Goal: Transaction & Acquisition: Purchase product/service

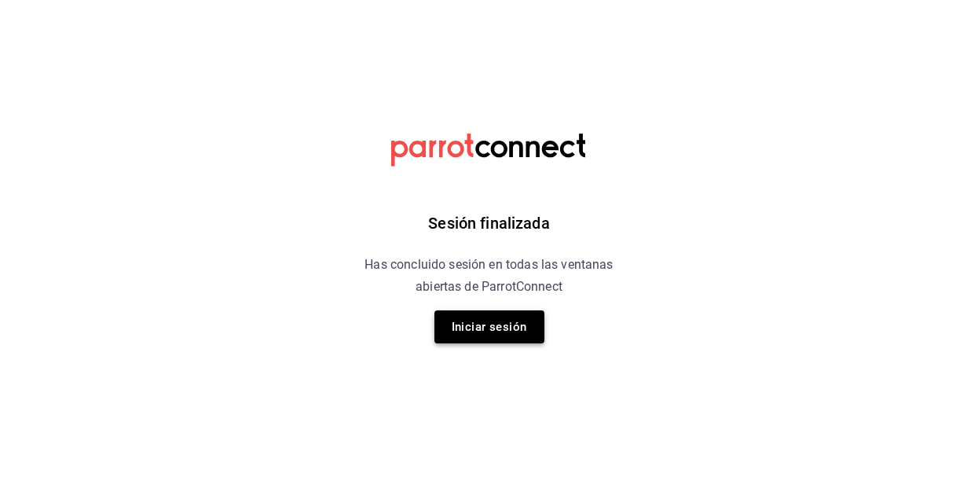
click at [483, 330] on button "Iniciar sesión" at bounding box center [490, 326] width 110 height 33
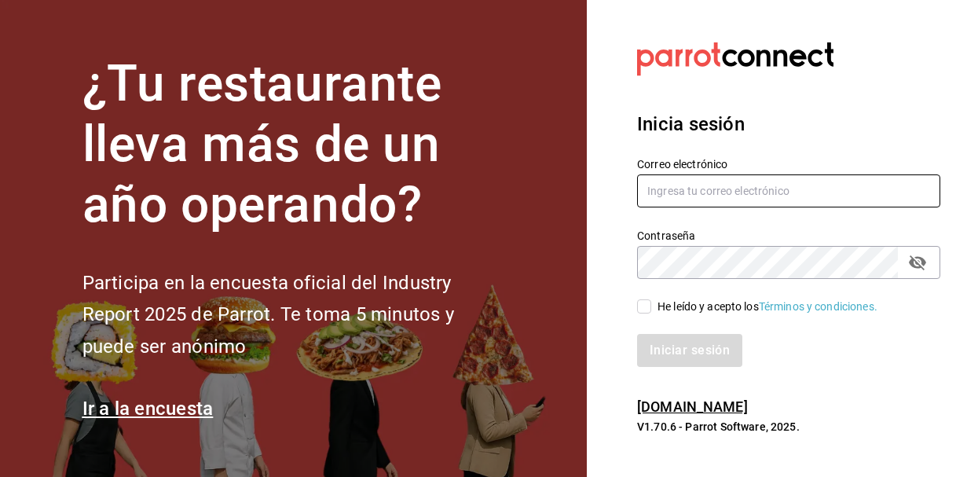
type input "[EMAIL_ADDRESS][DOMAIN_NAME]"
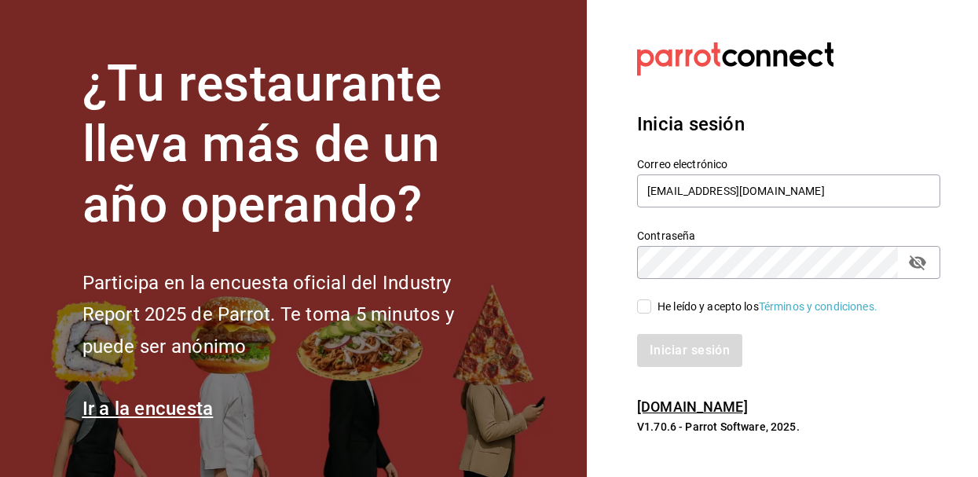
click at [643, 313] on input "He leído y acepto los Términos y condiciones." at bounding box center [644, 306] width 14 height 14
checkbox input "true"
click at [672, 355] on button "Iniciar sesión" at bounding box center [690, 350] width 107 height 33
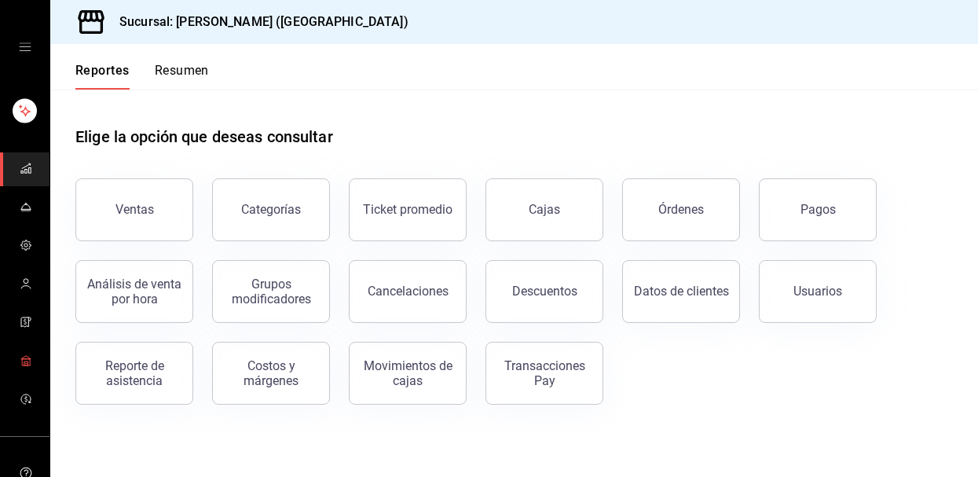
click at [32, 353] on link "mailbox folders" at bounding box center [25, 362] width 50 height 34
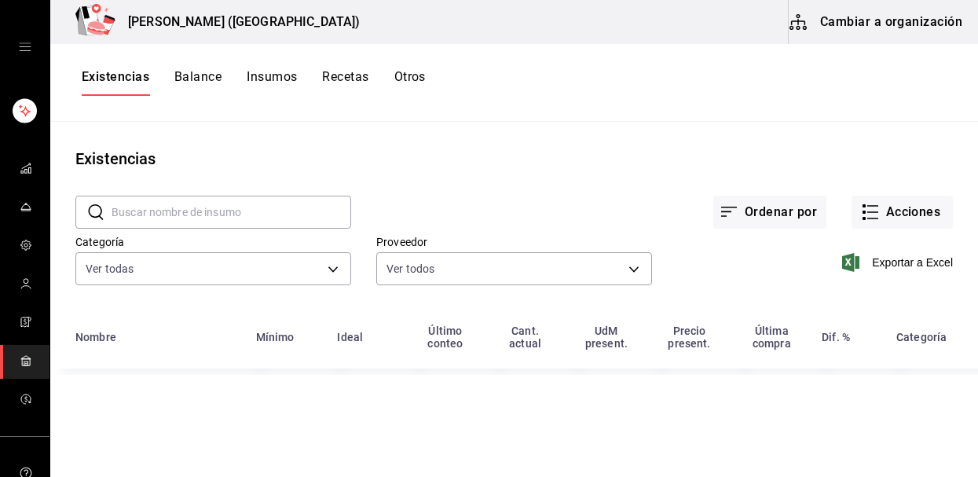
click at [906, 233] on div "Exportar a Excel" at bounding box center [802, 250] width 301 height 80
click at [902, 226] on button "Acciones" at bounding box center [902, 212] width 101 height 33
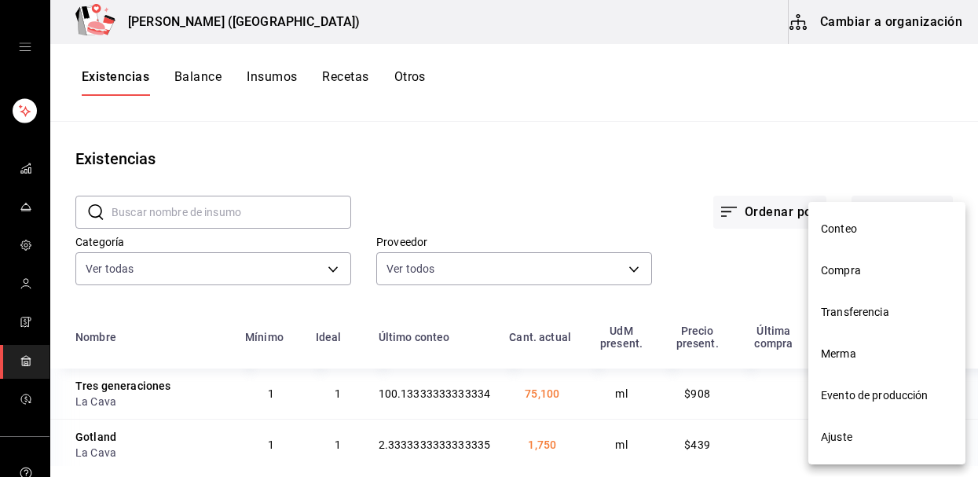
click at [879, 274] on span "Compra" at bounding box center [887, 270] width 132 height 17
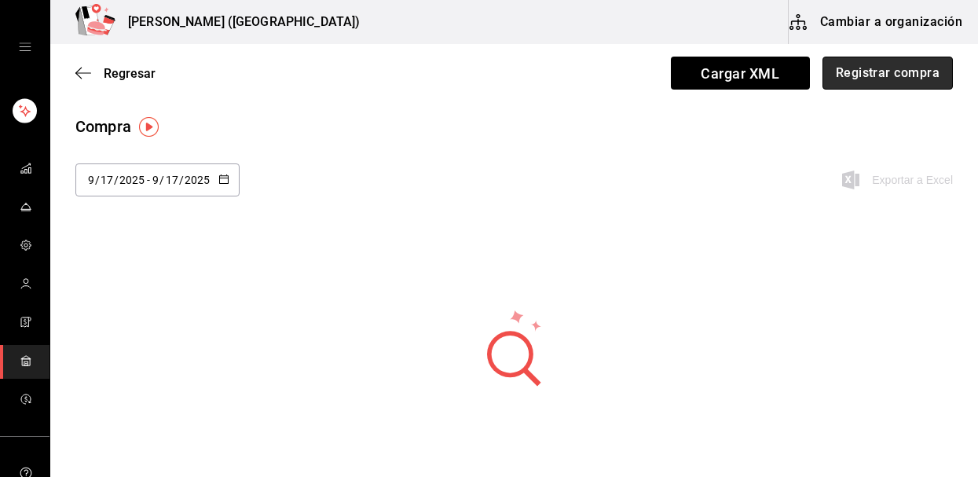
click at [857, 68] on button "Registrar compra" at bounding box center [888, 73] width 130 height 33
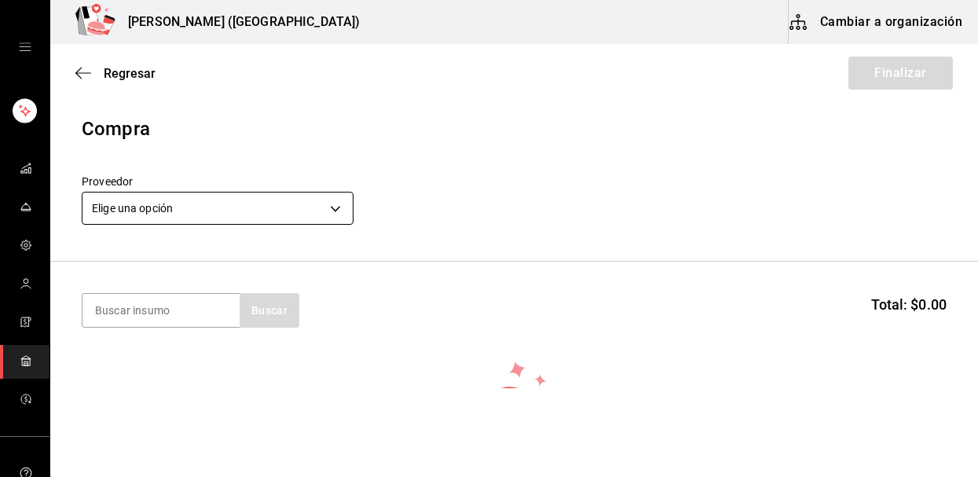
click at [226, 215] on body "Nikkori (Lindavista) Cambiar a organización Regresar Finalizar Compra Proveedor…" at bounding box center [489, 194] width 978 height 388
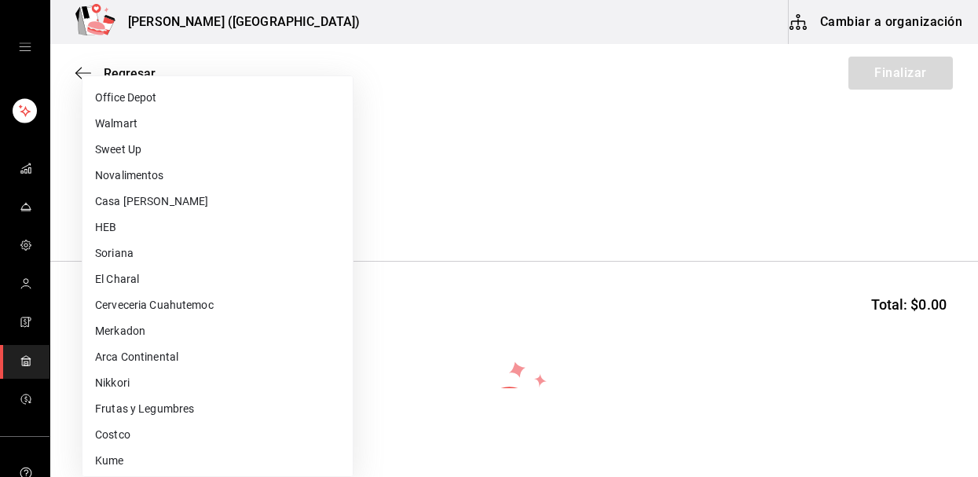
scroll to position [598, 0]
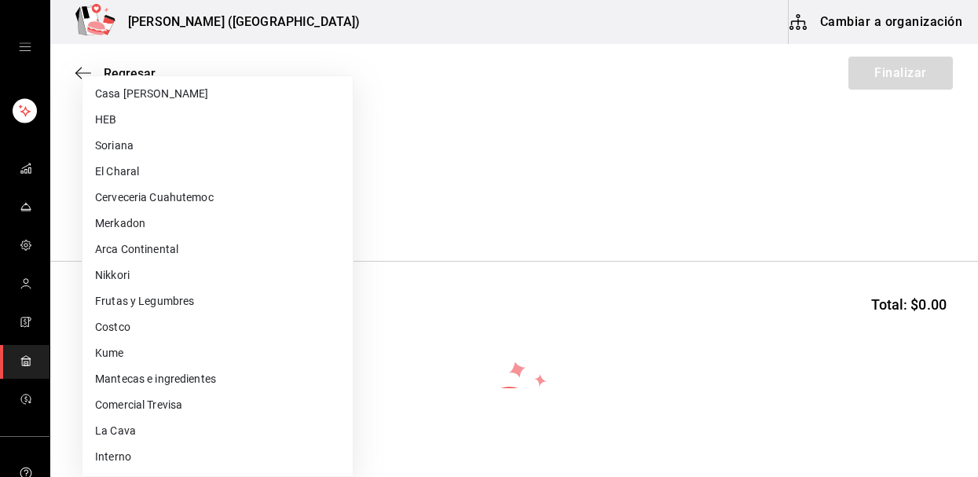
click at [470, 278] on div at bounding box center [489, 238] width 978 height 477
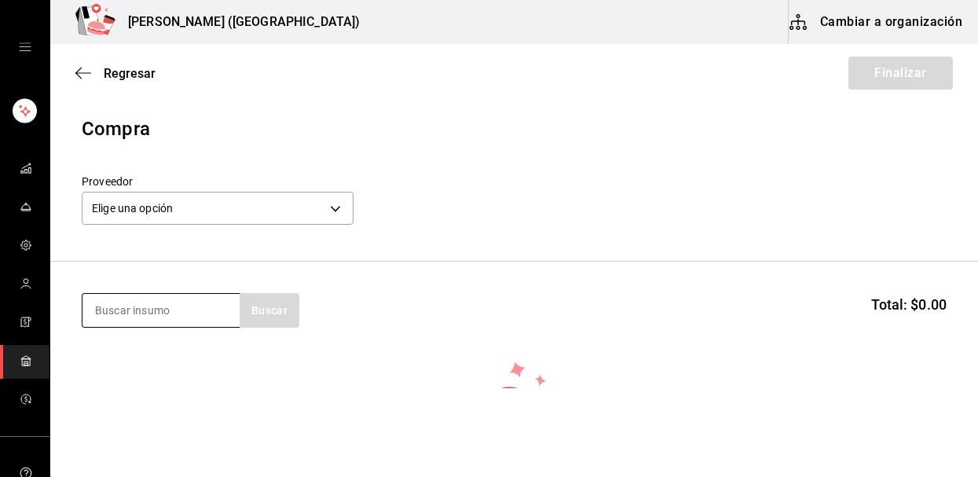
click at [134, 308] on input at bounding box center [161, 310] width 157 height 33
type input "yakisoba"
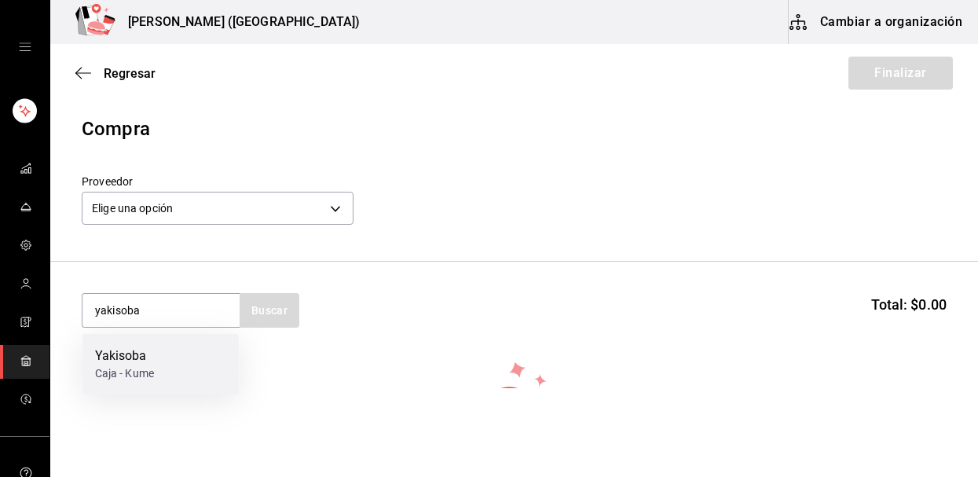
click at [127, 347] on div "Yakisoba" at bounding box center [124, 356] width 59 height 19
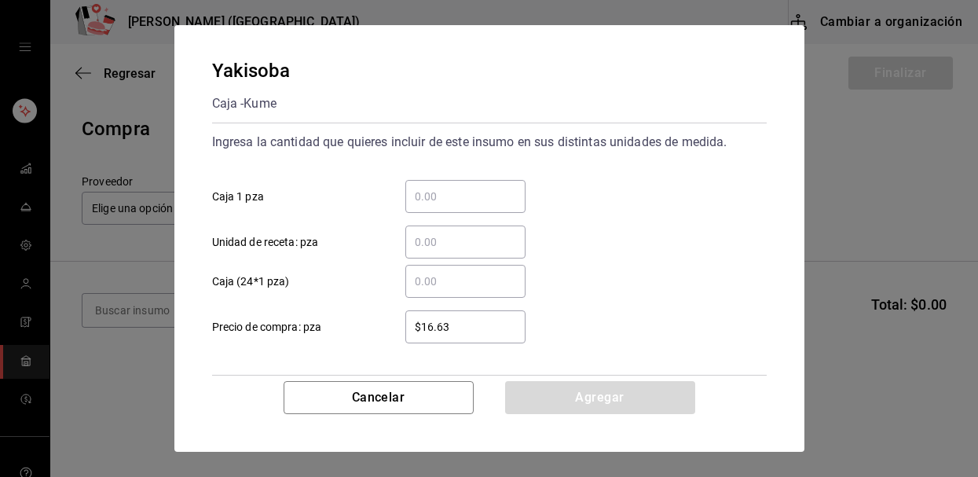
click at [450, 179] on div "​ Caja 1 pza" at bounding box center [483, 190] width 567 height 46
click at [450, 199] on input "​ Caja 1 pza" at bounding box center [466, 196] width 120 height 19
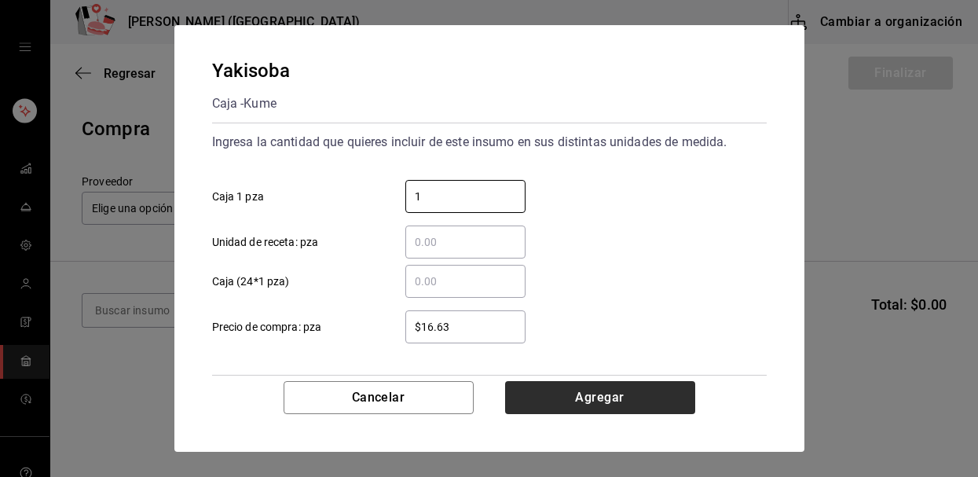
type input "1"
click at [527, 391] on button "Agregar" at bounding box center [600, 397] width 190 height 33
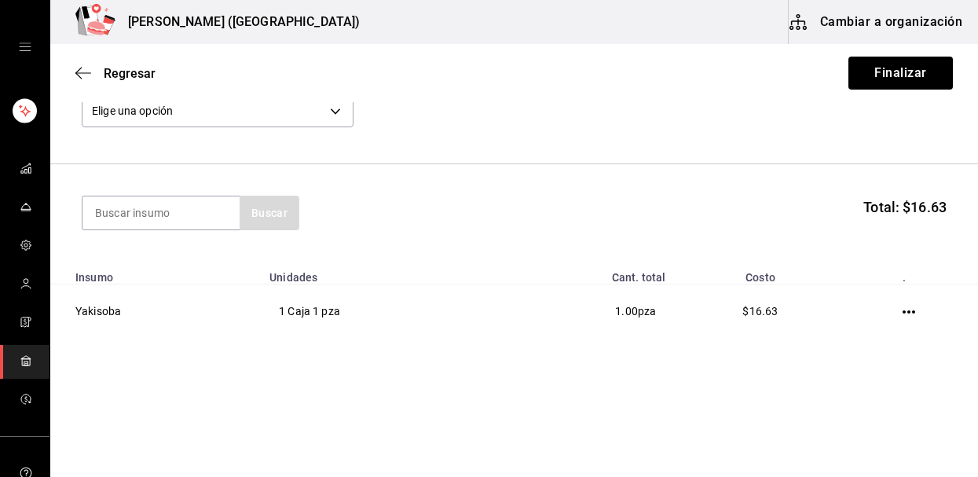
scroll to position [97, 0]
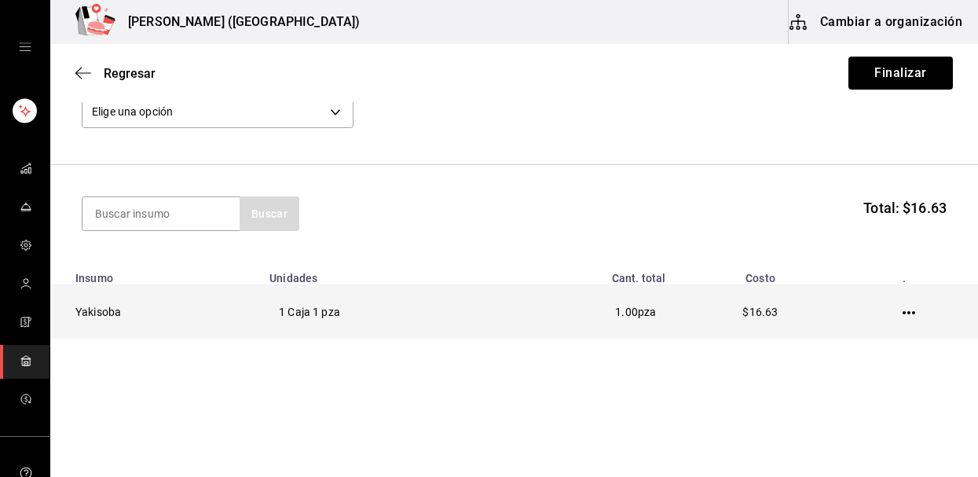
click at [909, 313] on icon "button" at bounding box center [909, 312] width 13 height 3
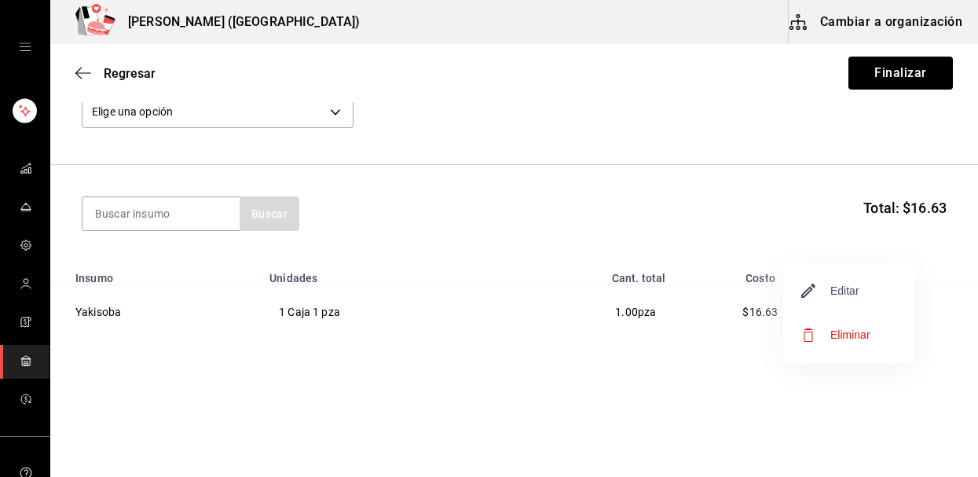
click at [832, 289] on span "Editar" at bounding box center [830, 290] width 57 height 19
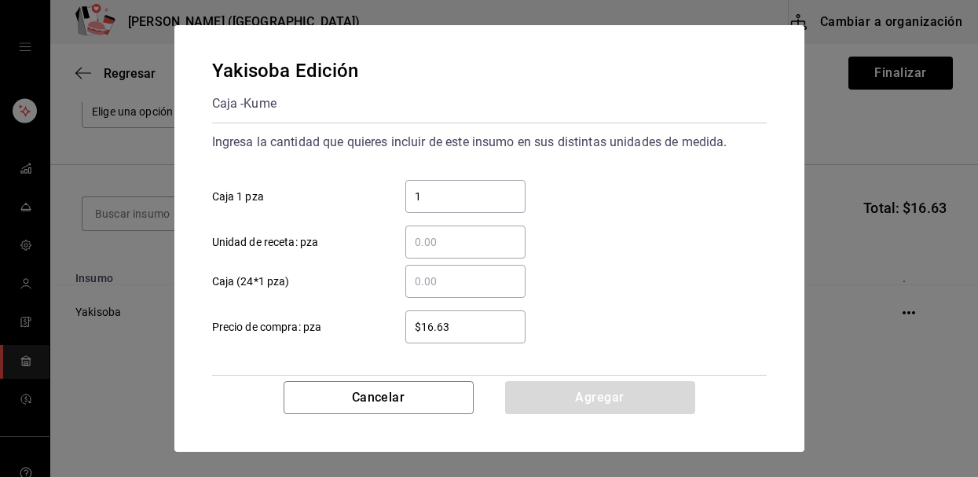
click at [446, 196] on input "1" at bounding box center [466, 196] width 120 height 19
click at [436, 295] on div "​" at bounding box center [466, 281] width 120 height 33
click at [436, 291] on input "​ Caja (24*1 pza)" at bounding box center [466, 281] width 120 height 19
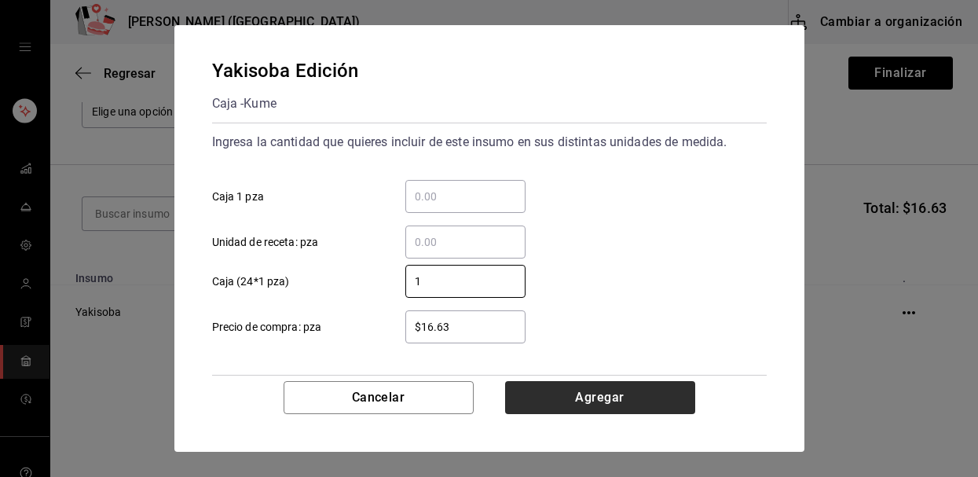
type input "1"
click at [530, 394] on button "Agregar" at bounding box center [600, 397] width 190 height 33
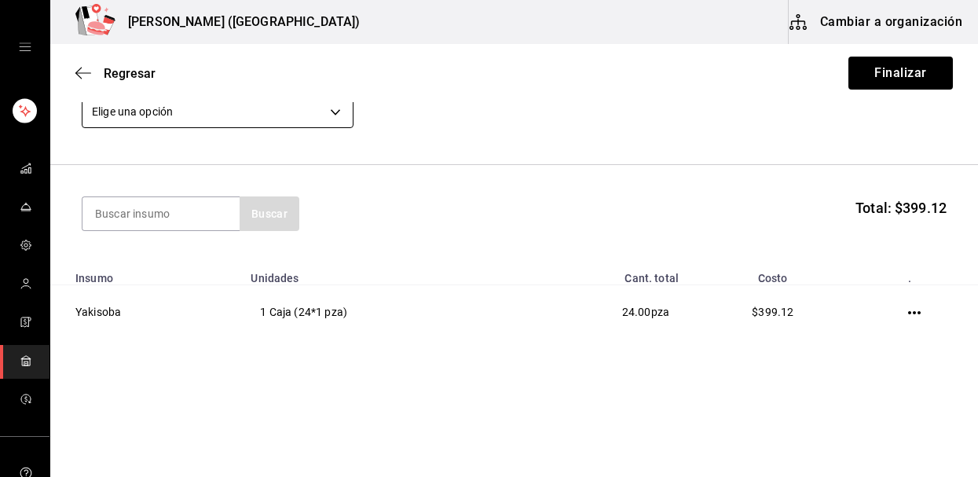
click at [167, 122] on body "Nikkori (Lindavista) Cambiar a organización Regresar Finalizar Compra Proveedor…" at bounding box center [489, 194] width 978 height 388
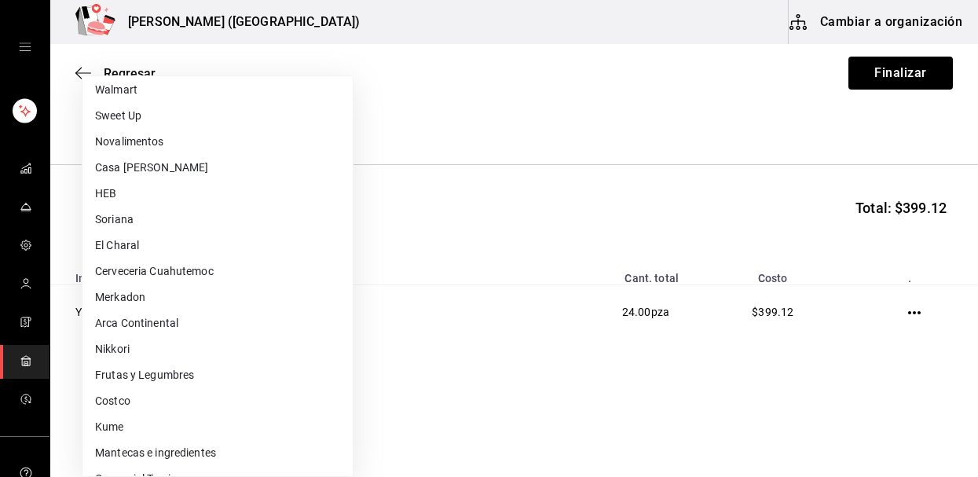
scroll to position [598, 0]
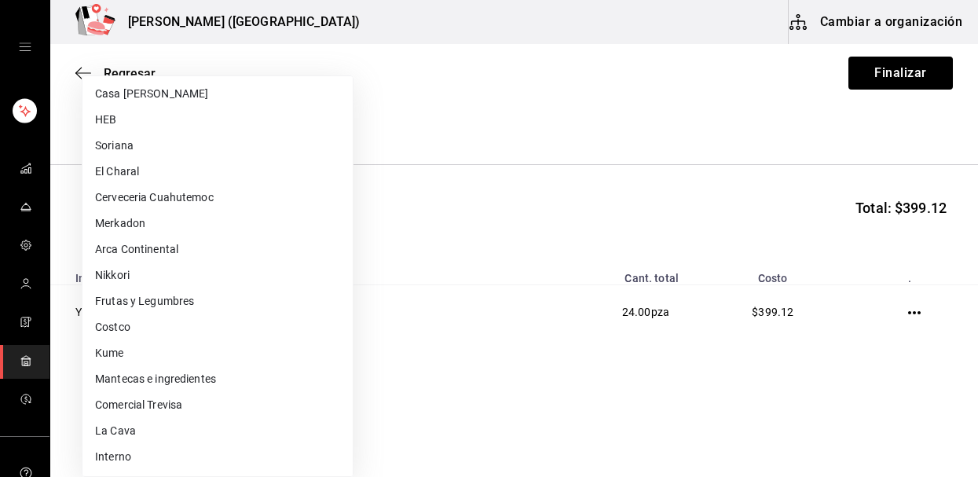
click at [166, 351] on li "Kume" at bounding box center [218, 353] width 270 height 26
type input "b4fc3fea-a59c-418c-8192-496b4ed1c6bf"
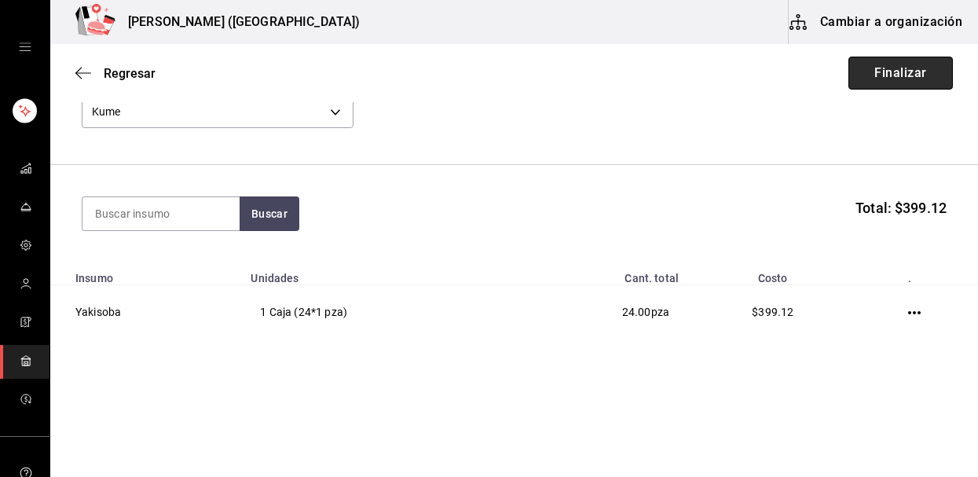
click at [871, 80] on button "Finalizar" at bounding box center [901, 73] width 105 height 33
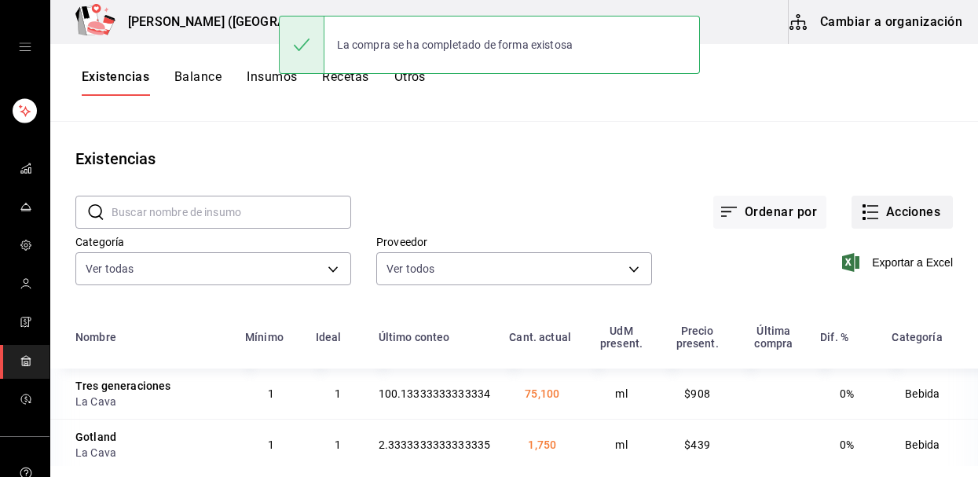
click at [903, 219] on button "Acciones" at bounding box center [902, 212] width 101 height 33
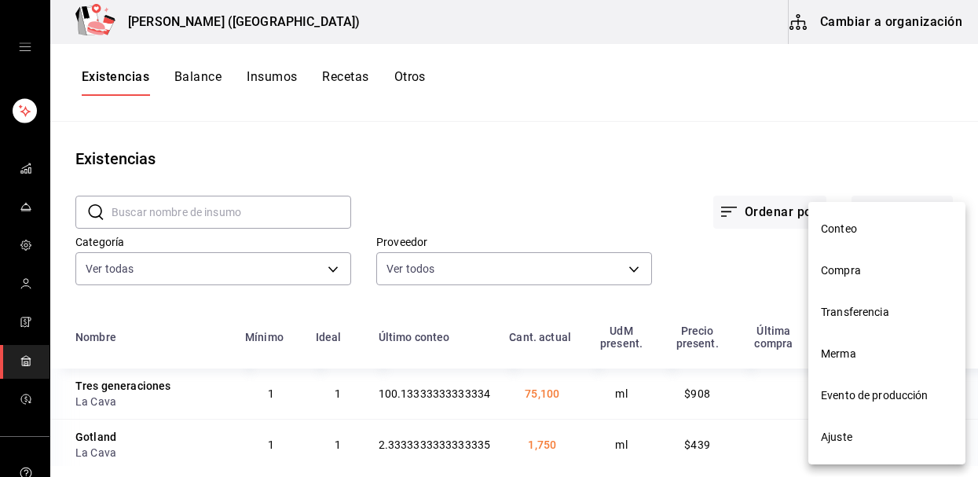
click at [845, 280] on li "Compra" at bounding box center [887, 271] width 157 height 42
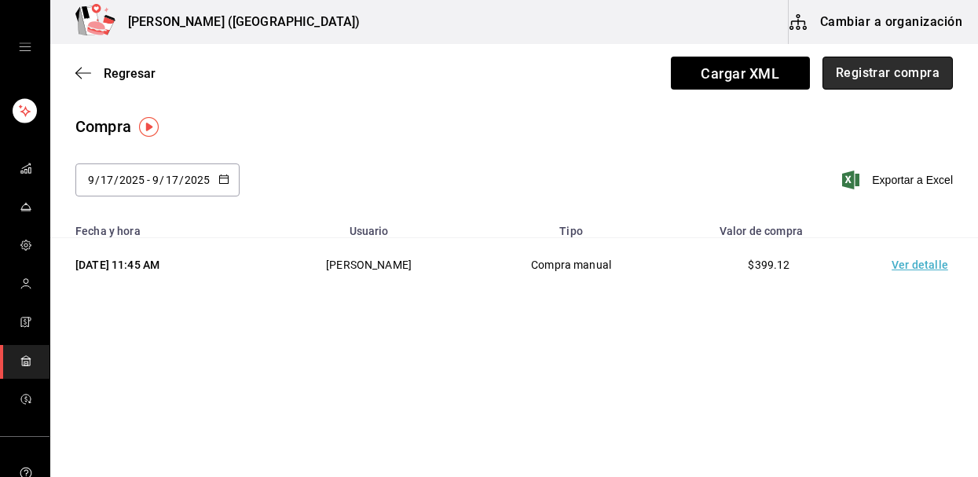
click at [900, 75] on button "Registrar compra" at bounding box center [888, 73] width 130 height 33
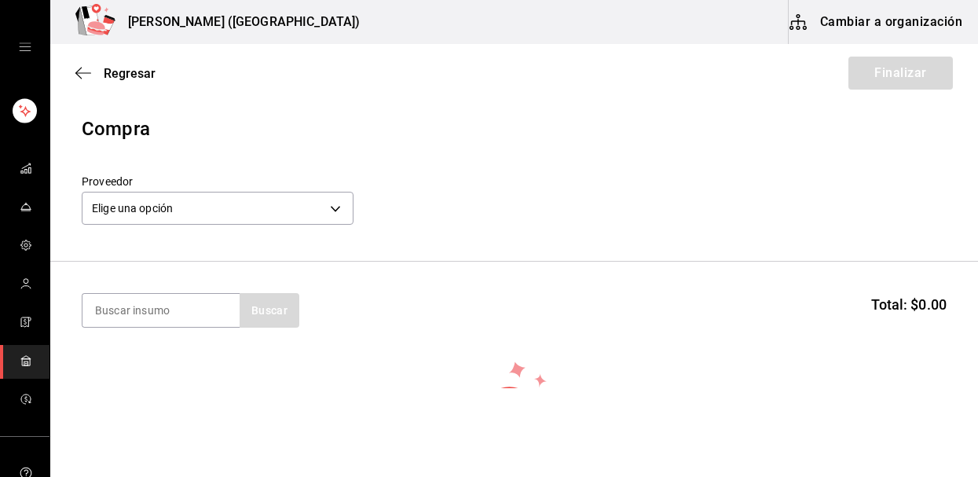
click at [147, 328] on section "Buscar Total: $0.00" at bounding box center [514, 310] width 928 height 97
click at [149, 310] on input at bounding box center [161, 310] width 157 height 33
type input "pulpa"
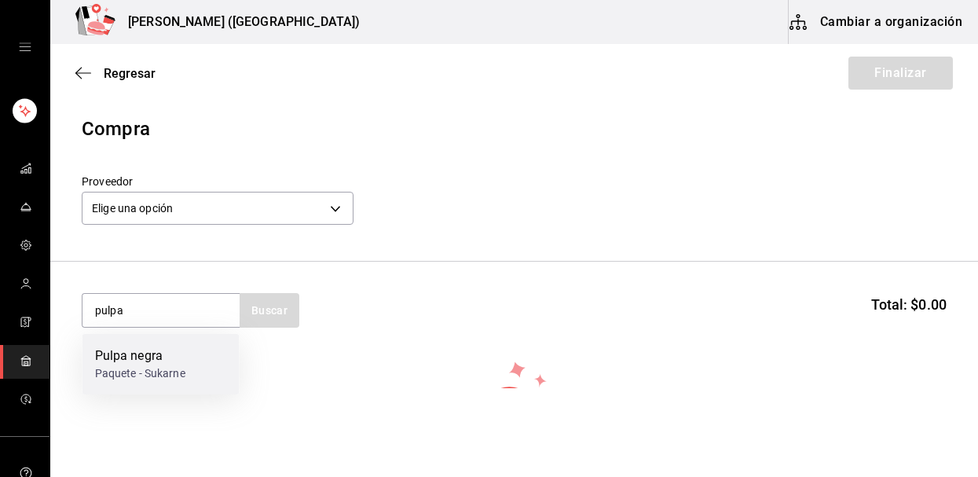
click at [138, 358] on div "Pulpa negra" at bounding box center [140, 356] width 90 height 19
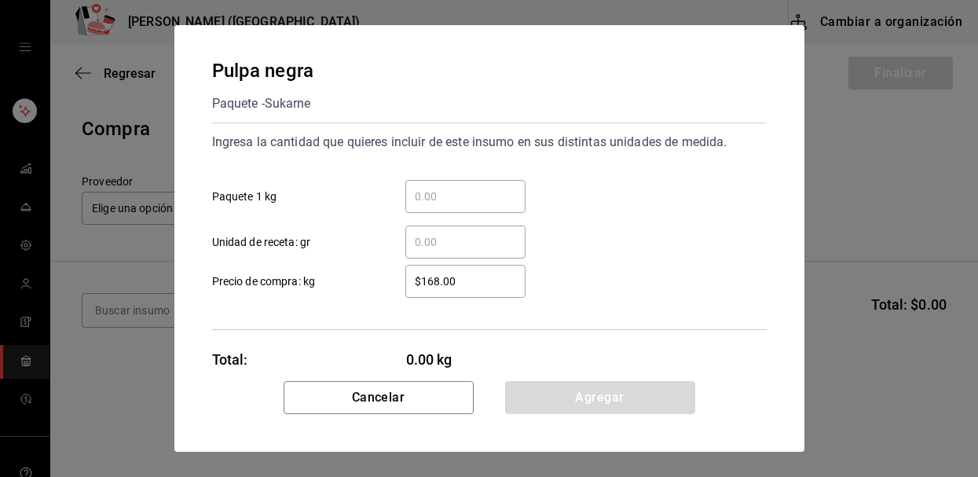
click at [431, 193] on input "​ Paquete 1 kg" at bounding box center [466, 196] width 120 height 19
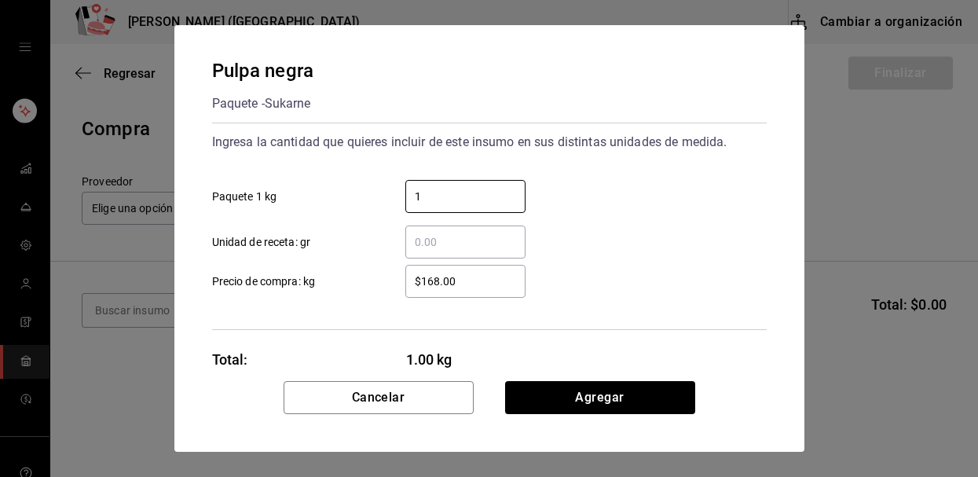
type input "1"
click at [112, 192] on div "Pulpa negra Paquete - Sukarne Ingresa la cantidad que quieres incluir de este i…" at bounding box center [489, 238] width 978 height 477
click at [438, 203] on input "1" at bounding box center [466, 196] width 120 height 19
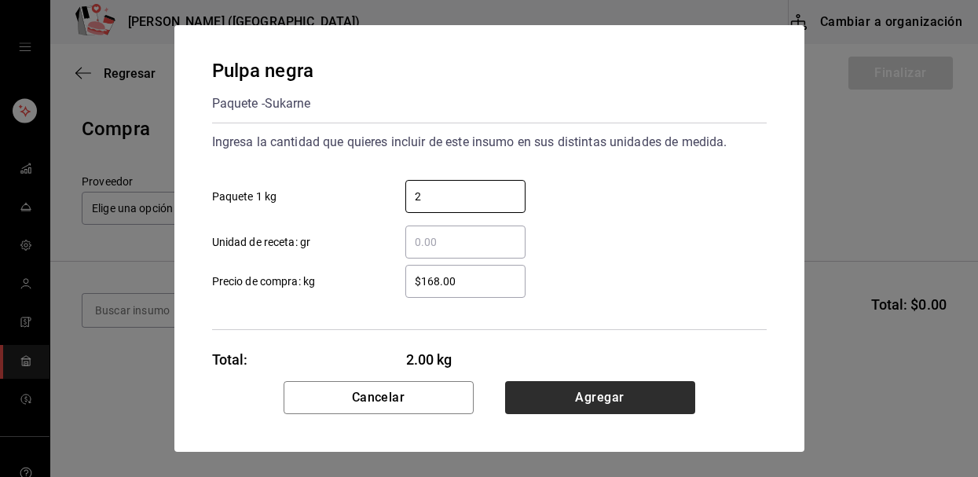
type input "2"
click at [544, 399] on button "Agregar" at bounding box center [600, 397] width 190 height 33
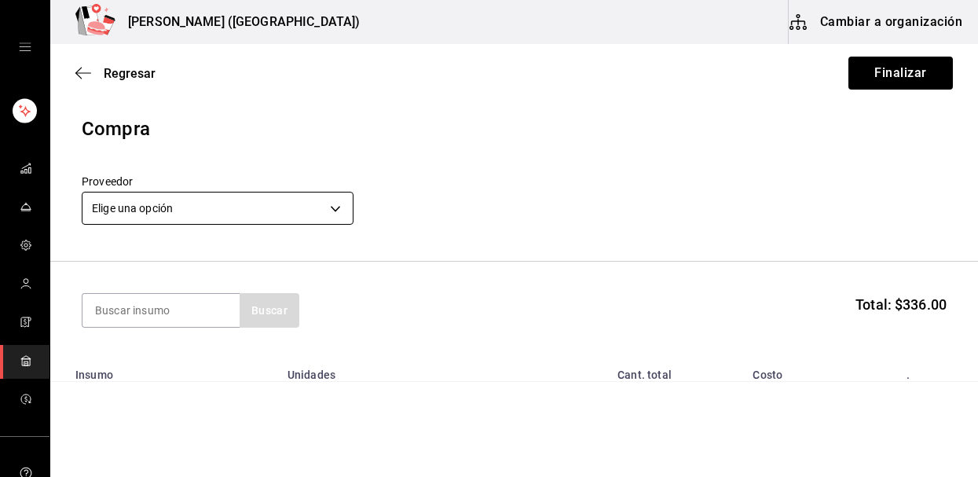
click at [183, 200] on body "Nikkori (Lindavista) Cambiar a organización Regresar Finalizar Compra Proveedor…" at bounding box center [489, 194] width 978 height 388
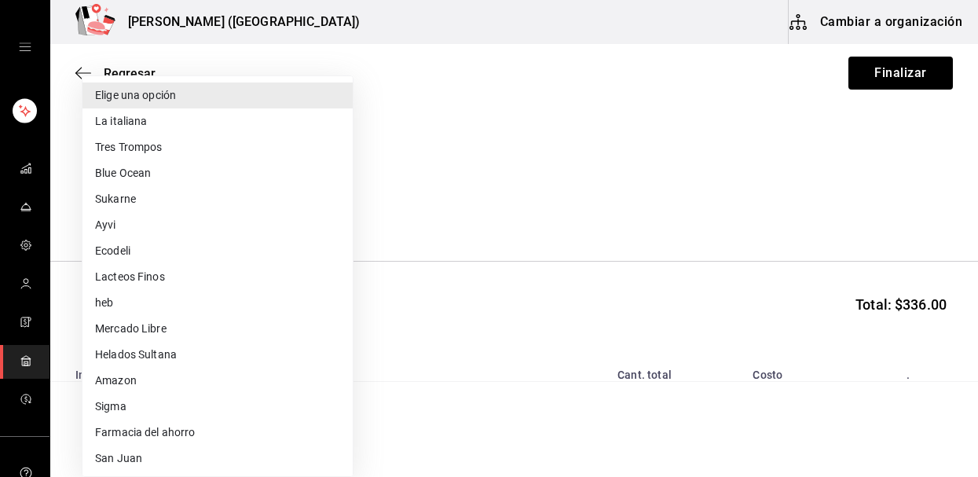
click at [145, 196] on li "Sukarne" at bounding box center [218, 199] width 270 height 26
type input "659b3924-d215-4459-8cf0-5f07fafeacb5"
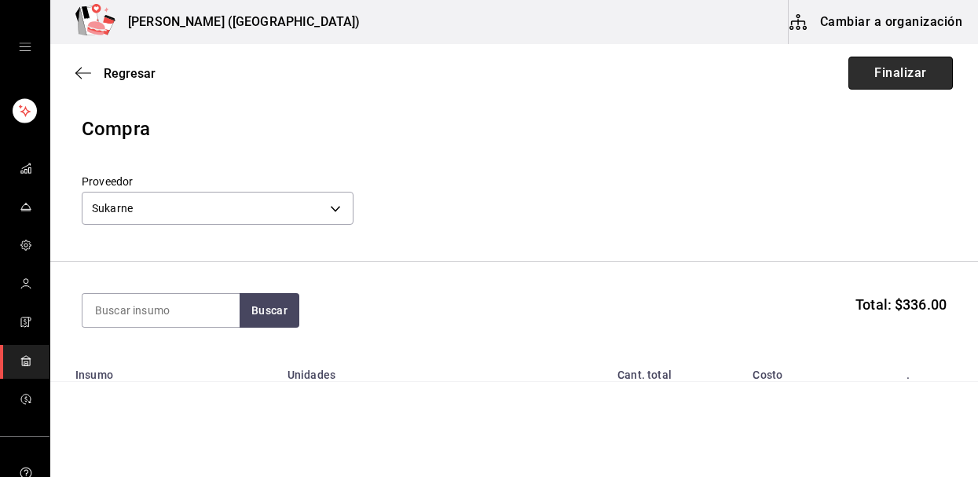
click at [897, 82] on button "Finalizar" at bounding box center [901, 73] width 105 height 33
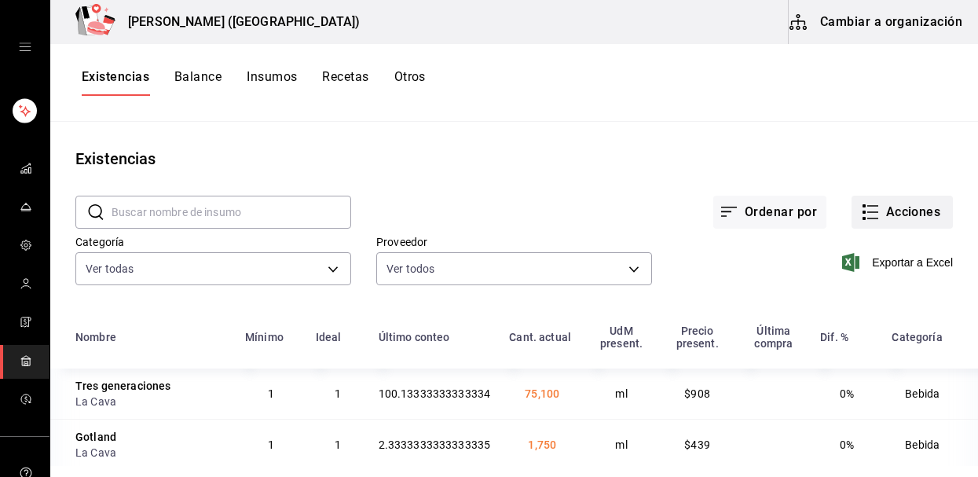
click at [864, 218] on rect "button" at bounding box center [864, 218] width 3 height 3
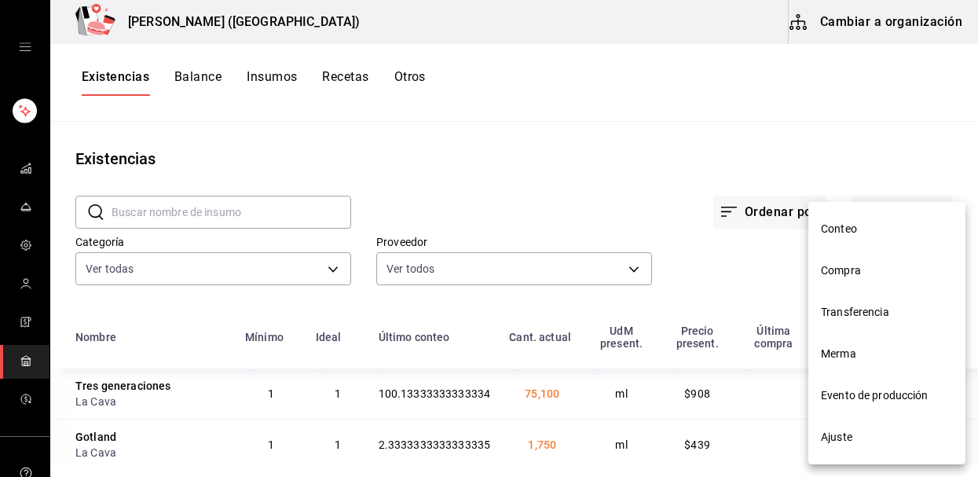
click at [833, 270] on span "Compra" at bounding box center [887, 270] width 132 height 17
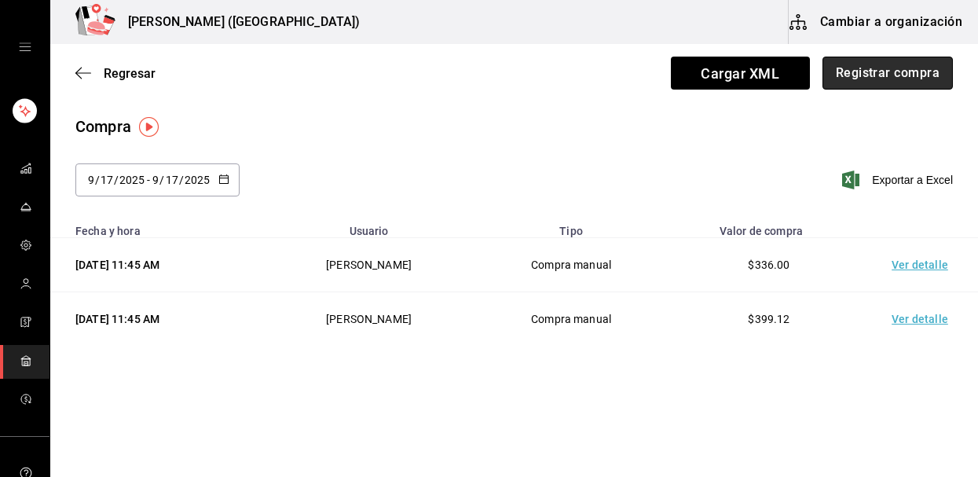
click at [895, 64] on button "Registrar compra" at bounding box center [888, 73] width 130 height 33
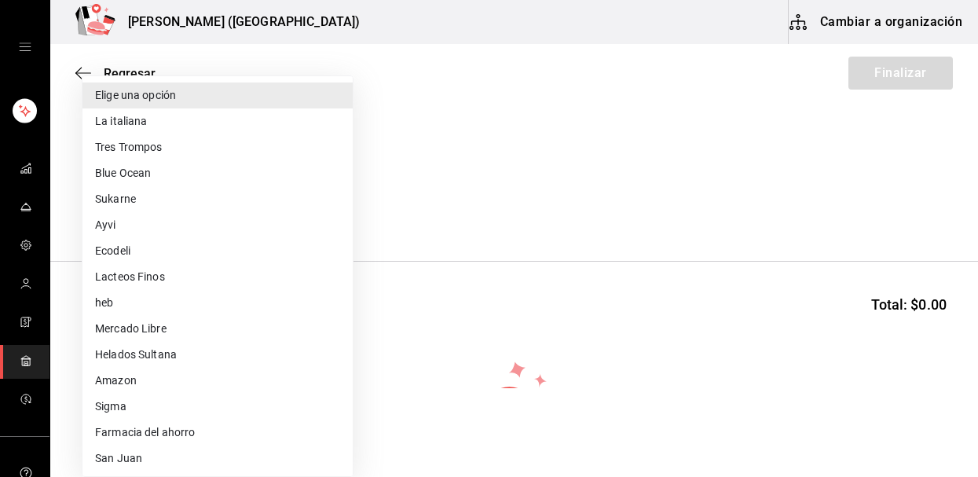
click at [127, 212] on body "Nikkori (Lindavista) Cambiar a organización Regresar Finalizar Compra Proveedor…" at bounding box center [489, 194] width 978 height 388
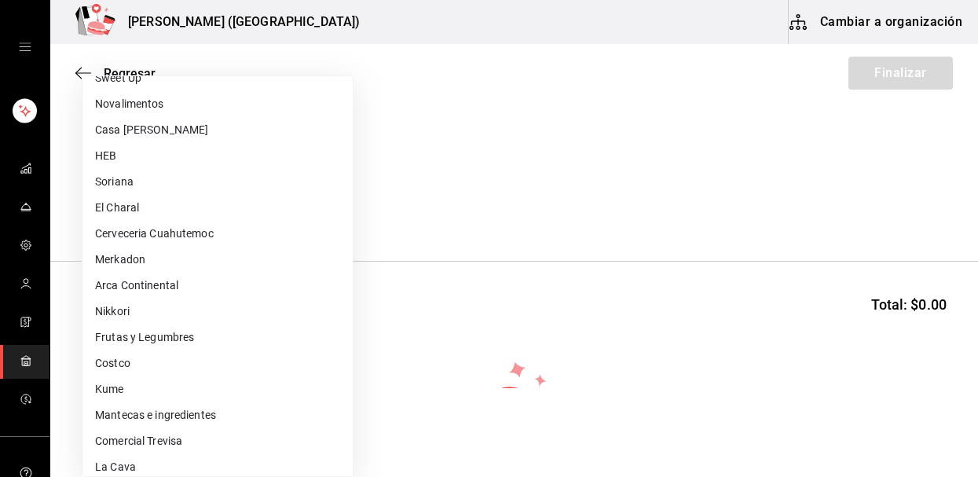
scroll to position [571, 0]
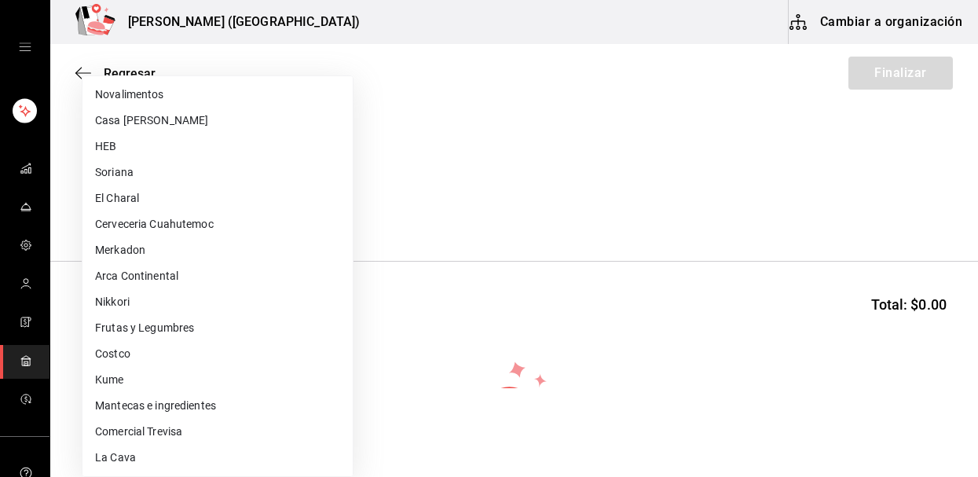
click at [167, 320] on li "Frutas y Legumbres" at bounding box center [218, 328] width 270 height 26
type input "84d68576-4e3a-44e0-bfcf-210a6f36c3a4"
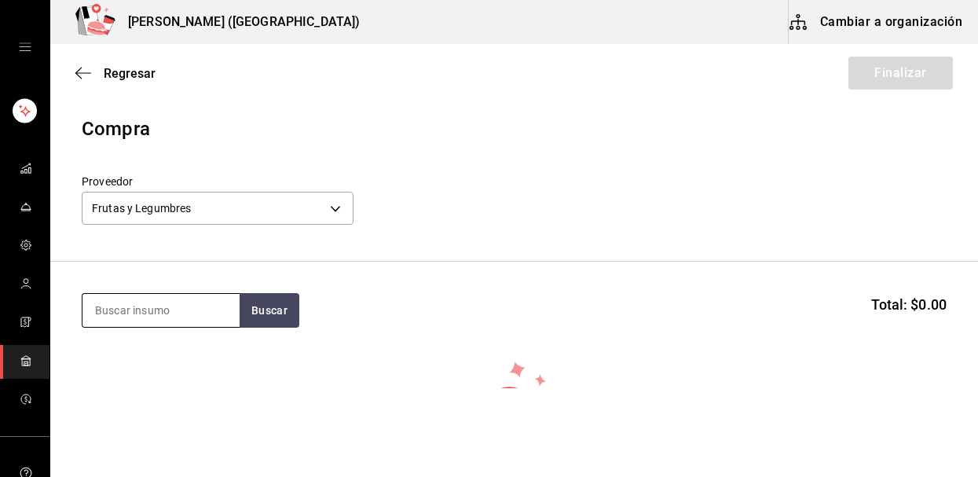
click at [122, 313] on input at bounding box center [161, 310] width 157 height 33
type input "aguacate"
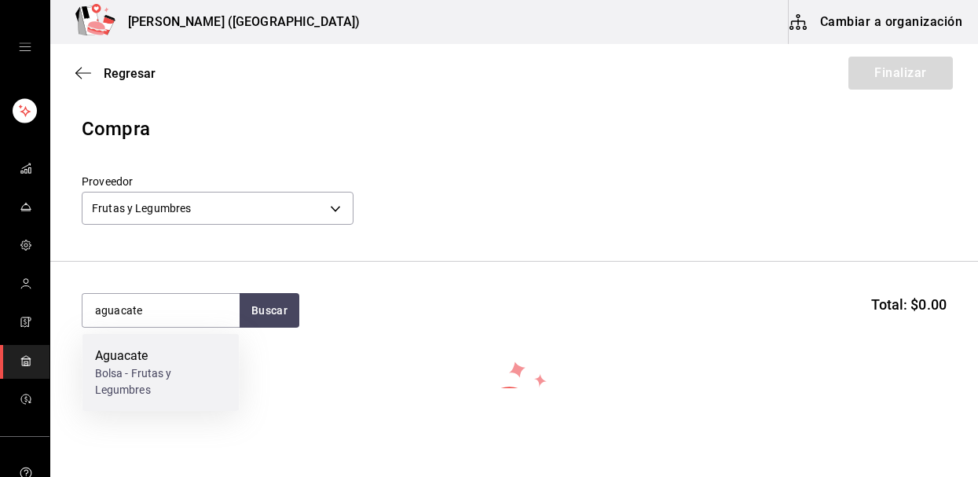
click at [119, 368] on div "Bolsa - Frutas y Legumbres" at bounding box center [161, 381] width 132 height 33
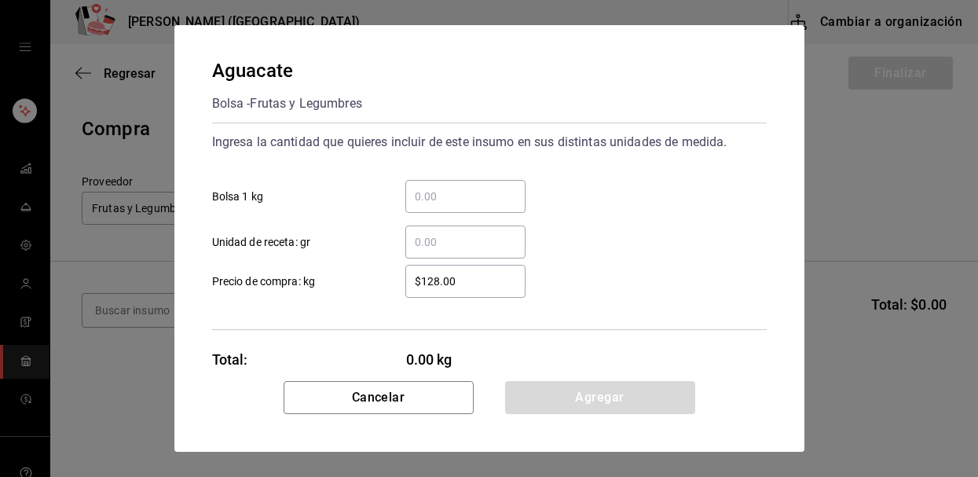
click at [456, 197] on input "​ Bolsa 1 kg" at bounding box center [466, 196] width 120 height 19
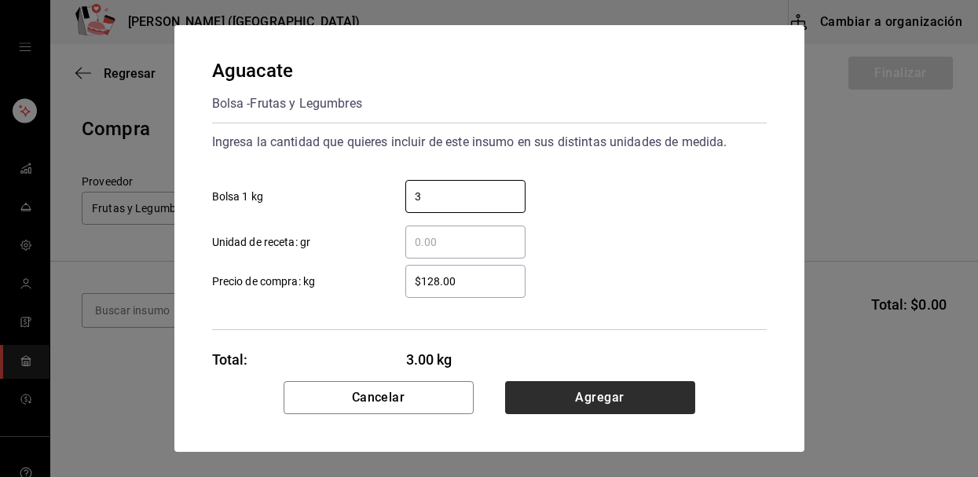
type input "3"
click at [577, 391] on button "Agregar" at bounding box center [600, 397] width 190 height 33
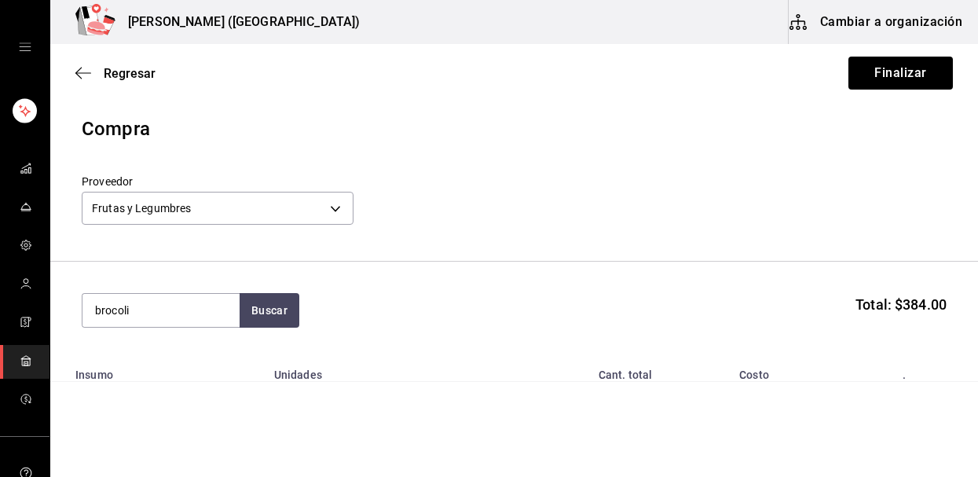
type input "brocoli"
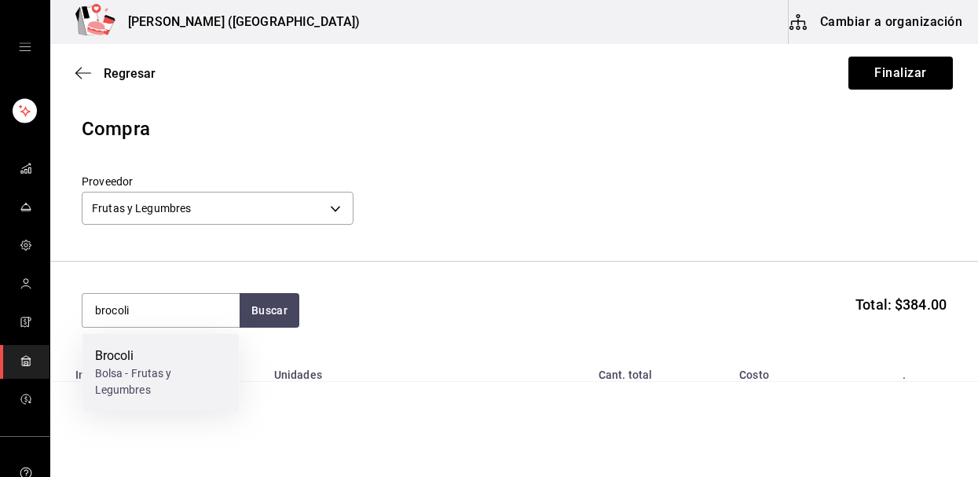
click at [140, 362] on div "Brocoli" at bounding box center [161, 356] width 132 height 19
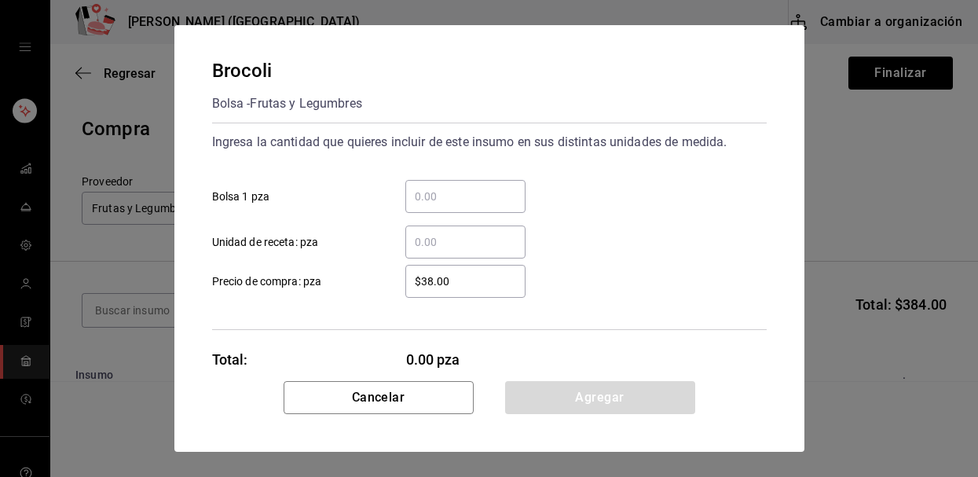
click at [456, 193] on input "​ Bolsa 1 pza" at bounding box center [466, 196] width 120 height 19
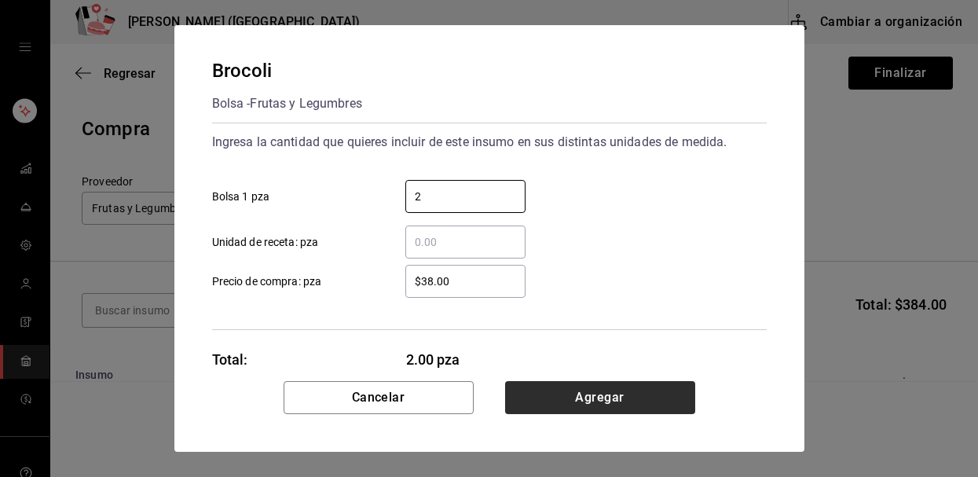
type input "2"
click at [524, 392] on button "Agregar" at bounding box center [600, 397] width 190 height 33
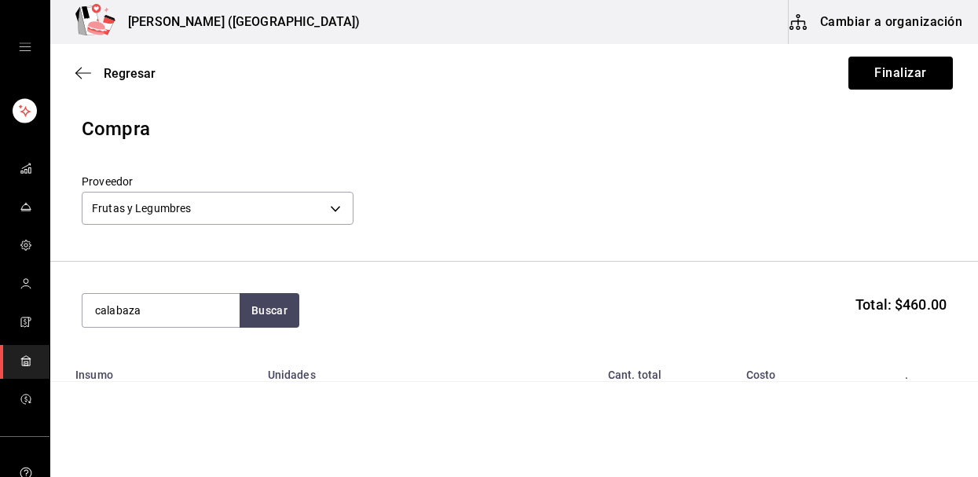
type input "calabaza"
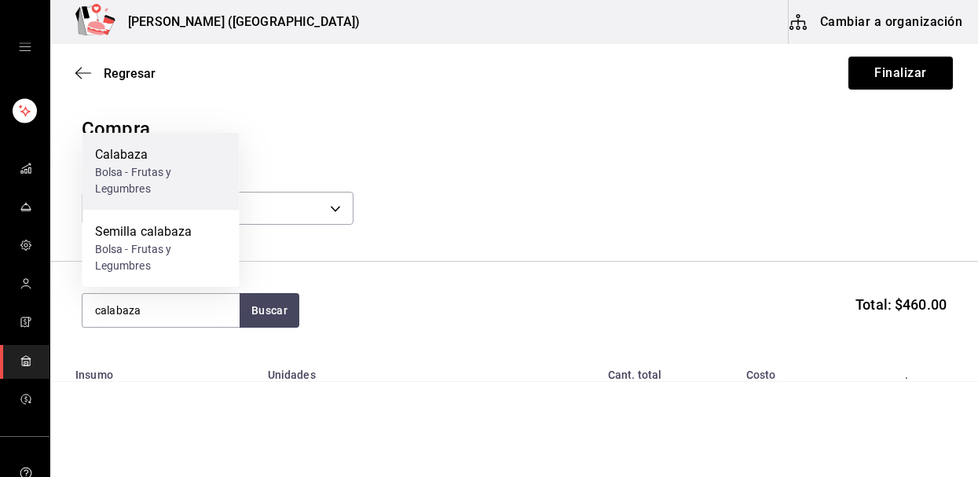
click at [168, 177] on div "Bolsa - Frutas y Legumbres" at bounding box center [161, 180] width 132 height 33
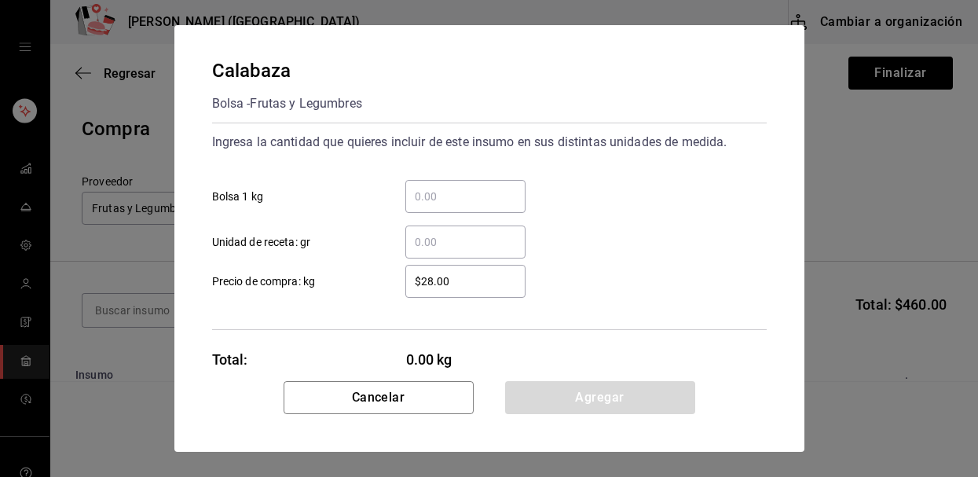
click at [452, 202] on input "​ Bolsa 1 kg" at bounding box center [466, 196] width 120 height 19
type input "1"
click at [463, 253] on div "​" at bounding box center [466, 242] width 120 height 33
click at [463, 251] on input "​ Unidad de receta: gr" at bounding box center [466, 242] width 120 height 19
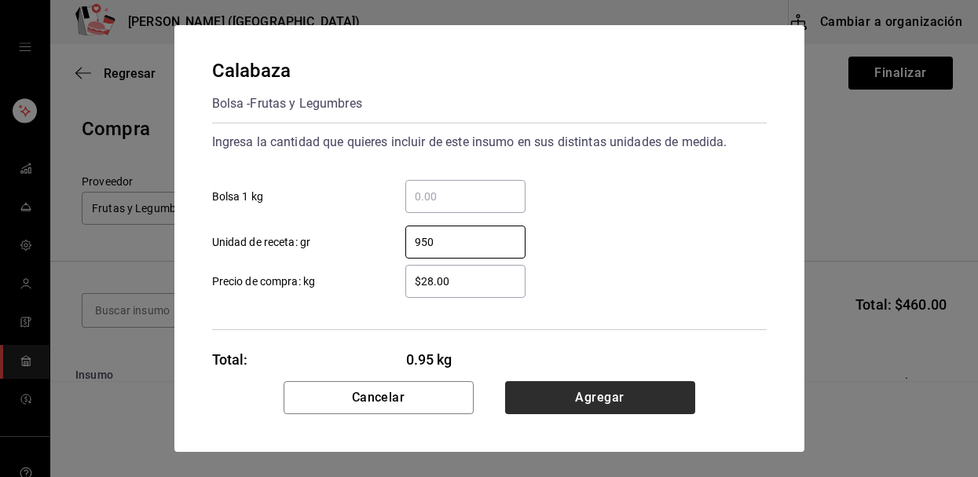
type input "950"
click at [566, 402] on button "Agregar" at bounding box center [600, 397] width 190 height 33
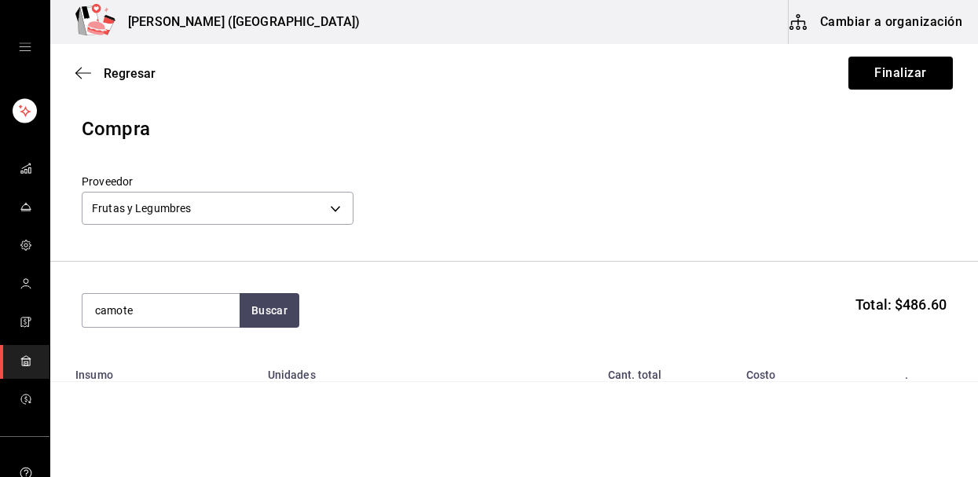
type input "camote"
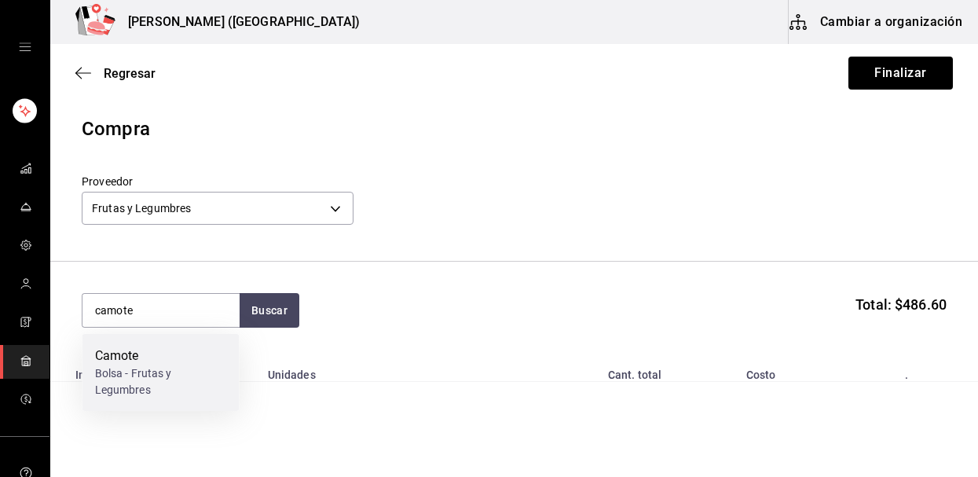
click at [148, 383] on div "Bolsa - Frutas y Legumbres" at bounding box center [161, 381] width 132 height 33
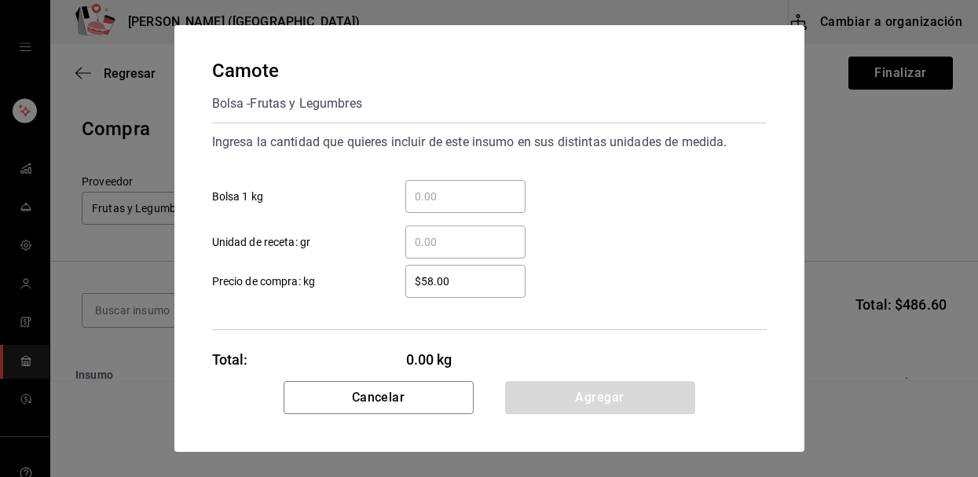
click at [444, 240] on input "​ Unidad de receta: gr" at bounding box center [466, 242] width 120 height 19
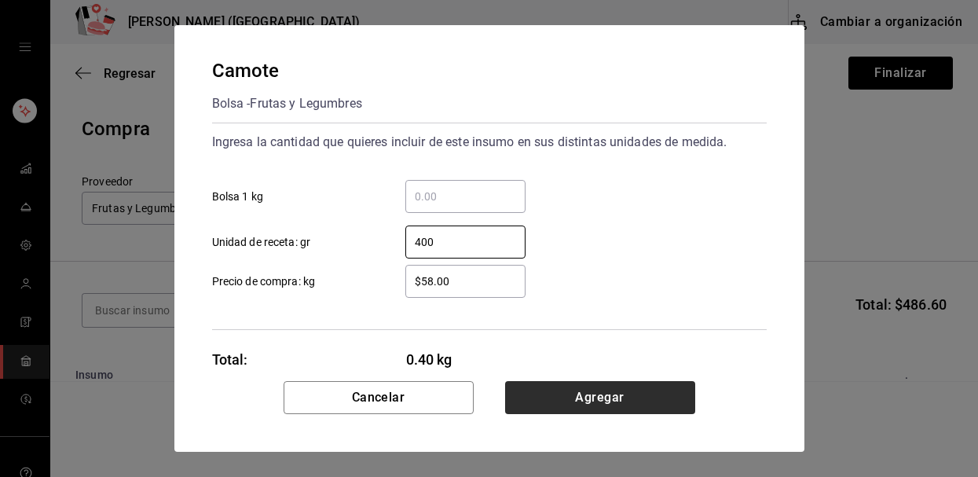
type input "400"
click at [531, 394] on button "Agregar" at bounding box center [600, 397] width 190 height 33
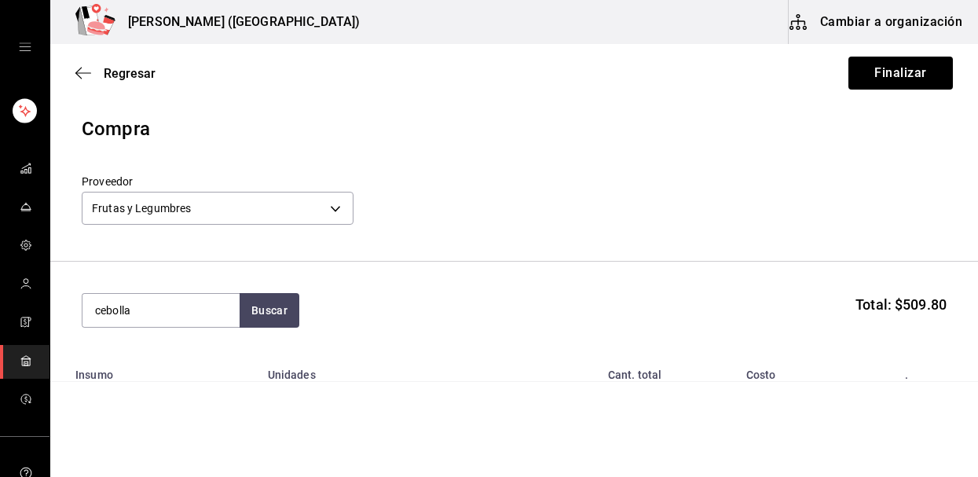
type input "cebolla"
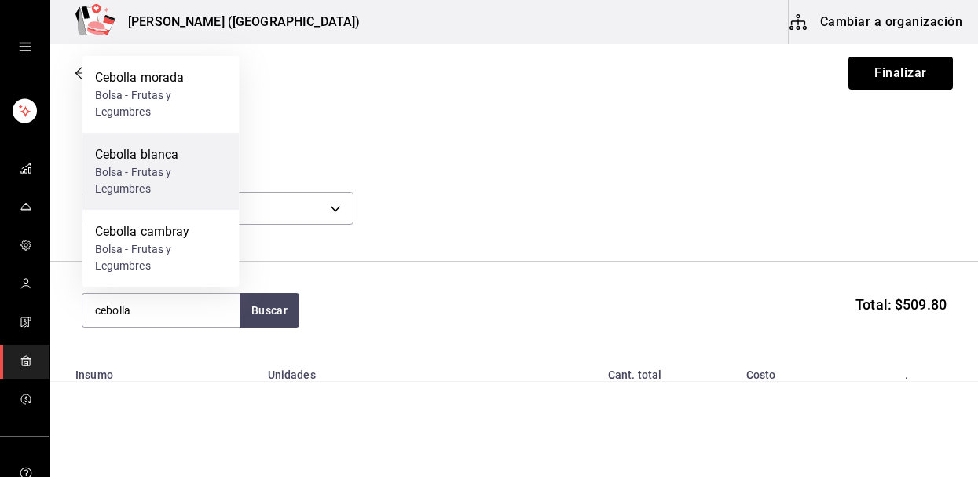
click at [170, 166] on div "Bolsa - Frutas y Legumbres" at bounding box center [161, 180] width 132 height 33
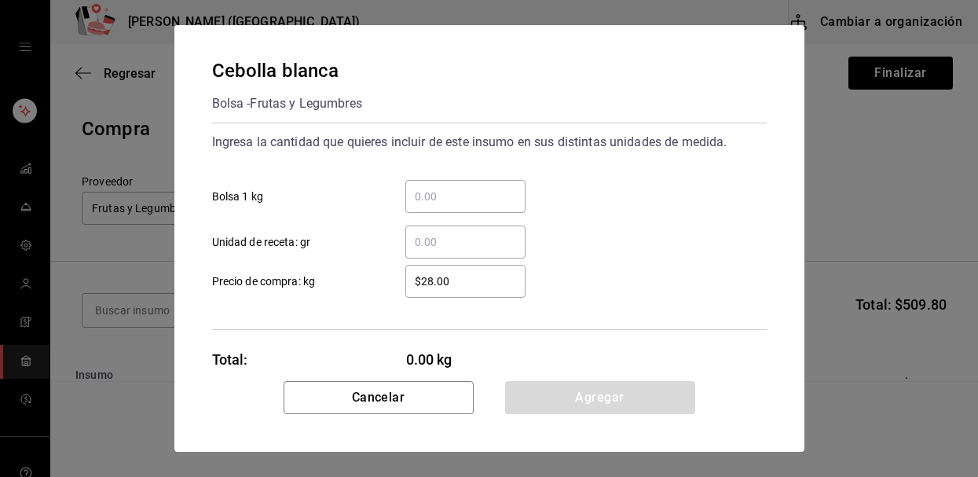
click at [439, 216] on div "​ Unidad de receta: gr" at bounding box center [483, 236] width 567 height 46
click at [426, 196] on input "​ Bolsa 1 kg" at bounding box center [466, 196] width 120 height 19
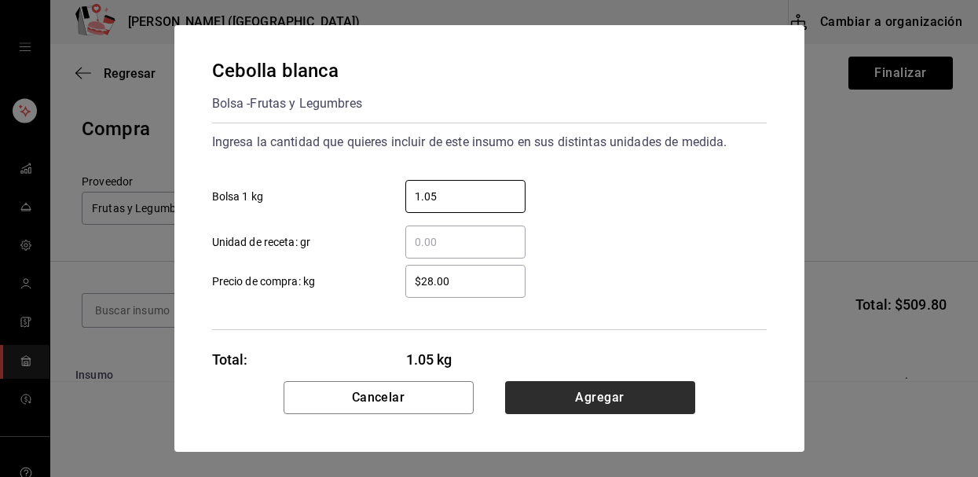
type input "1.05"
click at [546, 407] on button "Agregar" at bounding box center [600, 397] width 190 height 33
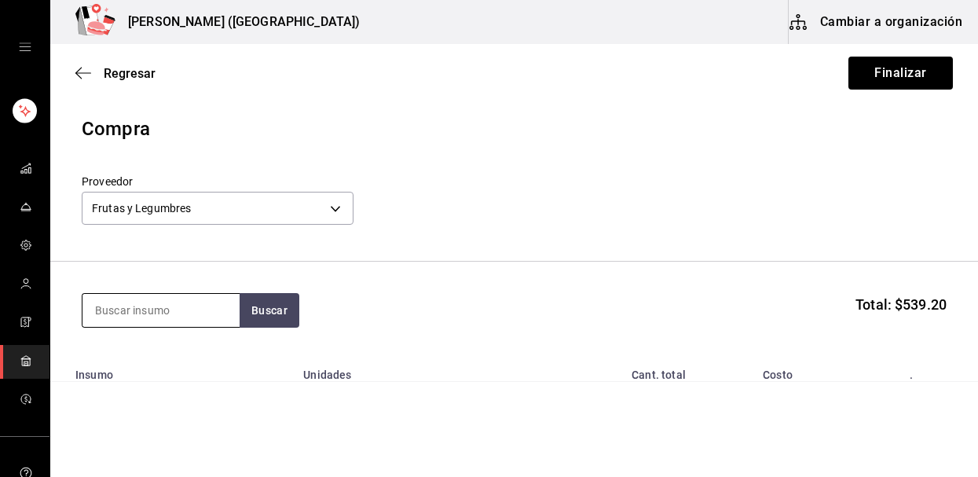
click at [200, 313] on input at bounding box center [161, 310] width 157 height 33
type input "cambray"
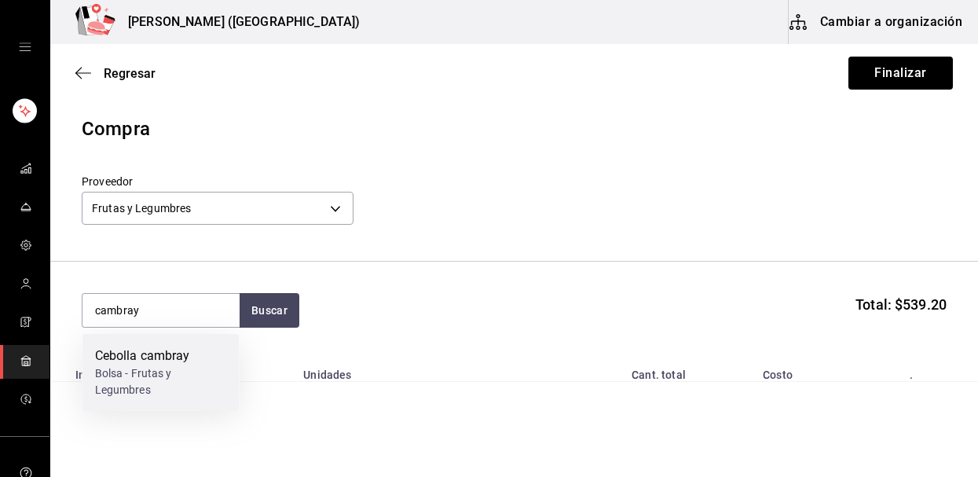
click at [119, 379] on div "Bolsa - Frutas y Legumbres" at bounding box center [161, 381] width 132 height 33
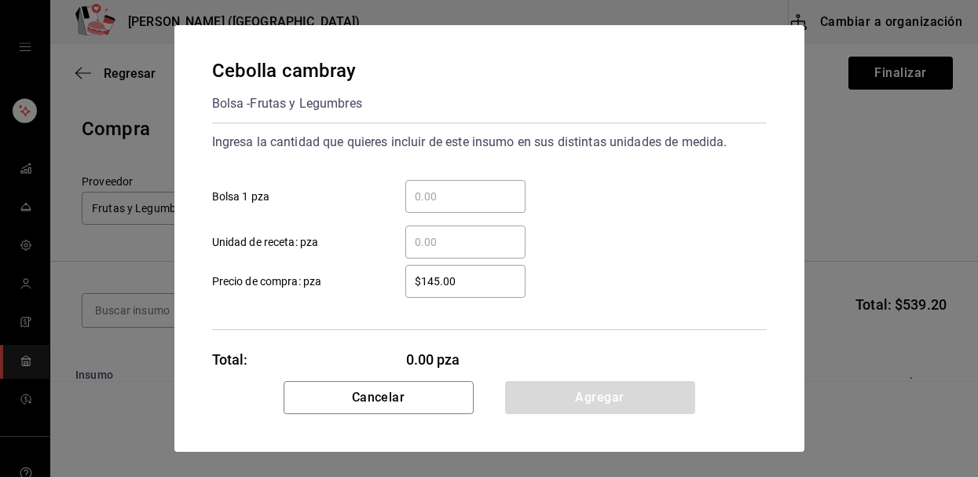
click at [452, 221] on div "​ Unidad de receta: pza" at bounding box center [483, 236] width 567 height 46
click at [452, 195] on input "​ Bolsa 1 pza" at bounding box center [466, 196] width 120 height 19
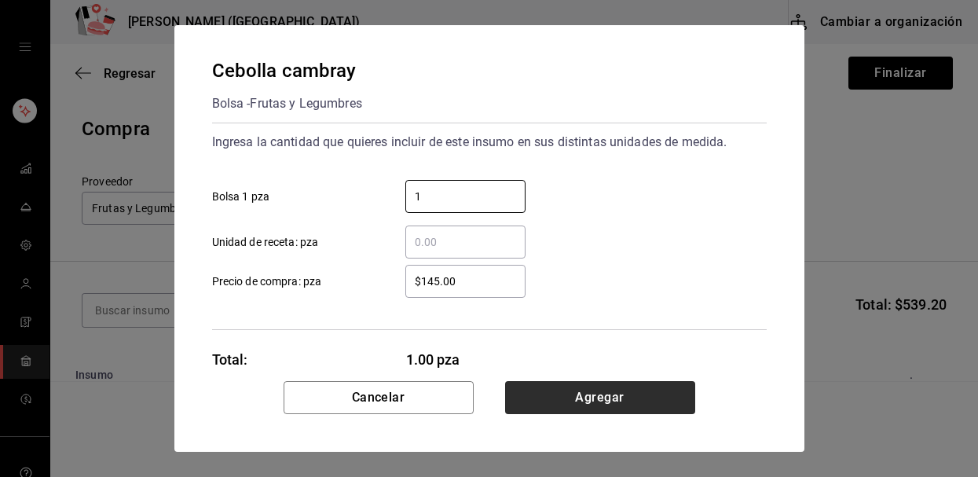
type input "1"
click at [595, 389] on button "Agregar" at bounding box center [600, 397] width 190 height 33
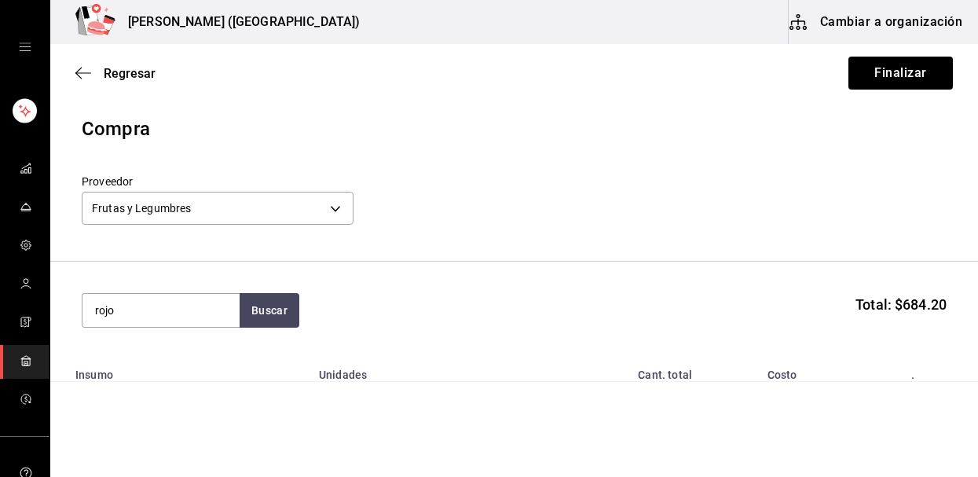
type input "rojo"
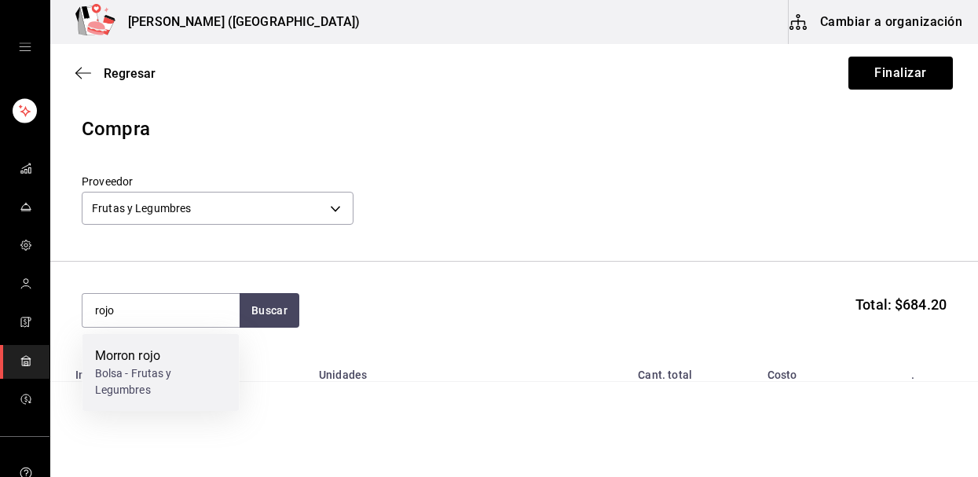
click at [123, 374] on div "Bolsa - Frutas y Legumbres" at bounding box center [161, 381] width 132 height 33
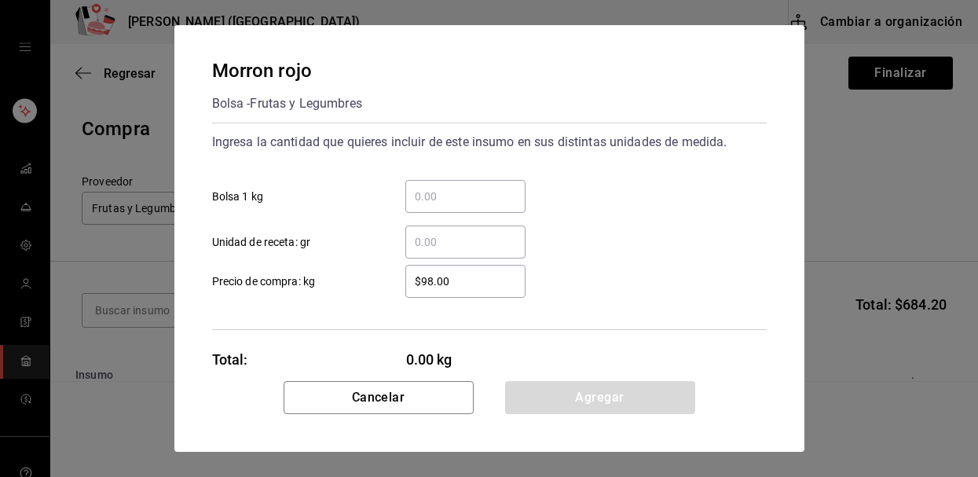
click at [434, 248] on input "​ Unidad de receta: gr" at bounding box center [466, 242] width 120 height 19
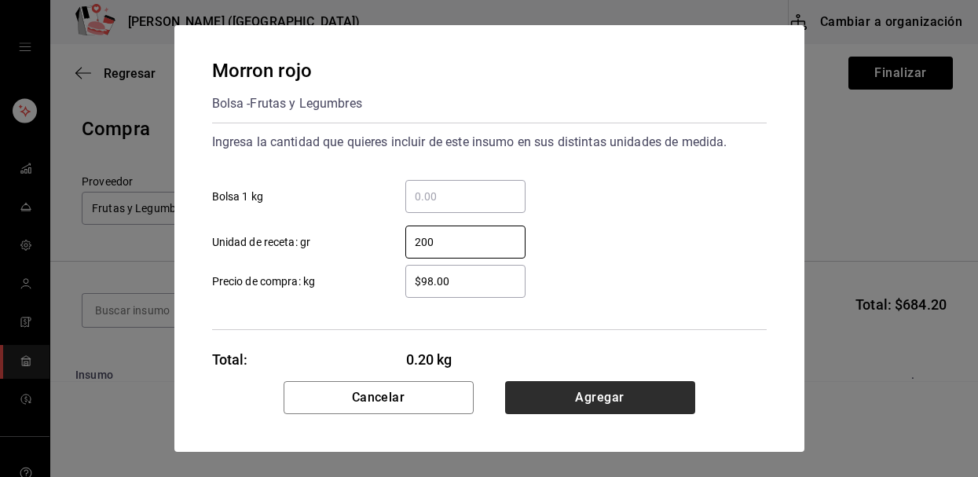
type input "200"
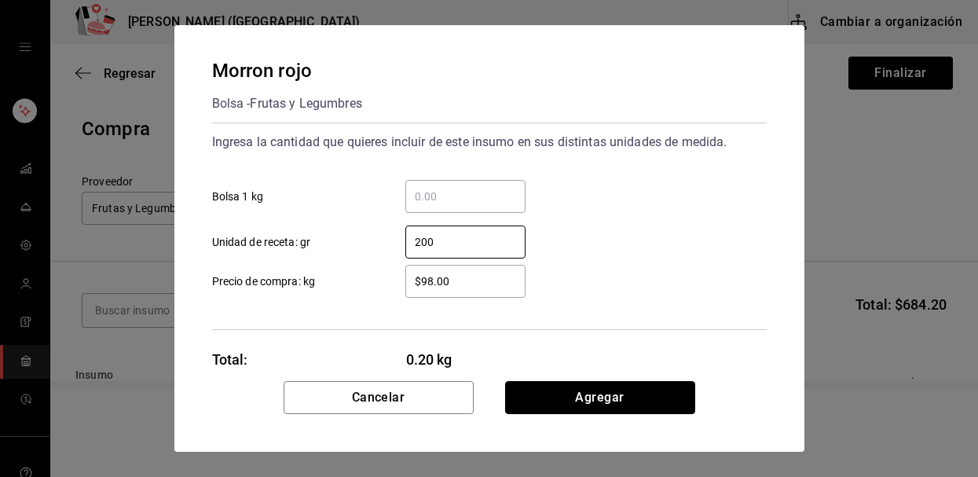
drag, startPoint x: 547, startPoint y: 387, endPoint x: 538, endPoint y: 387, distance: 8.6
click at [547, 387] on button "Agregar" at bounding box center [600, 397] width 190 height 33
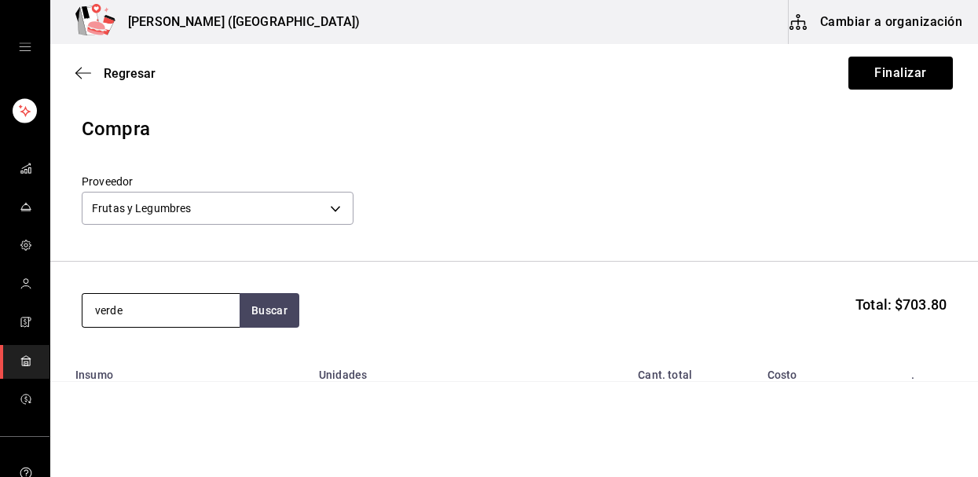
type input "verde"
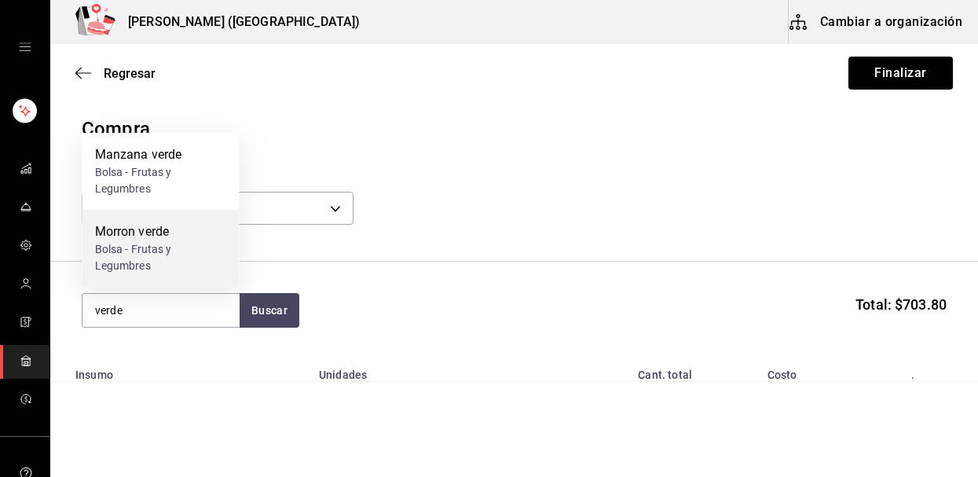
click at [146, 232] on div "Morron verde" at bounding box center [161, 231] width 132 height 19
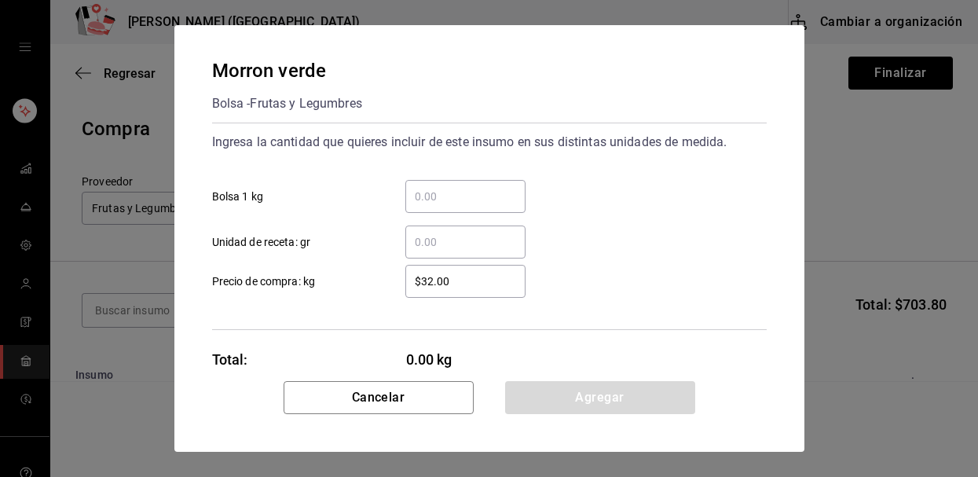
click at [431, 239] on input "​ Unidad de receta: gr" at bounding box center [466, 242] width 120 height 19
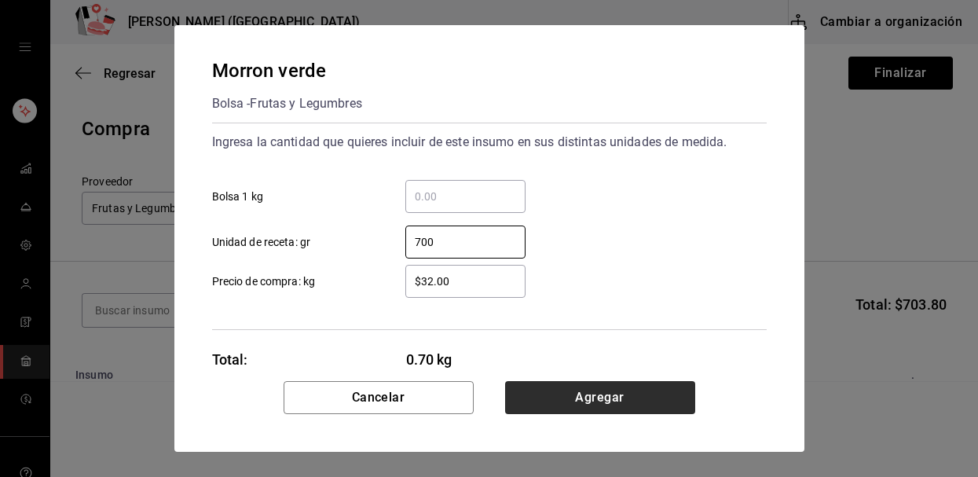
type input "700"
click at [583, 399] on button "Agregar" at bounding box center [600, 397] width 190 height 33
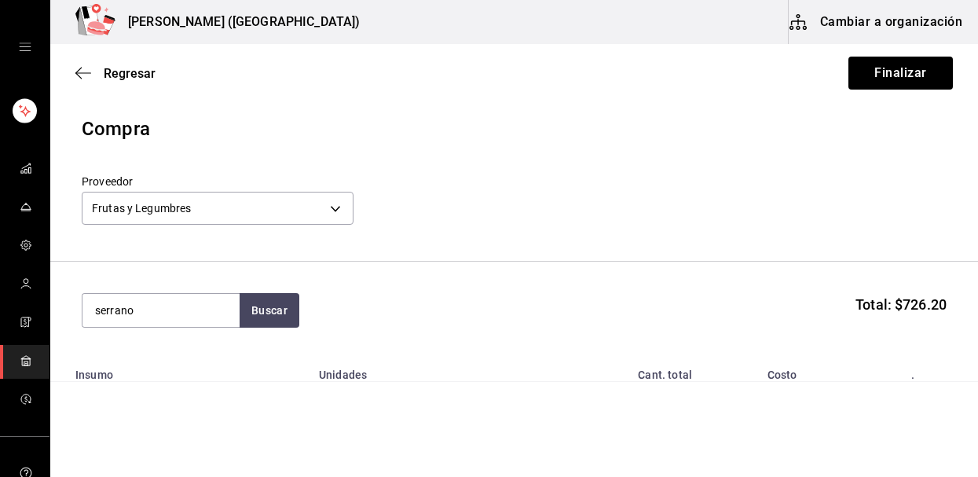
type input "serrano"
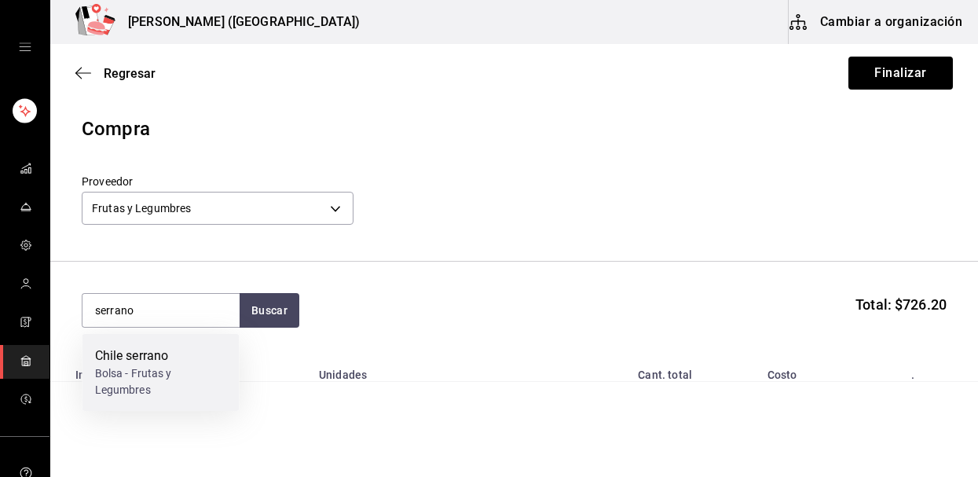
click at [133, 355] on div "Chile serrano" at bounding box center [161, 356] width 132 height 19
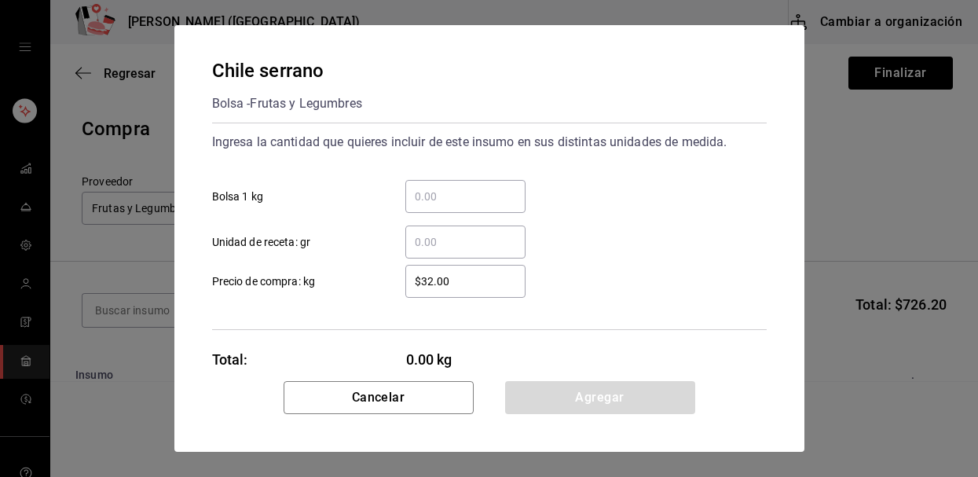
click at [456, 210] on div "​" at bounding box center [466, 196] width 120 height 33
click at [456, 206] on input "​ Bolsa 1 kg" at bounding box center [466, 196] width 120 height 19
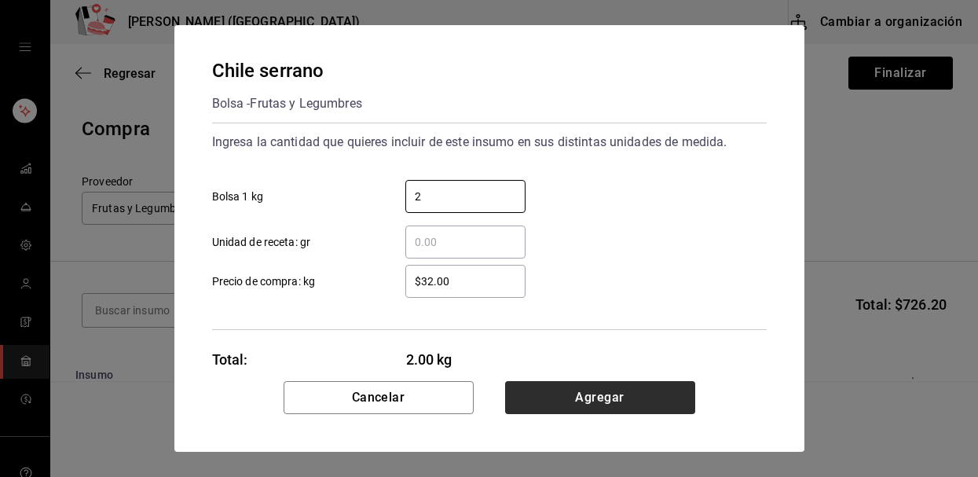
type input "2"
click at [530, 397] on button "Agregar" at bounding box center [600, 397] width 190 height 33
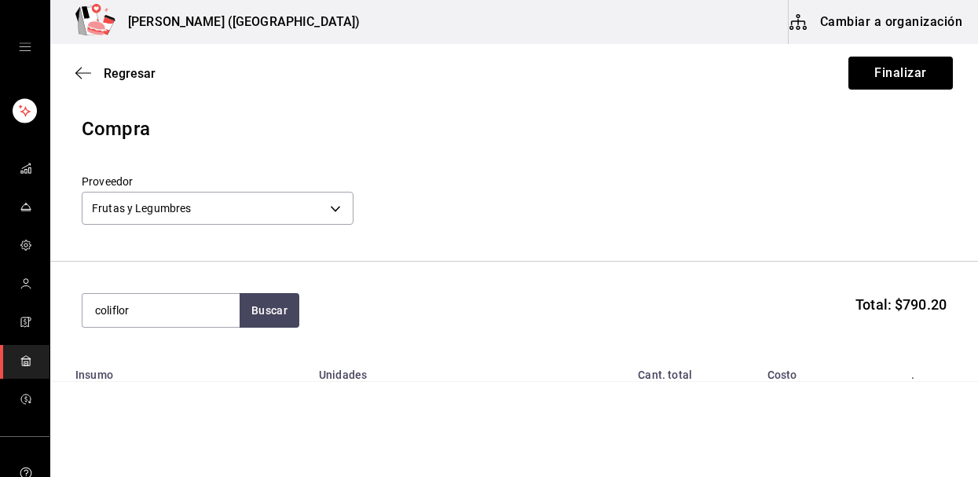
type input "coliflor"
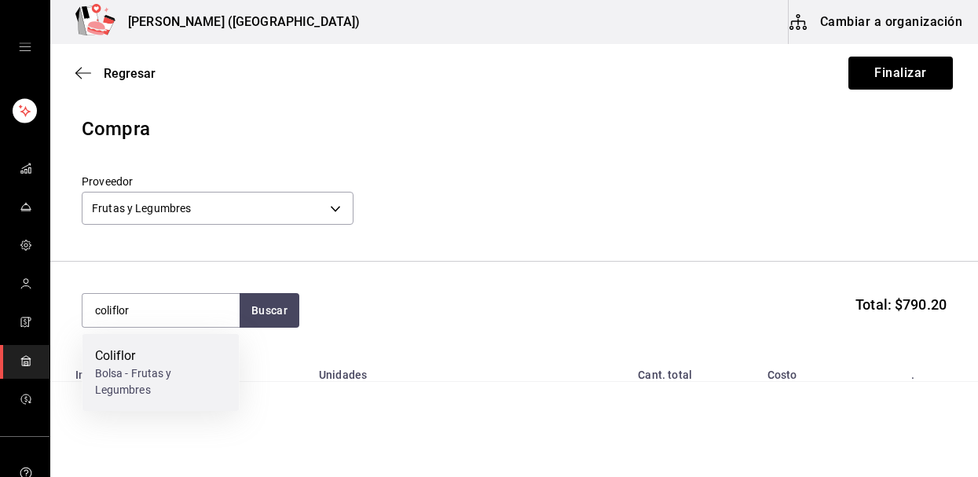
click at [181, 372] on div "Bolsa - Frutas y Legumbres" at bounding box center [161, 381] width 132 height 33
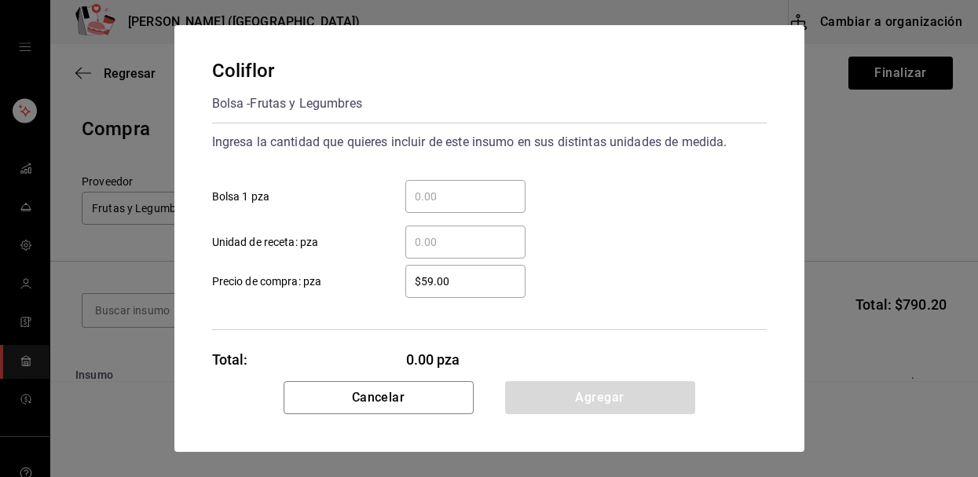
click at [457, 195] on input "​ Bolsa 1 pza" at bounding box center [466, 196] width 120 height 19
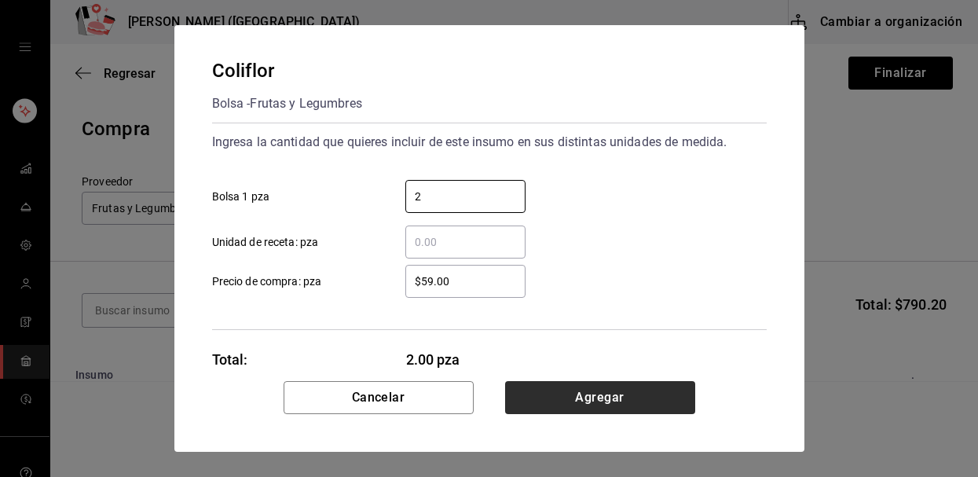
type input "2"
click at [531, 397] on button "Agregar" at bounding box center [600, 397] width 190 height 33
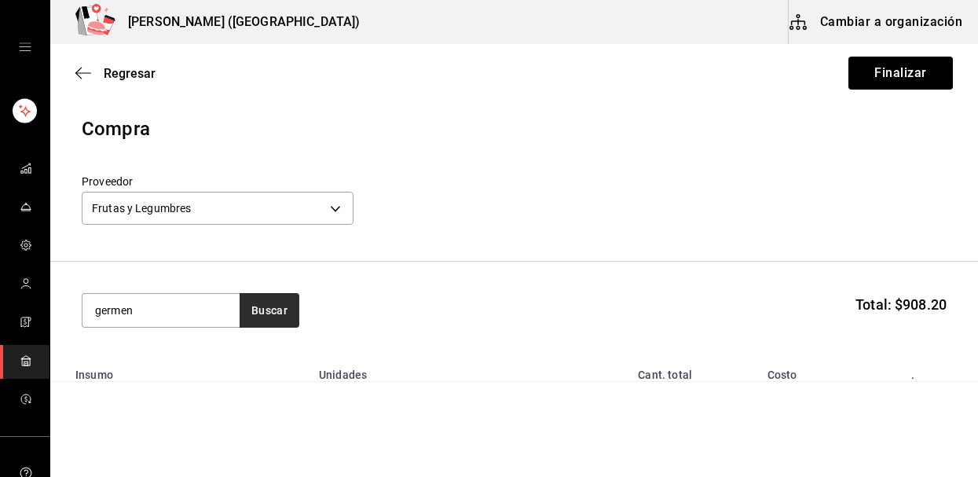
type input "germen"
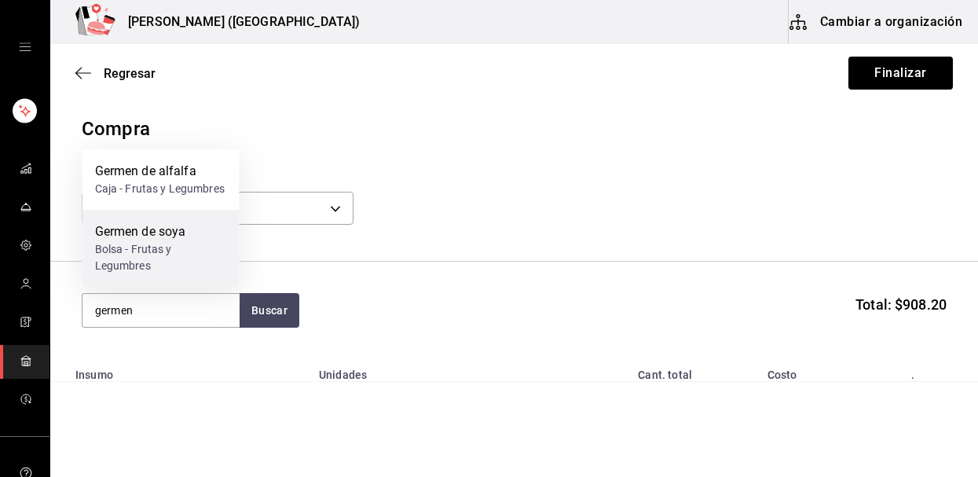
click at [163, 262] on div "Bolsa - Frutas y Legumbres" at bounding box center [161, 257] width 132 height 33
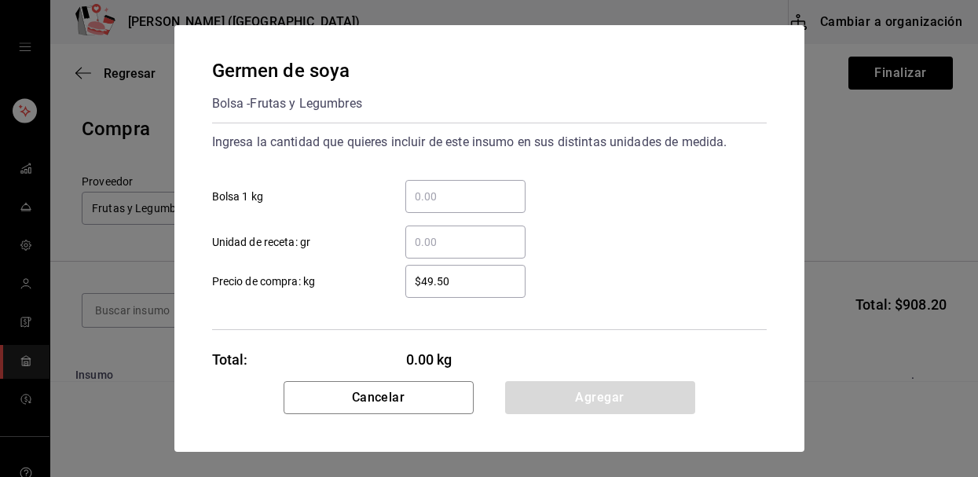
click at [413, 197] on input "​ Bolsa 1 kg" at bounding box center [466, 196] width 120 height 19
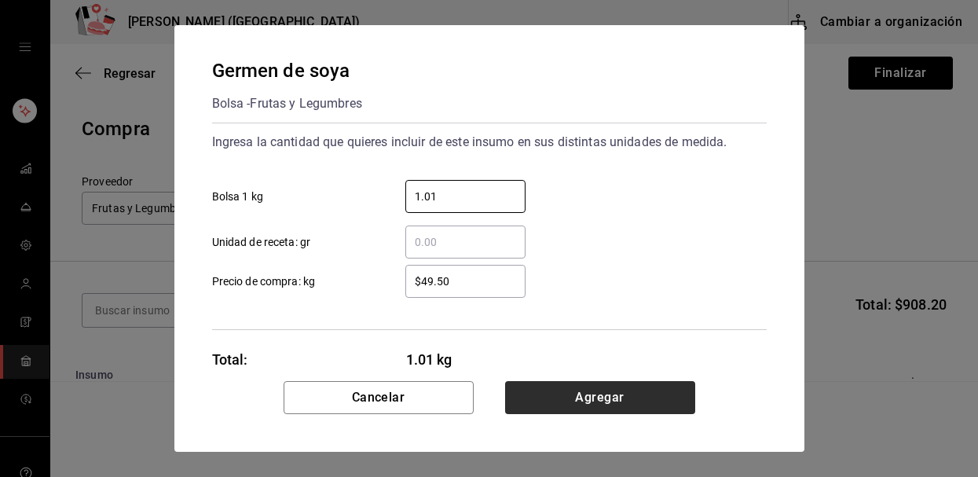
type input "1.01"
click at [571, 391] on button "Agregar" at bounding box center [600, 397] width 190 height 33
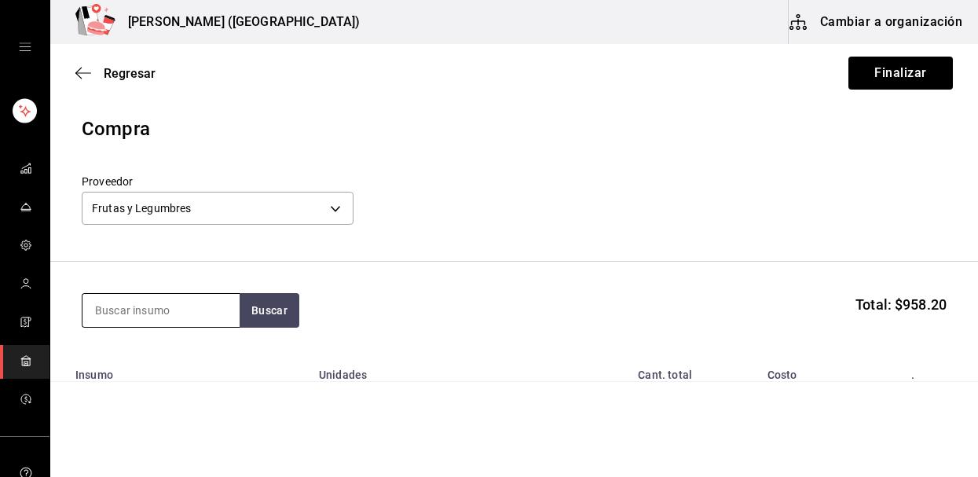
type input "s"
type input "lechu"
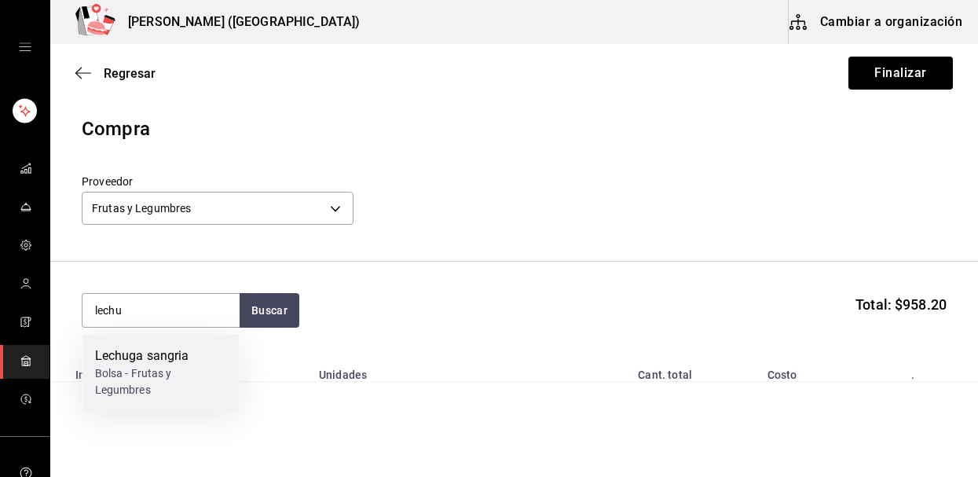
click at [129, 349] on div "Lechuga sangria" at bounding box center [161, 356] width 132 height 19
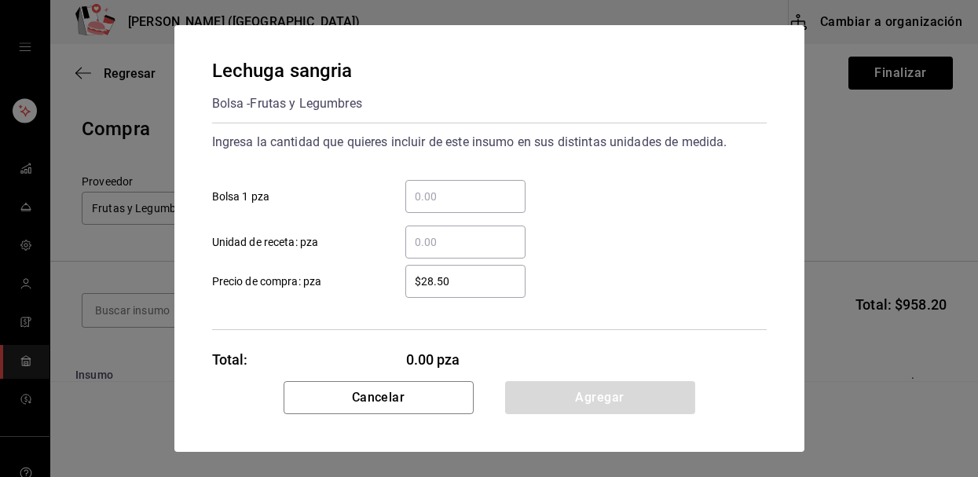
click at [462, 201] on input "​ Bolsa 1 pza" at bounding box center [466, 196] width 120 height 19
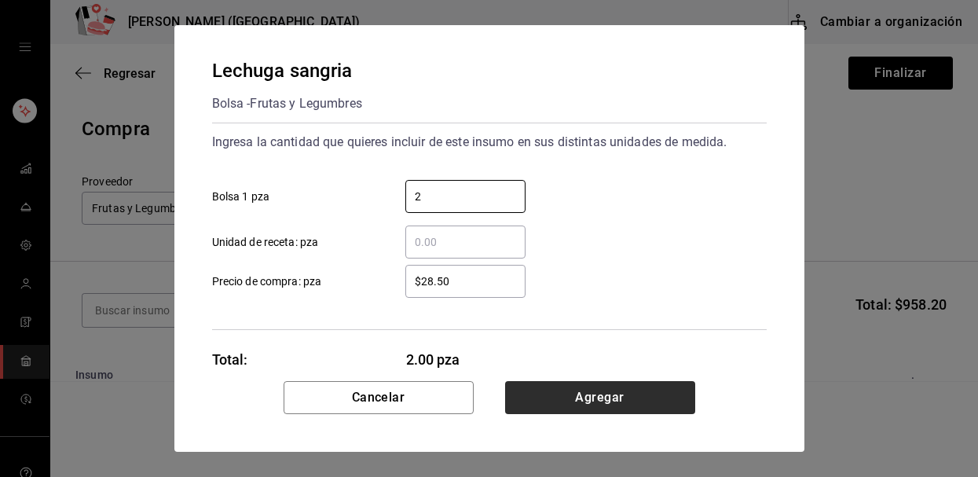
type input "2"
click at [513, 392] on button "Agregar" at bounding box center [600, 397] width 190 height 33
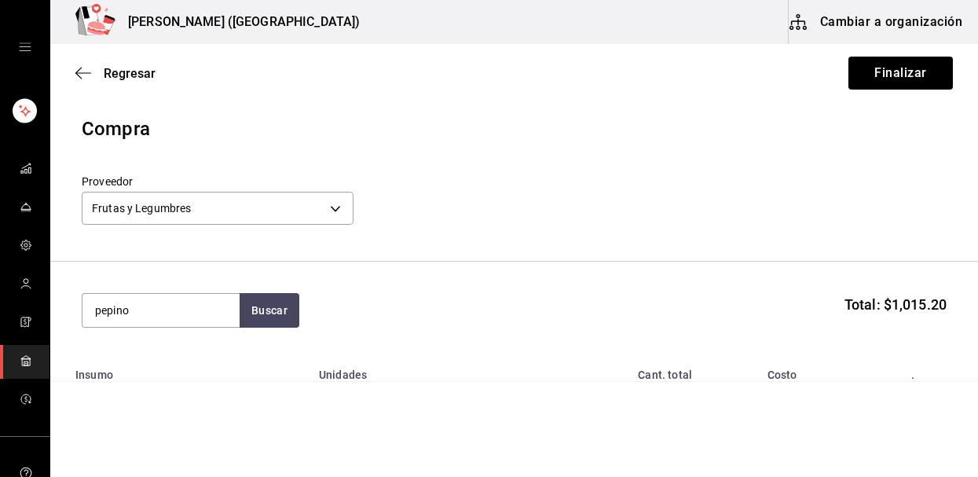
type input "pepino"
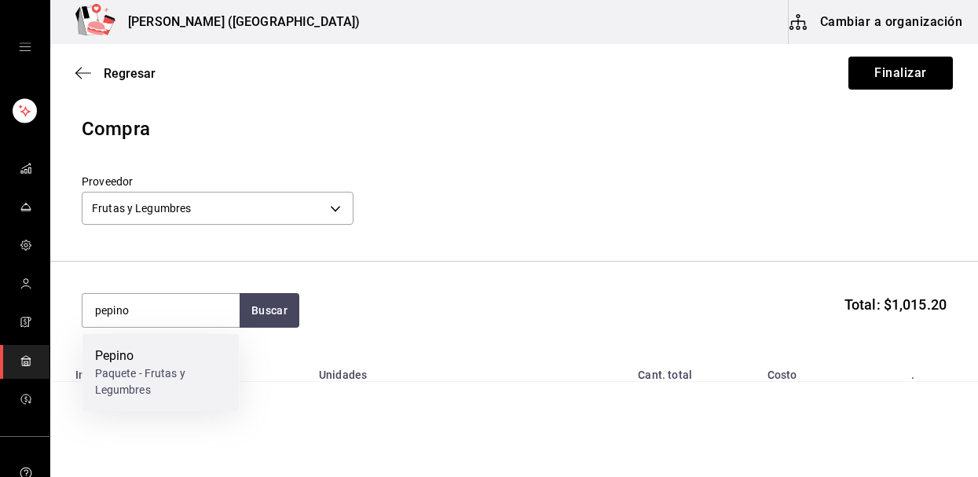
click at [115, 388] on div "Paquete - Frutas y Legumbres" at bounding box center [161, 381] width 132 height 33
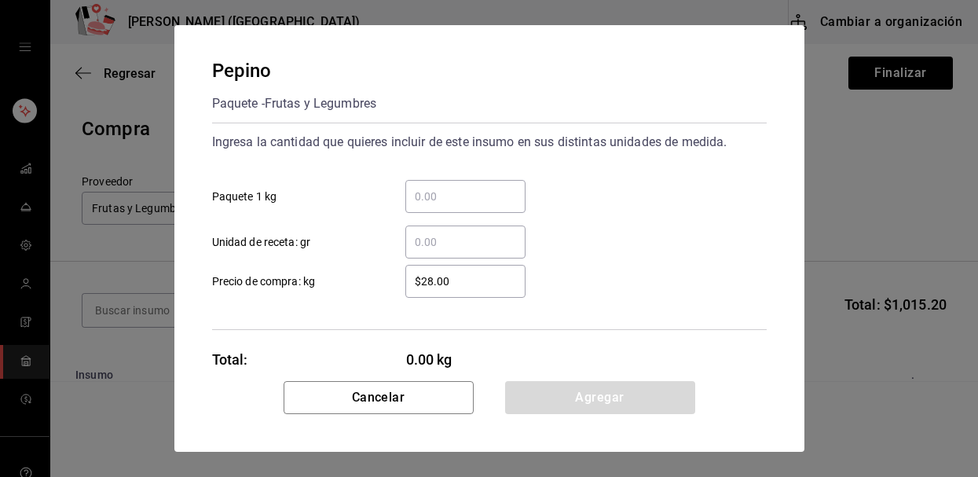
click at [494, 198] on input "​ Paquete 1 kg" at bounding box center [466, 196] width 120 height 19
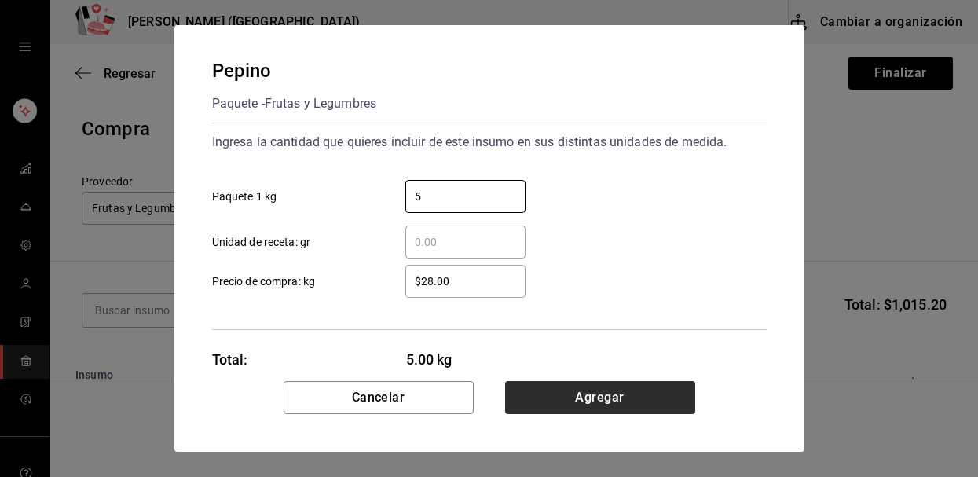
type input "5"
click at [539, 396] on button "Agregar" at bounding box center [600, 397] width 190 height 33
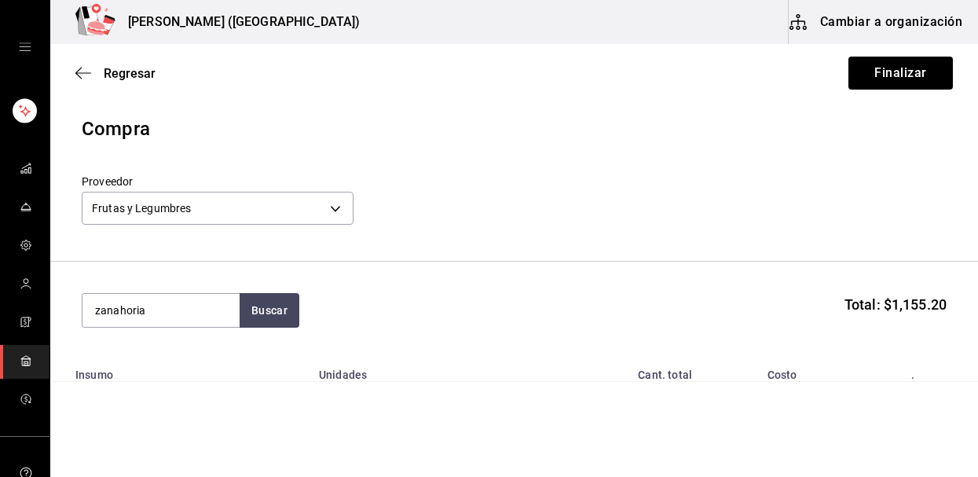
type input "zanahoria"
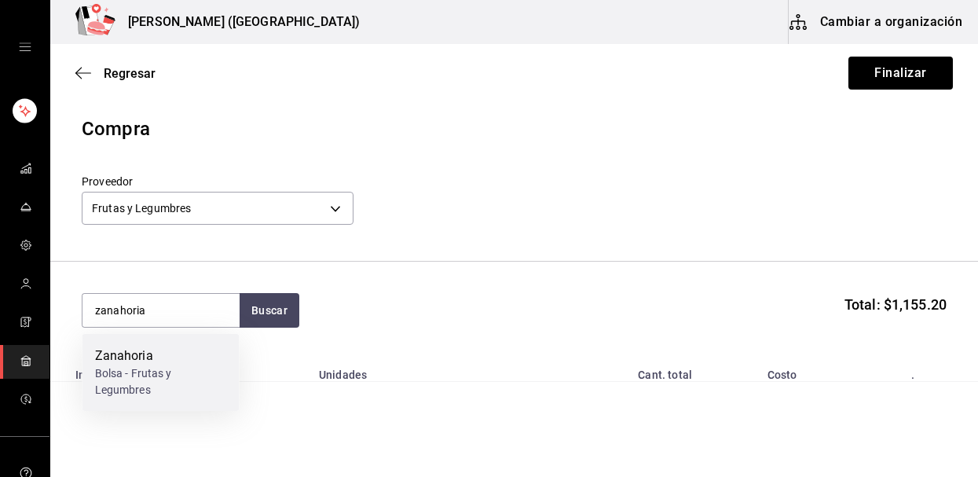
click at [171, 373] on div "Bolsa - Frutas y Legumbres" at bounding box center [161, 381] width 132 height 33
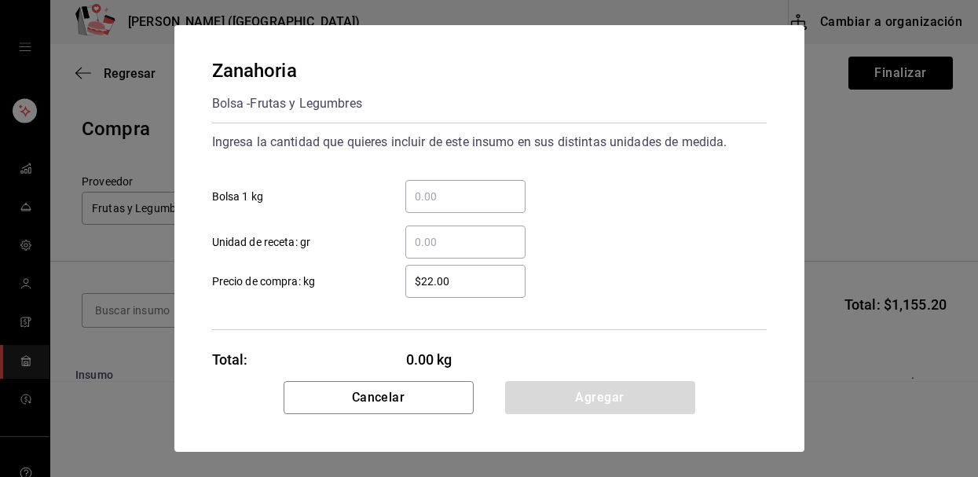
click at [430, 181] on div "​" at bounding box center [466, 196] width 120 height 33
click at [430, 187] on input "​ Bolsa 1 kg" at bounding box center [466, 196] width 120 height 19
click at [431, 185] on div "​" at bounding box center [466, 196] width 120 height 33
click at [431, 187] on input "​ Bolsa 1 kg" at bounding box center [466, 196] width 120 height 19
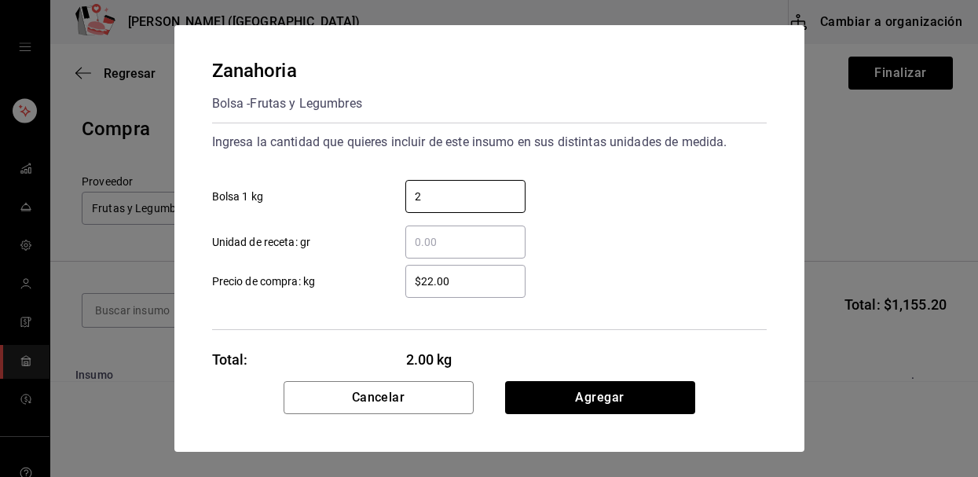
type input "2"
click at [559, 395] on button "Agregar" at bounding box center [600, 397] width 190 height 33
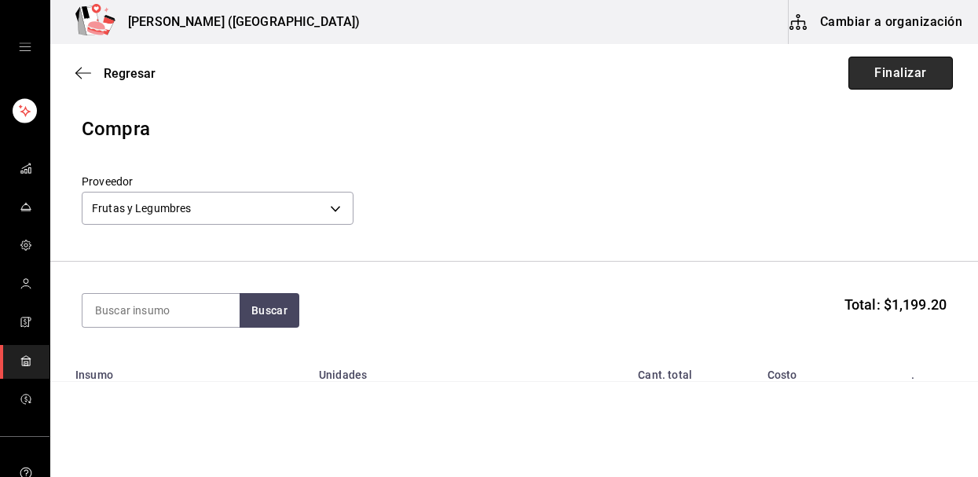
click at [883, 68] on button "Finalizar" at bounding box center [901, 73] width 105 height 33
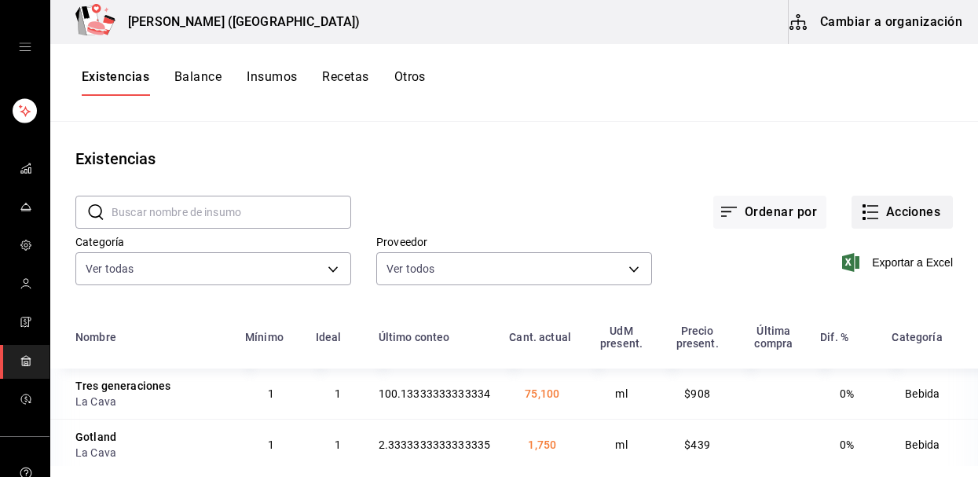
click at [905, 212] on button "Acciones" at bounding box center [902, 212] width 101 height 33
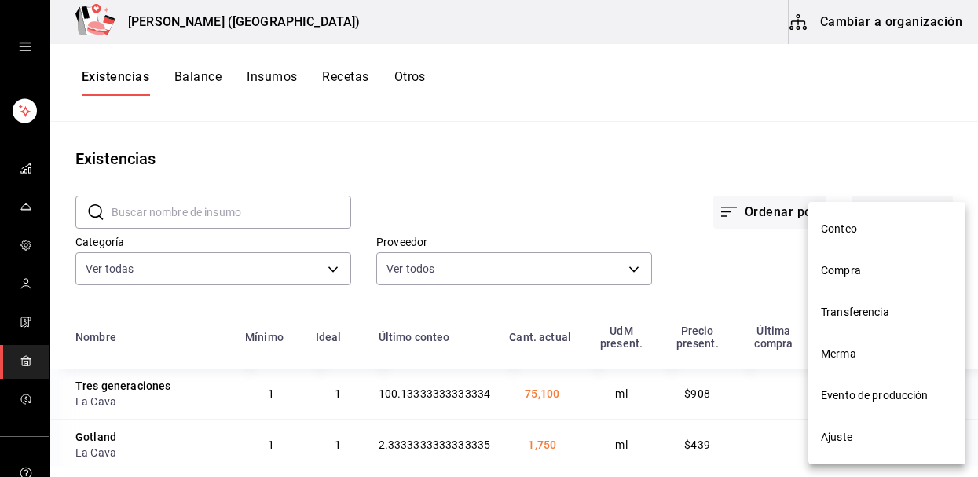
click at [842, 280] on li "Compra" at bounding box center [887, 271] width 157 height 42
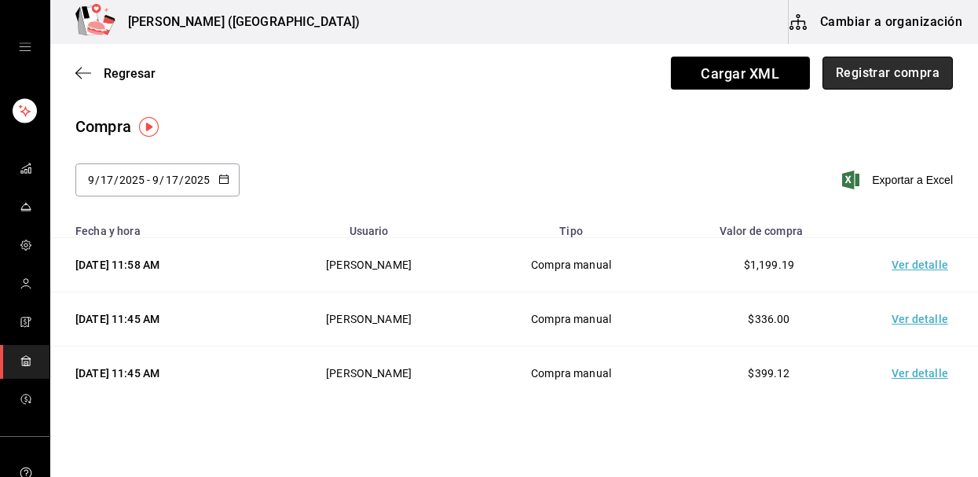
click at [861, 86] on button "Registrar compra" at bounding box center [888, 73] width 130 height 33
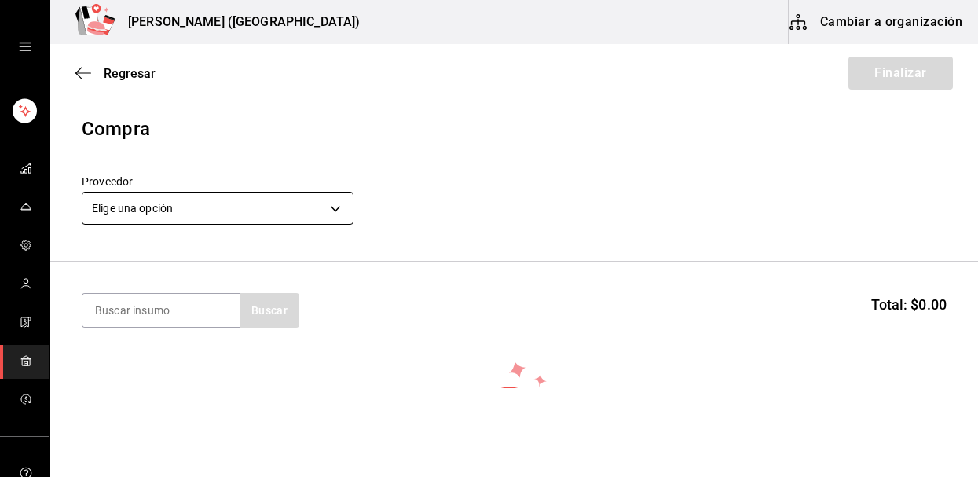
click at [254, 222] on body "Nikkori (Lindavista) Cambiar a organización Regresar Finalizar Compra Proveedor…" at bounding box center [489, 194] width 978 height 388
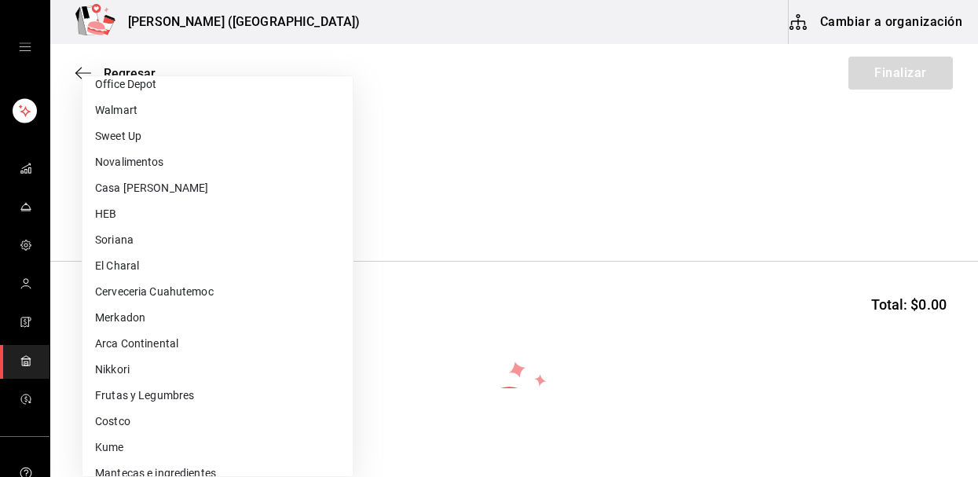
scroll to position [598, 0]
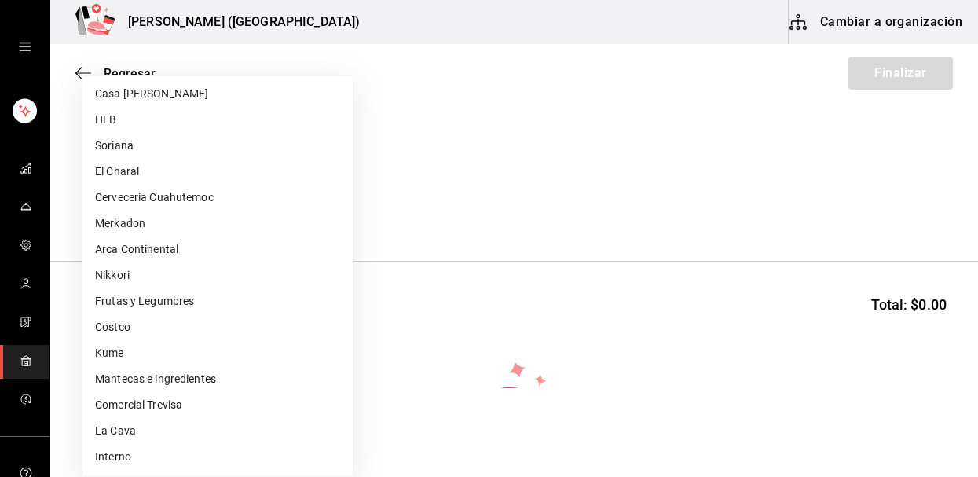
click at [160, 185] on li "Cerveceria Cuahutemoc" at bounding box center [218, 198] width 270 height 26
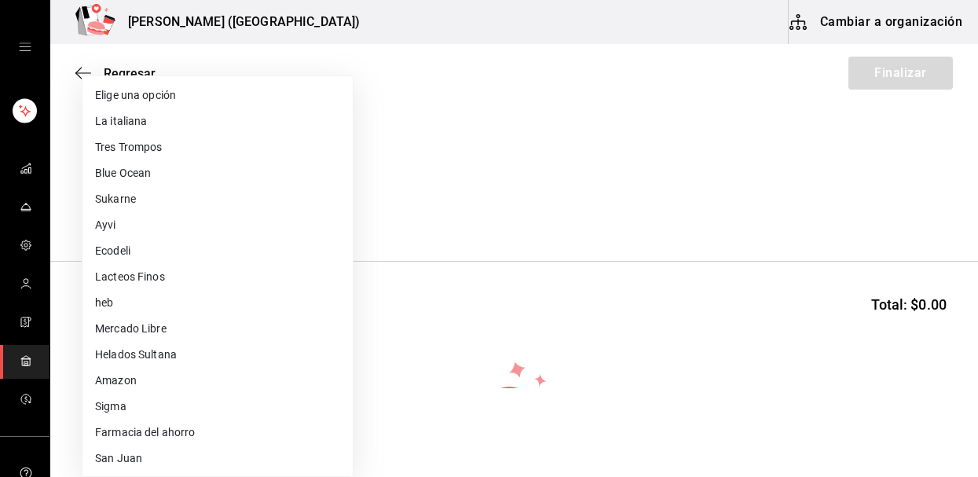
click at [155, 200] on body "Nikkori (Lindavista) Cambiar a organización Regresar Finalizar Compra Proveedor…" at bounding box center [489, 194] width 978 height 388
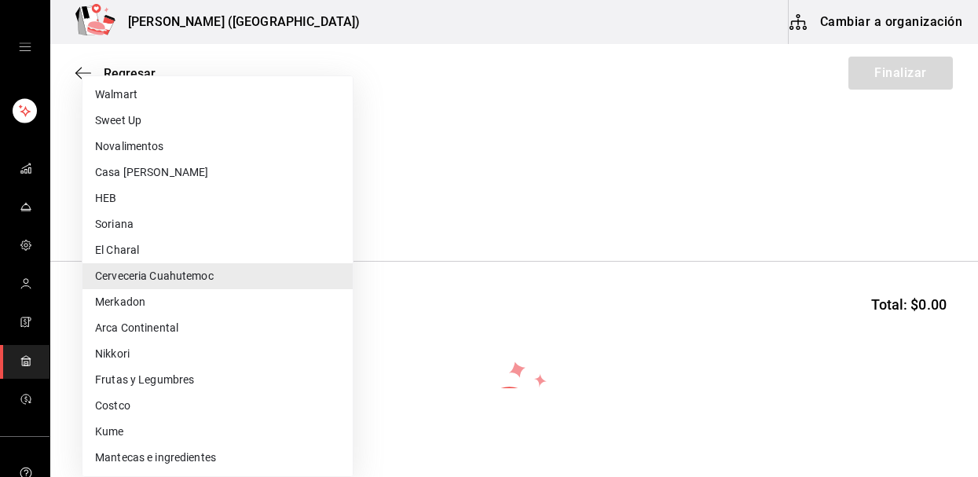
click at [146, 246] on li "El Charal" at bounding box center [218, 250] width 270 height 26
type input "e378bbd6-4a7c-4c28-a254-1cfe5b46c694"
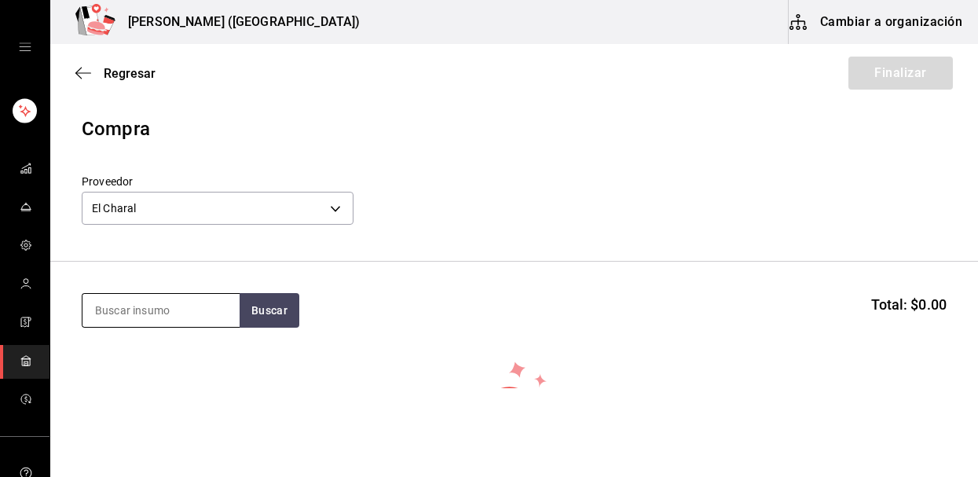
click at [145, 303] on input at bounding box center [161, 310] width 157 height 33
type input "camaron"
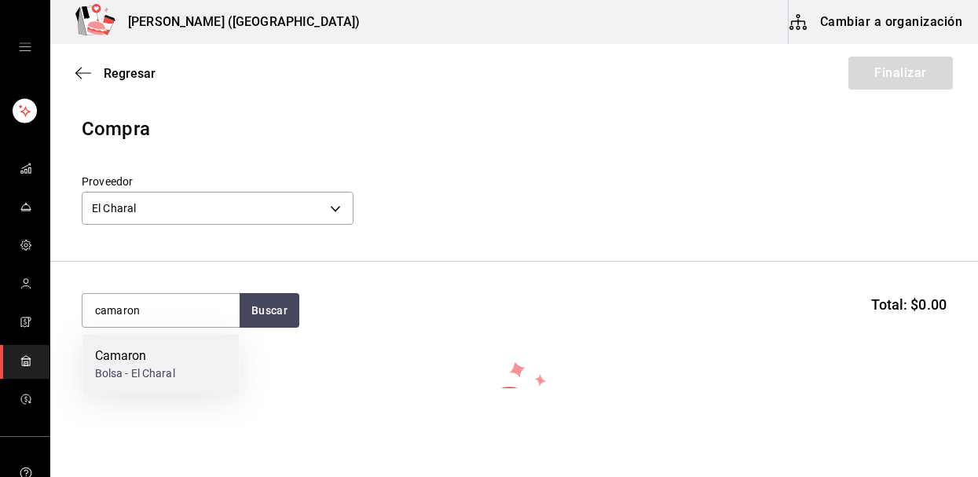
click at [108, 354] on div "Camaron" at bounding box center [135, 356] width 80 height 19
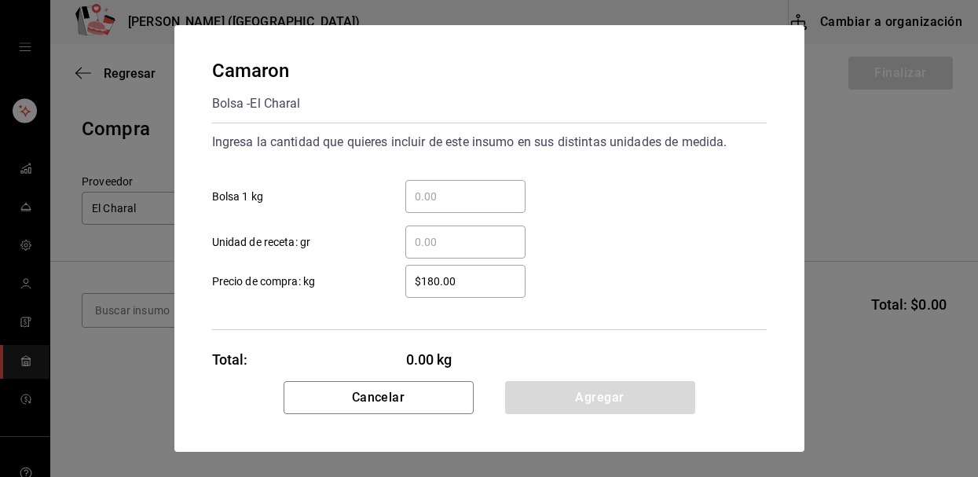
click at [458, 193] on input "​ Bolsa 1 kg" at bounding box center [466, 196] width 120 height 19
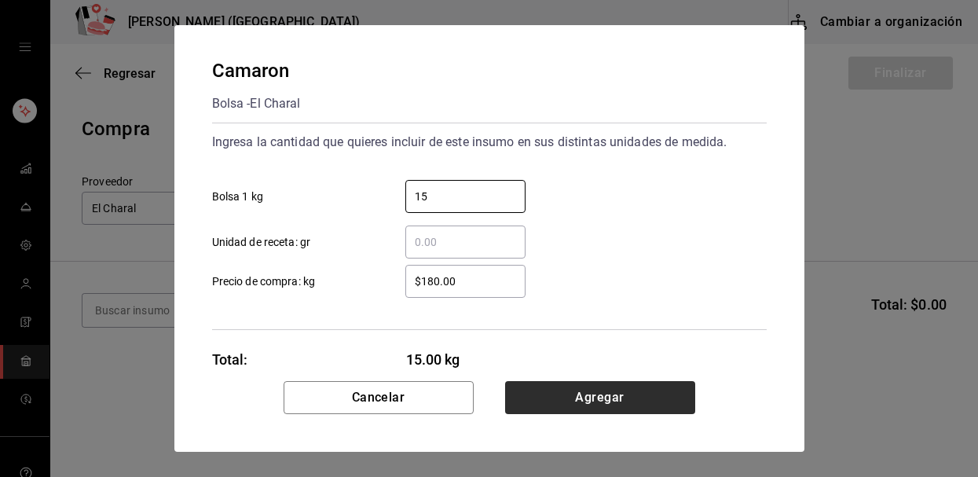
type input "15"
click at [573, 404] on button "Agregar" at bounding box center [600, 397] width 190 height 33
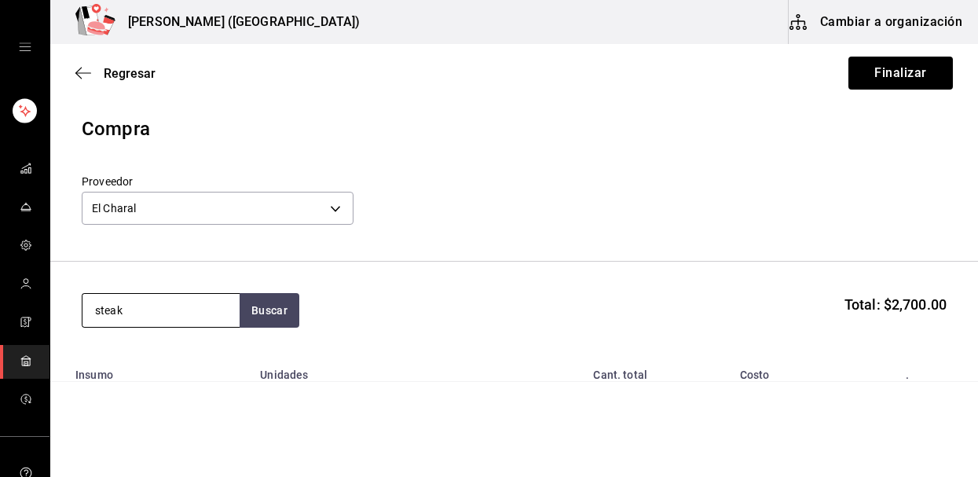
type input "steak"
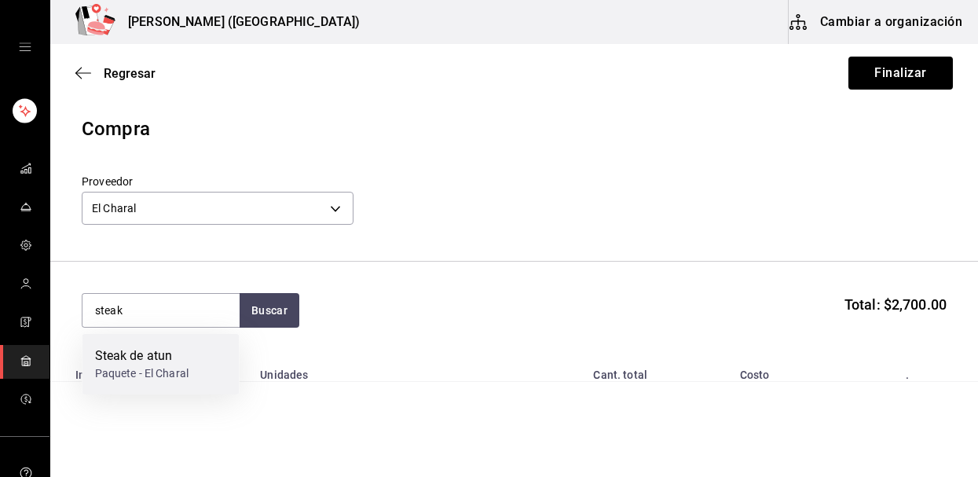
click at [112, 361] on div "Steak de atun" at bounding box center [142, 356] width 94 height 19
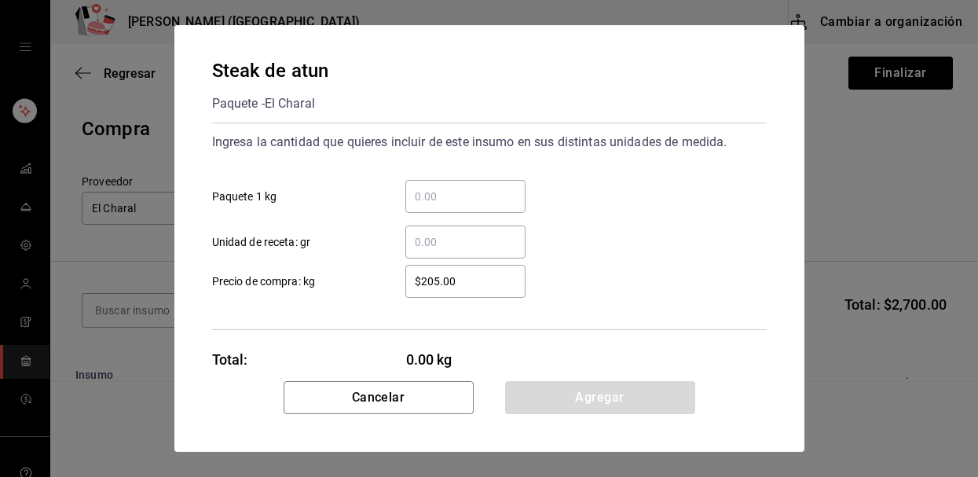
click at [455, 201] on input "​ Paquete 1 kg" at bounding box center [466, 196] width 120 height 19
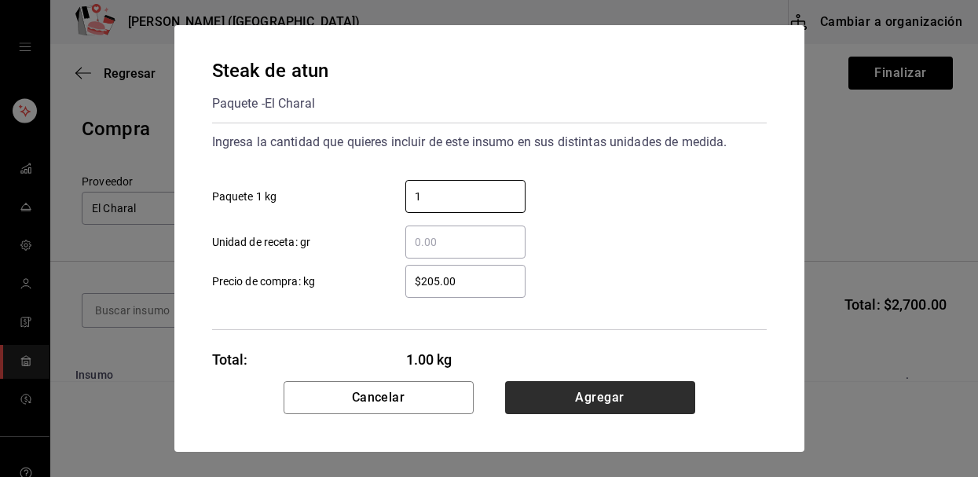
type input "1"
click at [549, 402] on button "Agregar" at bounding box center [600, 397] width 190 height 33
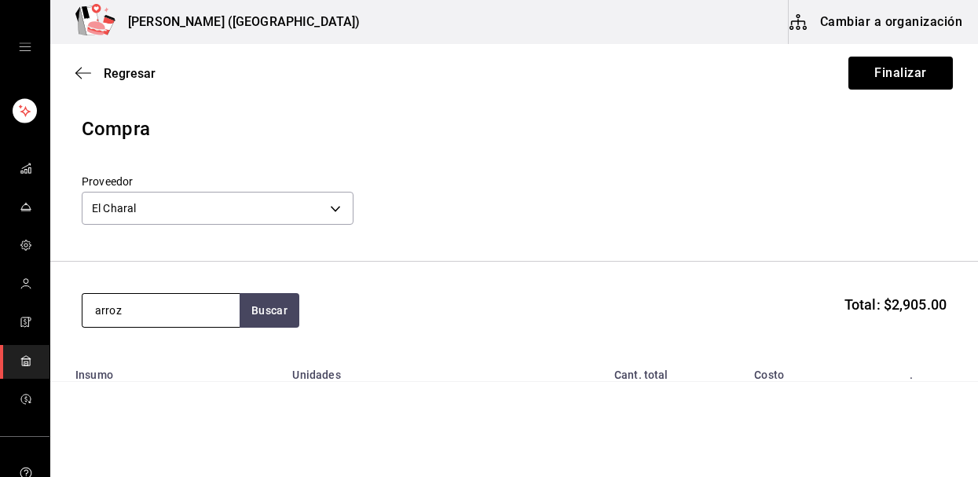
type input "arroz"
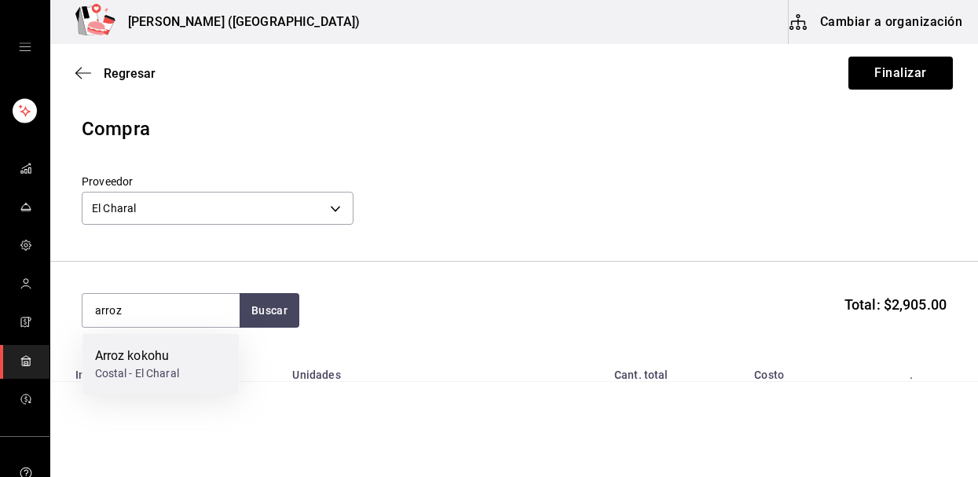
click at [94, 349] on div "[PERSON_NAME] - El Charal" at bounding box center [161, 364] width 157 height 61
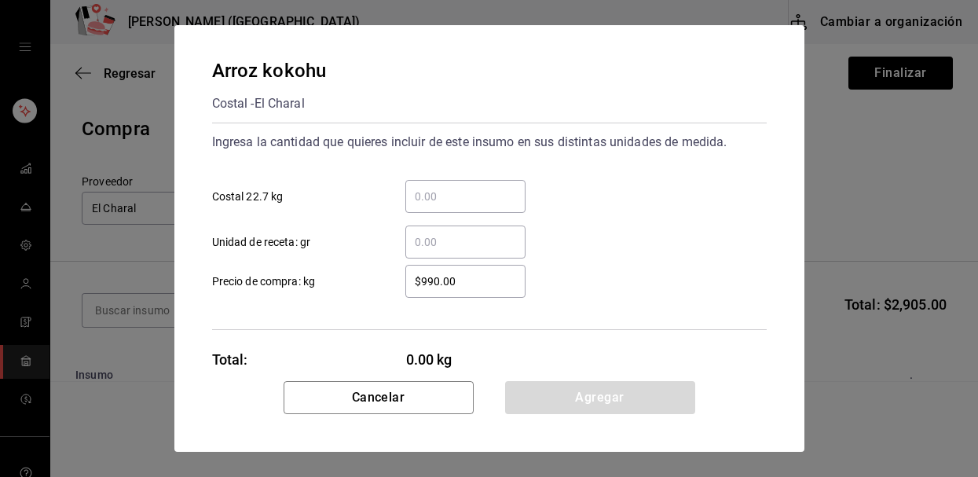
click at [478, 187] on input "​ Costal 22.7 kg" at bounding box center [466, 196] width 120 height 19
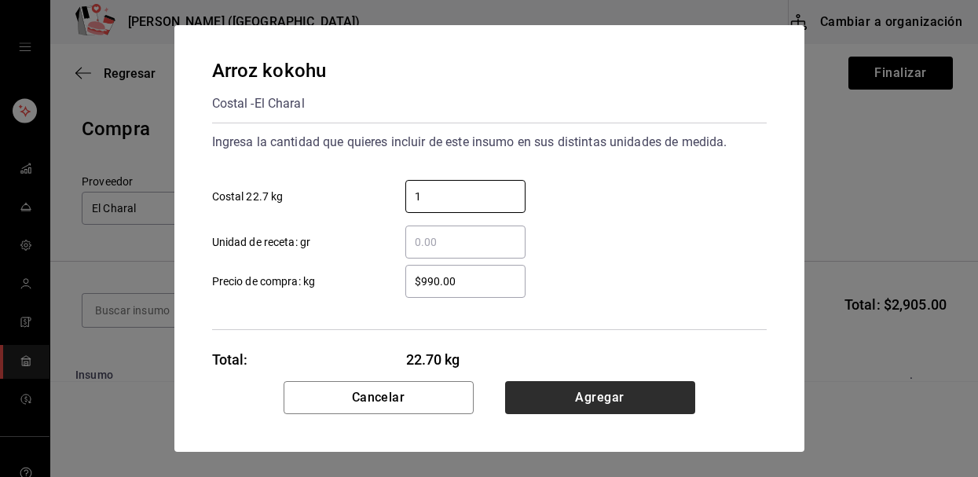
type input "1"
click at [541, 396] on button "Agregar" at bounding box center [600, 397] width 190 height 33
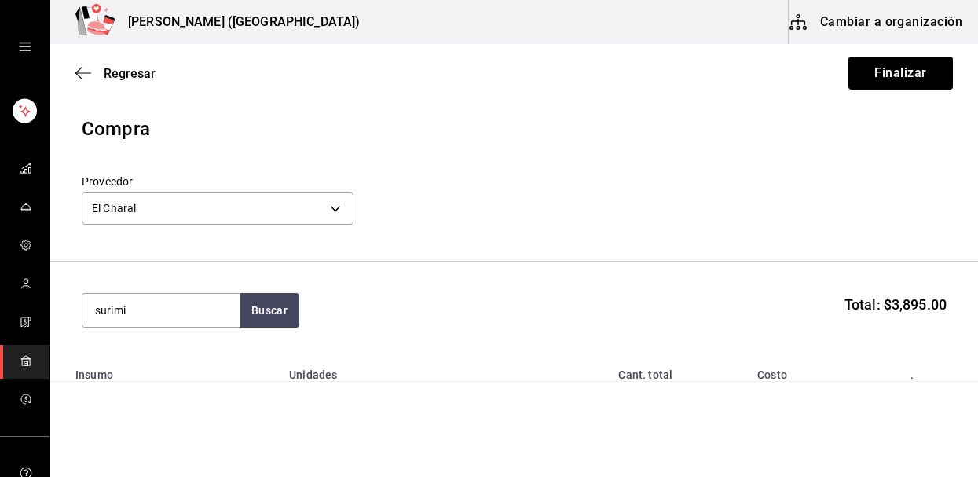
type input "surimi"
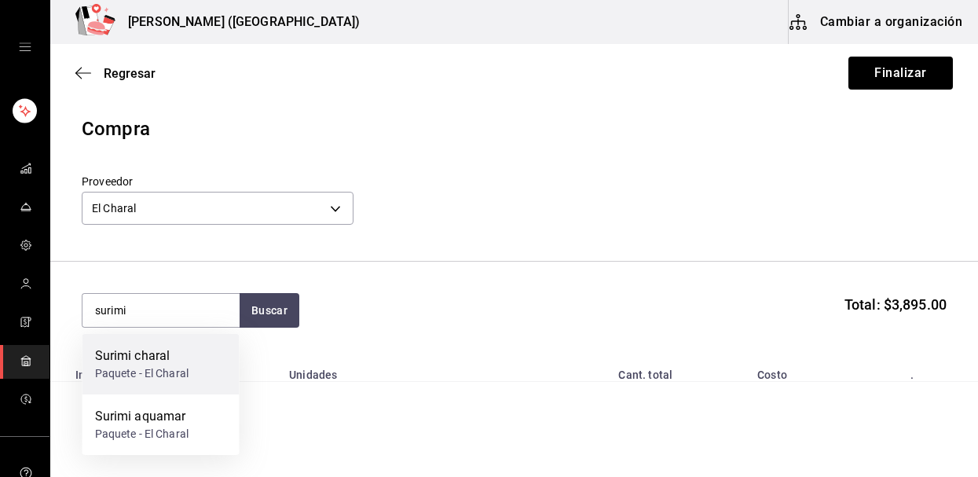
click at [173, 365] on div "Paquete - El Charal" at bounding box center [142, 373] width 94 height 17
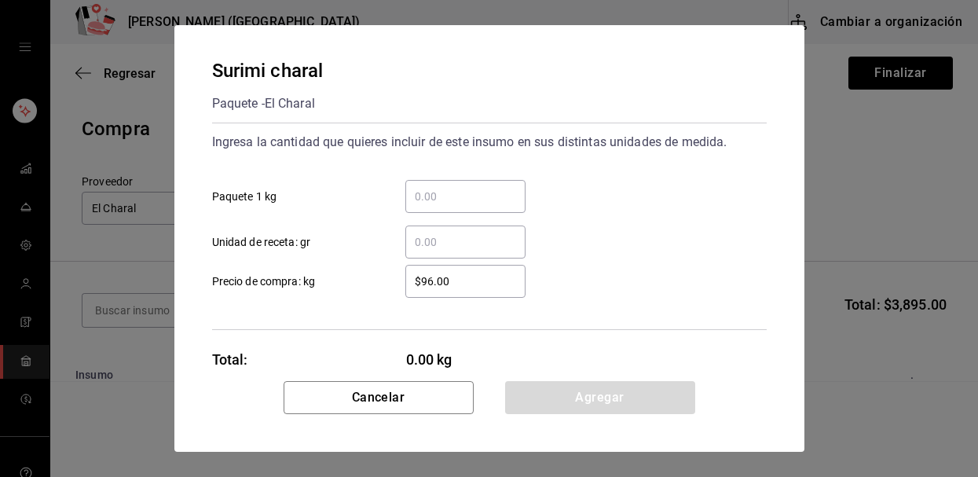
click at [481, 182] on div "​" at bounding box center [466, 196] width 120 height 33
click at [481, 187] on input "​ Paquete 1 kg" at bounding box center [466, 196] width 120 height 19
click at [481, 186] on div "​" at bounding box center [466, 196] width 120 height 33
click at [481, 187] on input "​ Paquete 1 kg" at bounding box center [466, 196] width 120 height 19
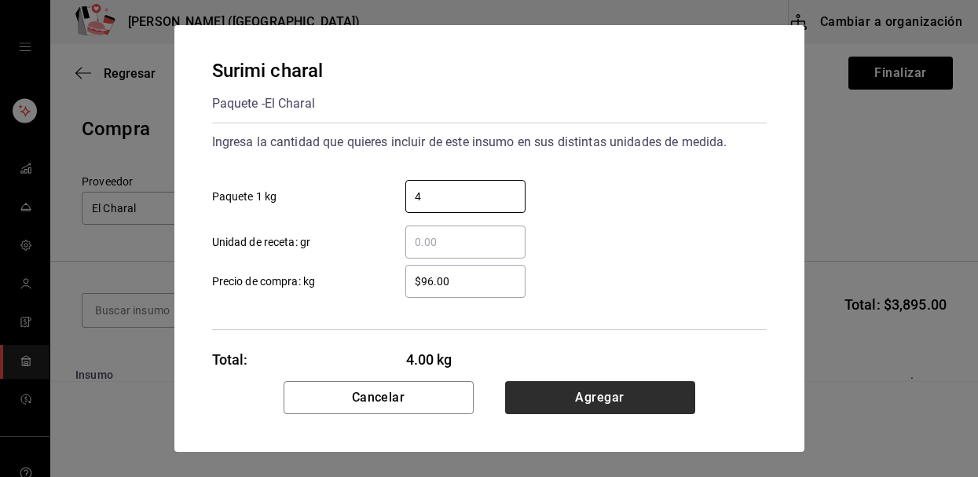
type input "4"
click at [556, 401] on button "Agregar" at bounding box center [600, 397] width 190 height 33
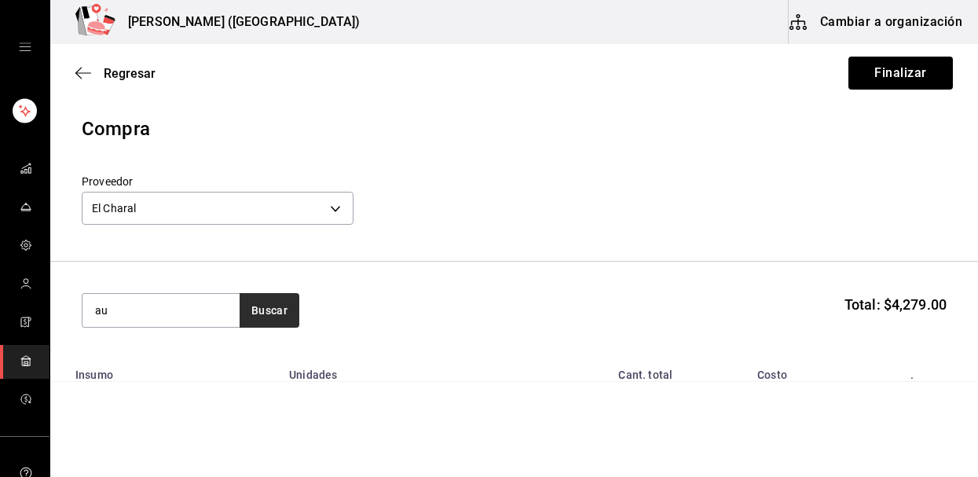
type input "a"
type input "surimi"
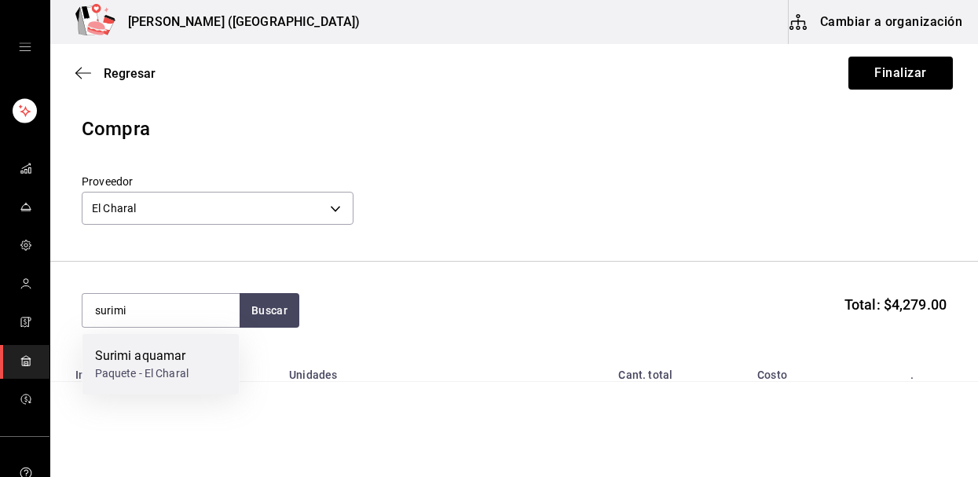
click at [191, 362] on div "Surimi aquamar Paquete - El Charal" at bounding box center [161, 364] width 157 height 61
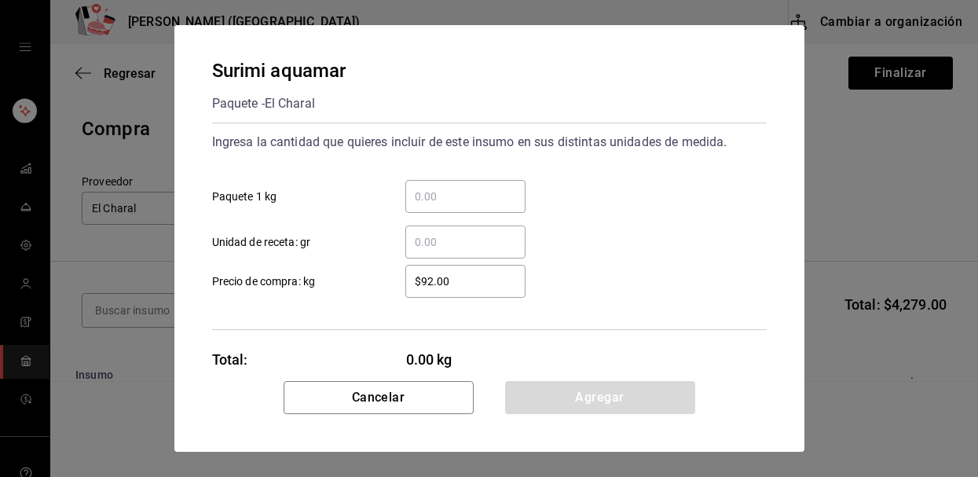
click at [450, 182] on div "​" at bounding box center [466, 196] width 120 height 33
click at [450, 187] on input "​ Paquete 1 kg" at bounding box center [466, 196] width 120 height 19
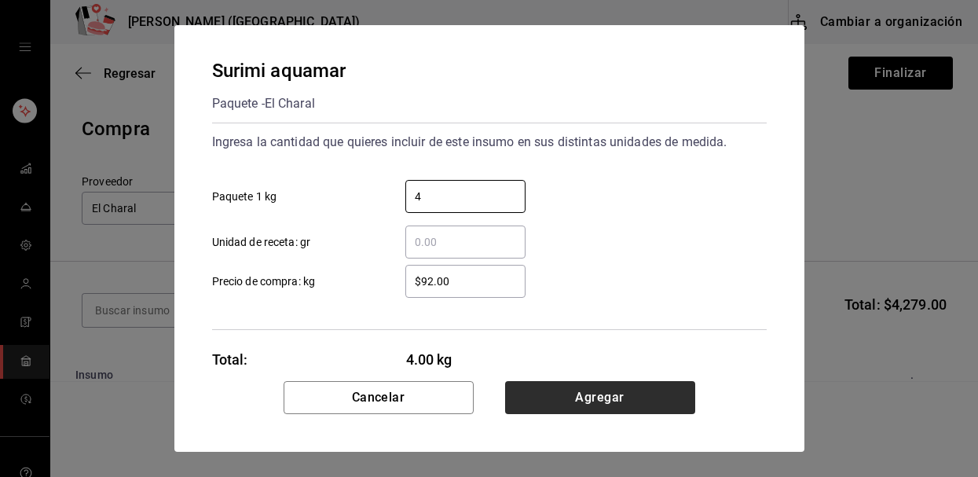
type input "4"
click at [527, 410] on button "Agregar" at bounding box center [600, 397] width 190 height 33
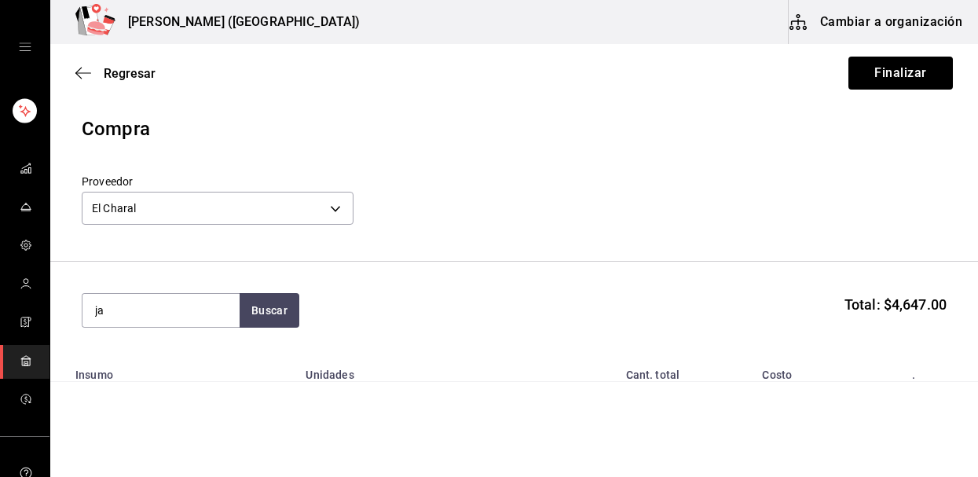
type input "j"
type input "kanikama"
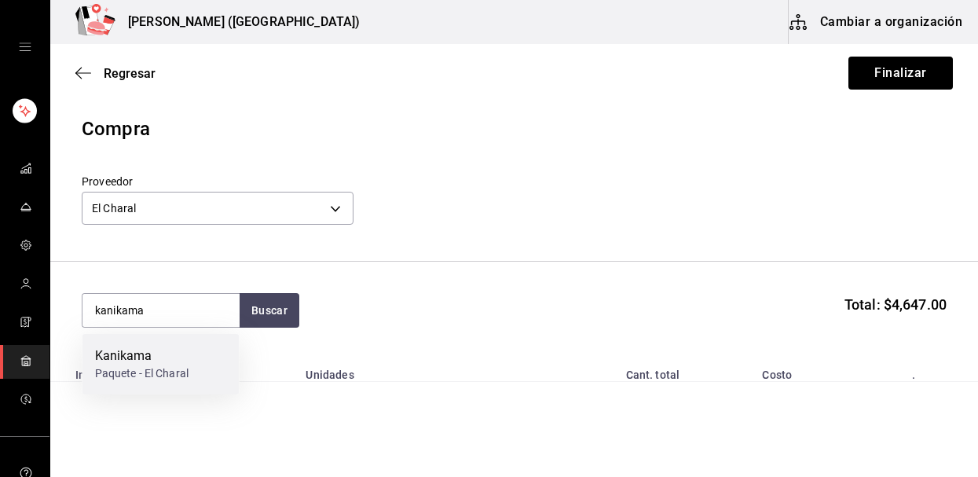
click at [158, 370] on div "Paquete - El Charal" at bounding box center [142, 373] width 94 height 17
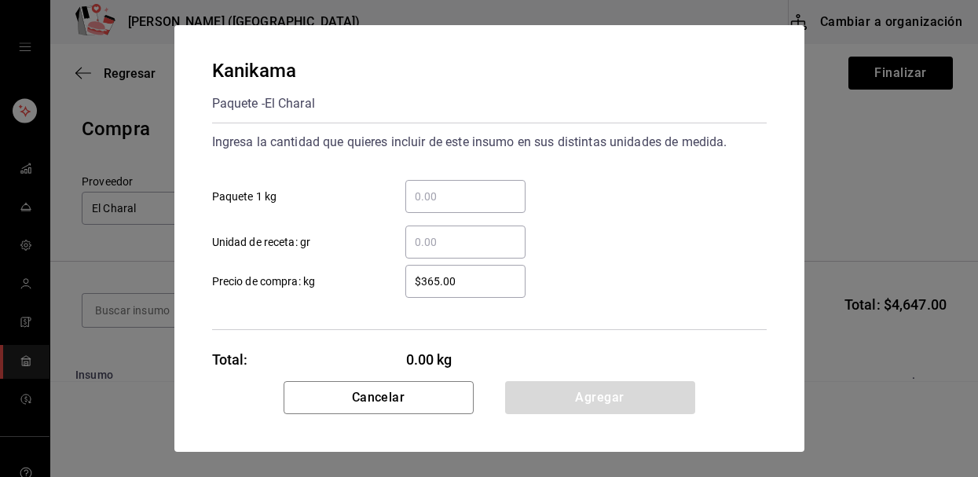
click at [438, 193] on input "​ Paquete 1 kg" at bounding box center [466, 196] width 120 height 19
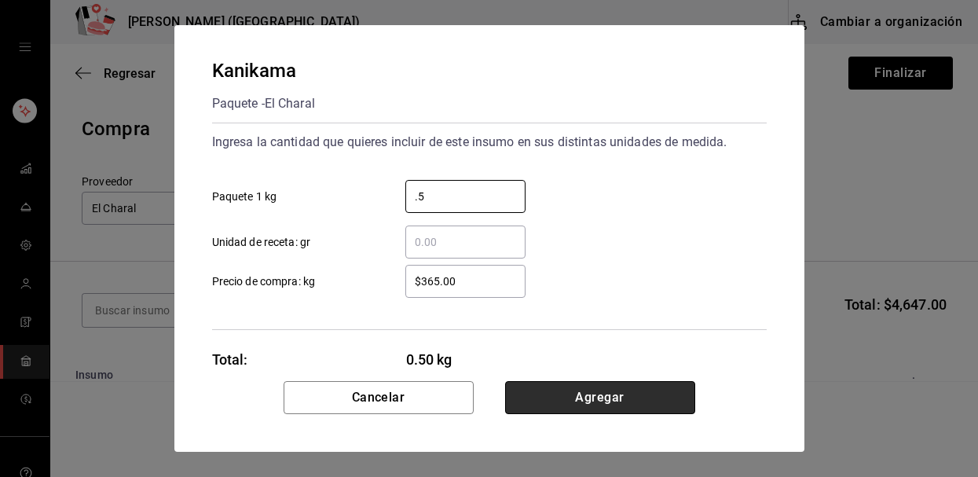
type input "0.5"
click at [589, 392] on button "Agregar" at bounding box center [600, 397] width 190 height 33
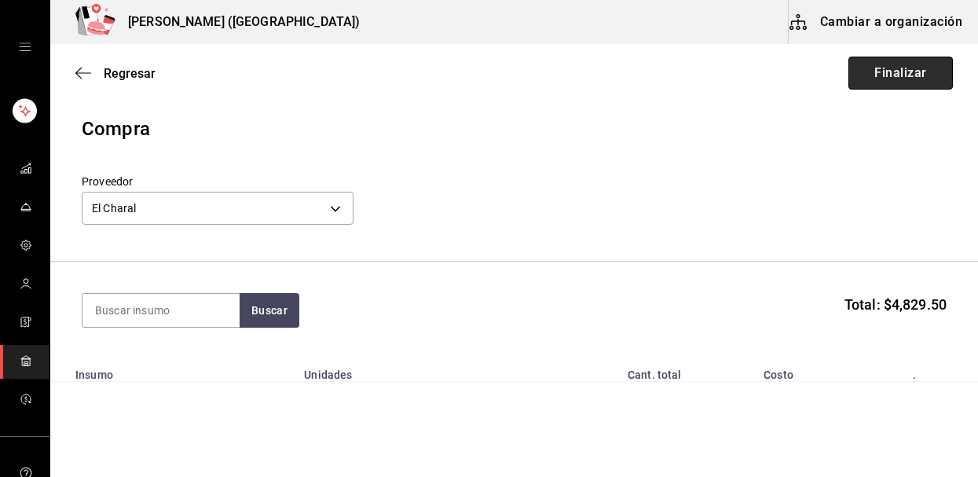
click at [908, 75] on button "Finalizar" at bounding box center [901, 73] width 105 height 33
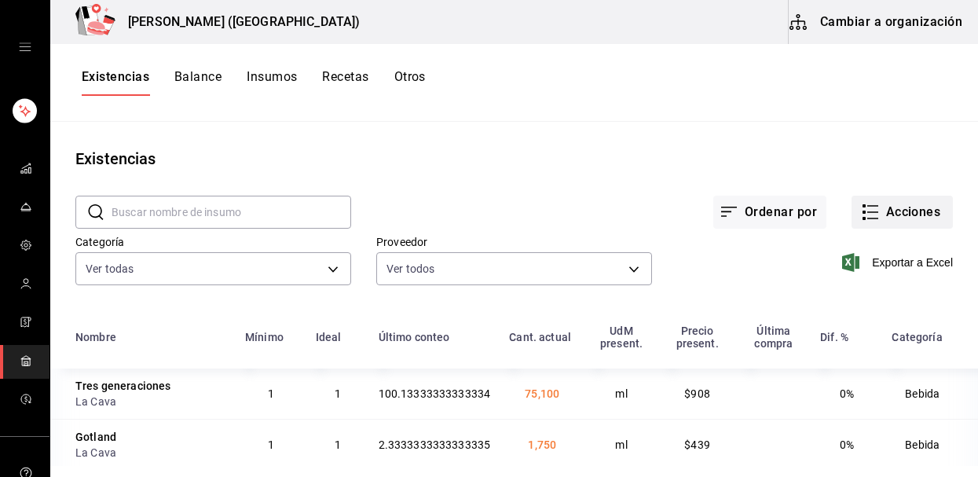
click at [903, 211] on button "Acciones" at bounding box center [902, 212] width 101 height 33
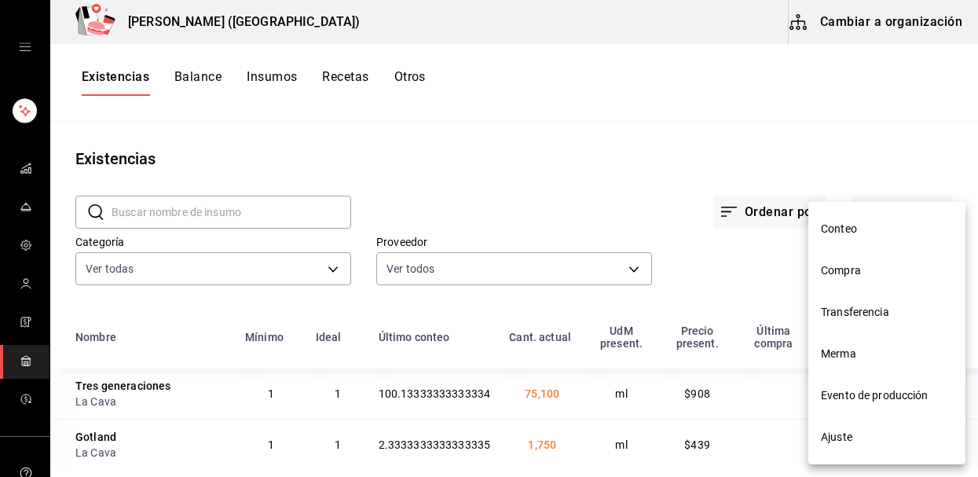
click at [861, 279] on li "Compra" at bounding box center [887, 271] width 157 height 42
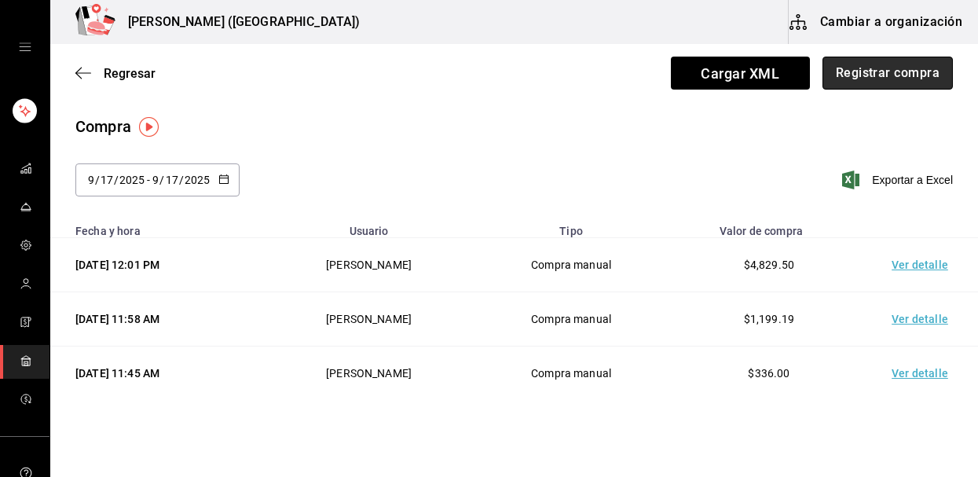
click at [899, 79] on button "Registrar compra" at bounding box center [888, 73] width 130 height 33
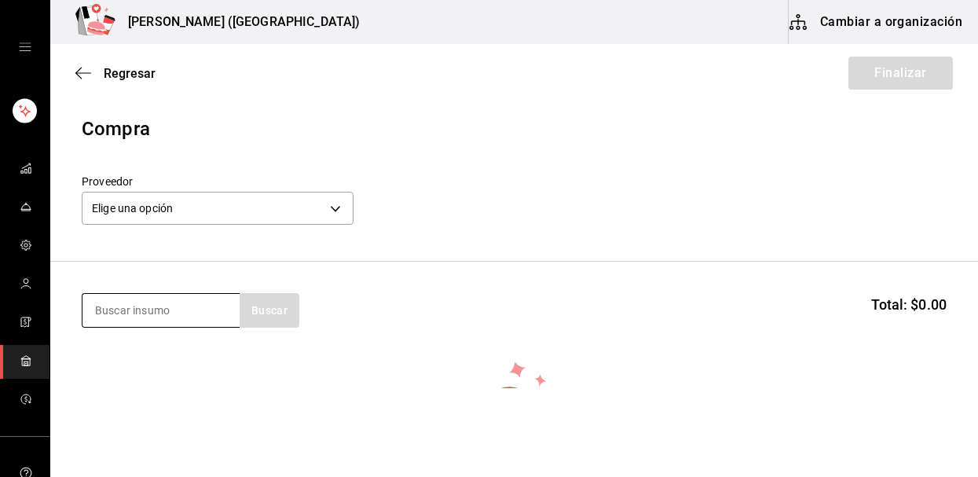
click at [185, 305] on input at bounding box center [161, 310] width 157 height 33
type input "kirin"
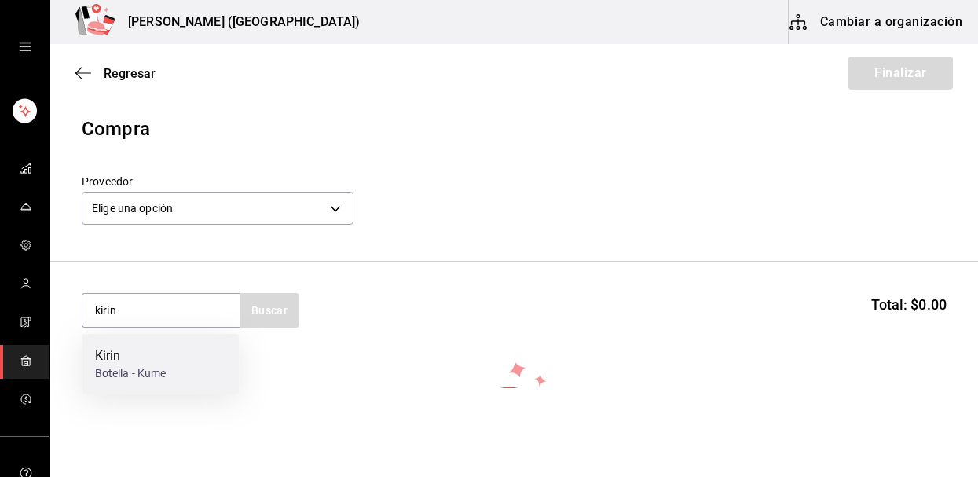
click at [146, 356] on div "Kirin" at bounding box center [131, 356] width 72 height 19
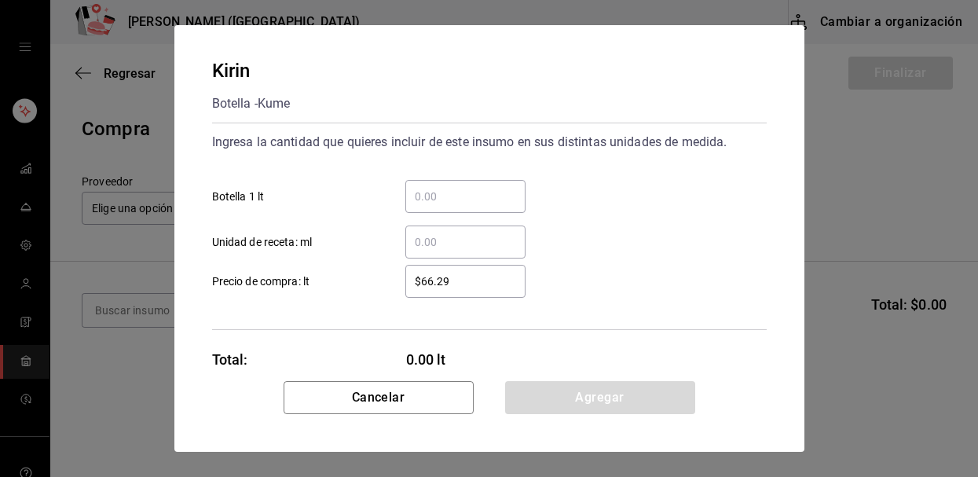
click at [466, 199] on input "​ Botella 1 lt" at bounding box center [466, 196] width 120 height 19
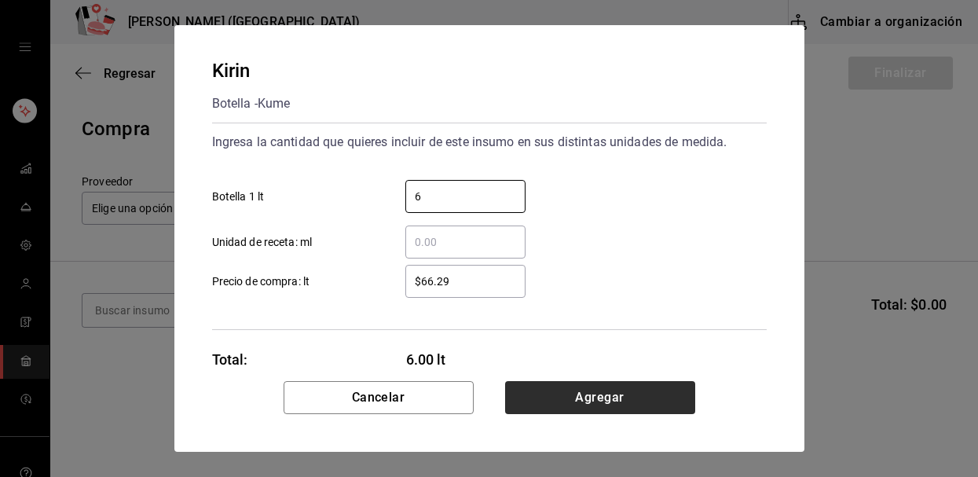
type input "6"
click at [556, 389] on button "Agregar" at bounding box center [600, 397] width 190 height 33
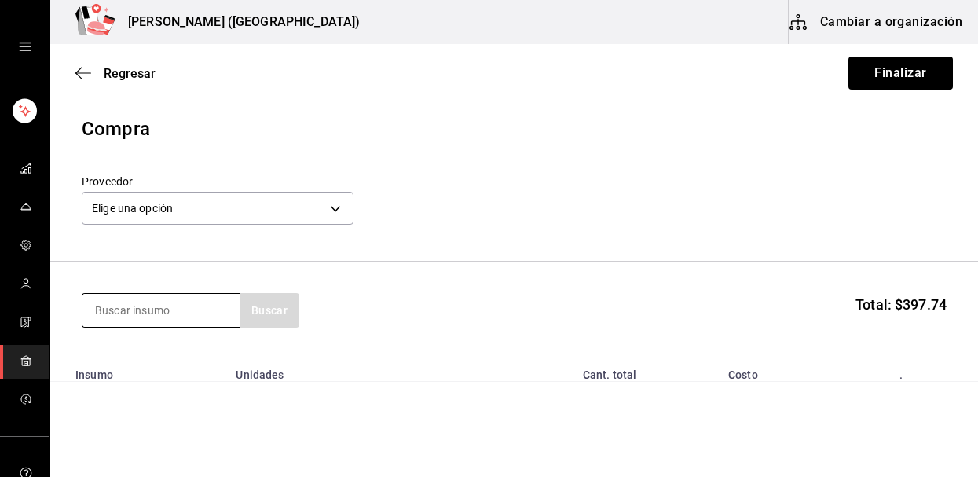
click at [110, 309] on input at bounding box center [161, 310] width 157 height 33
type input "t"
type input "ocha"
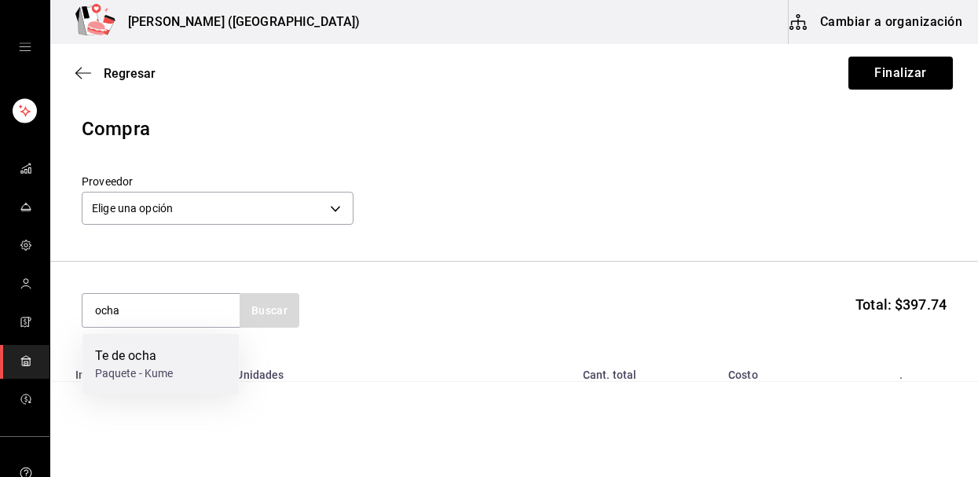
click at [111, 348] on div "Te de ocha" at bounding box center [134, 356] width 79 height 19
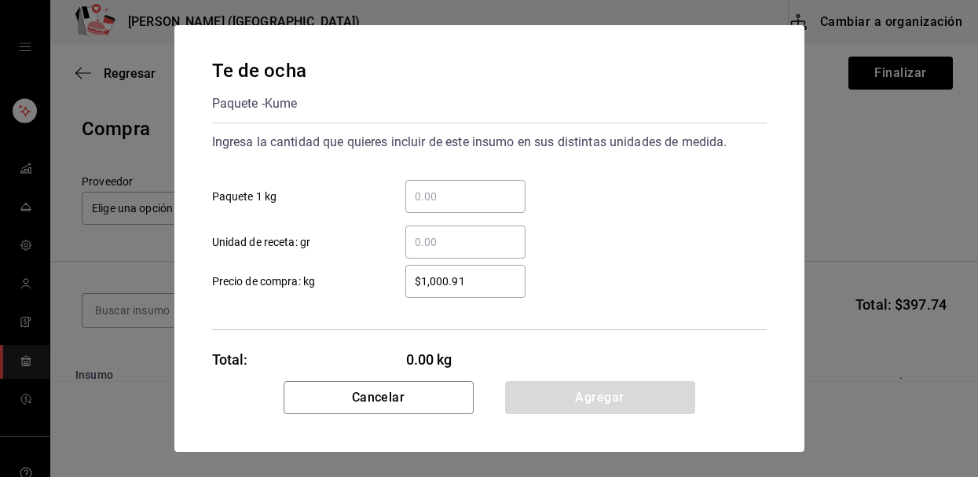
click at [454, 200] on input "​ Paquete 1 kg" at bounding box center [466, 196] width 120 height 19
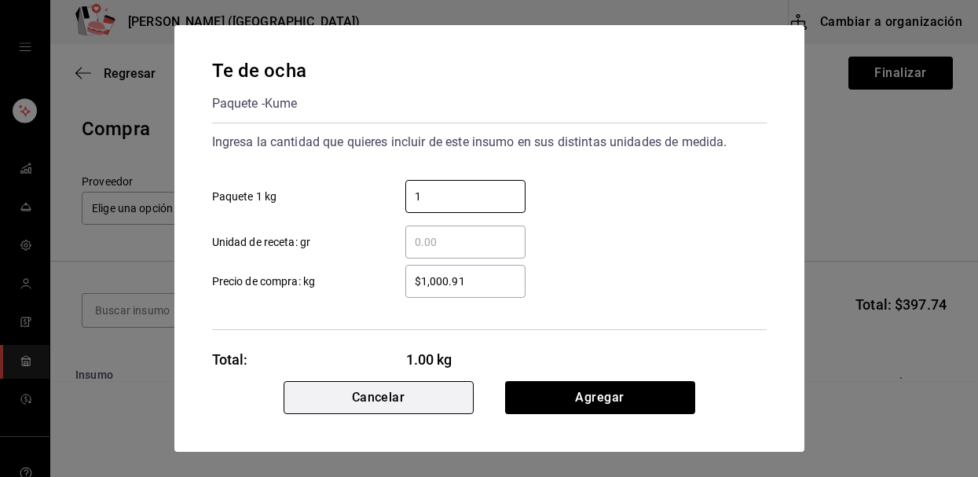
type input "1"
click at [434, 404] on button "Cancelar" at bounding box center [379, 397] width 190 height 33
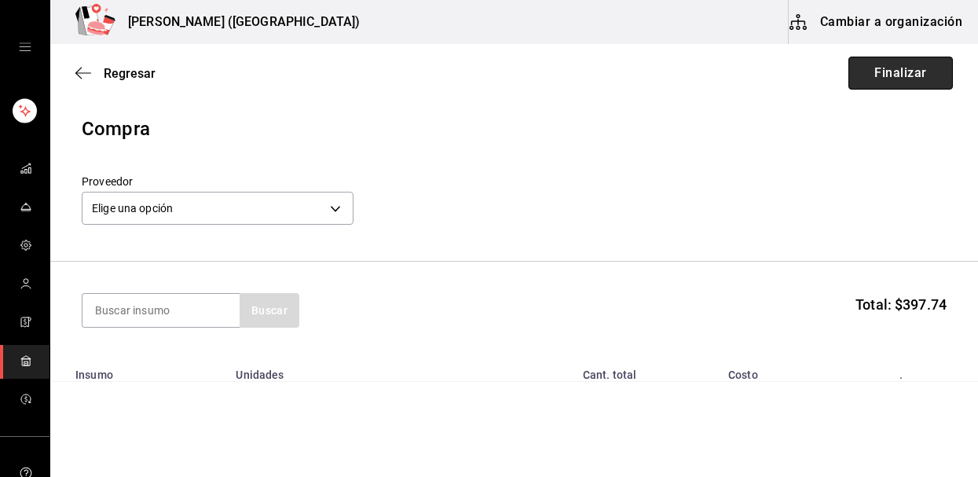
click at [877, 64] on button "Finalizar" at bounding box center [901, 73] width 105 height 33
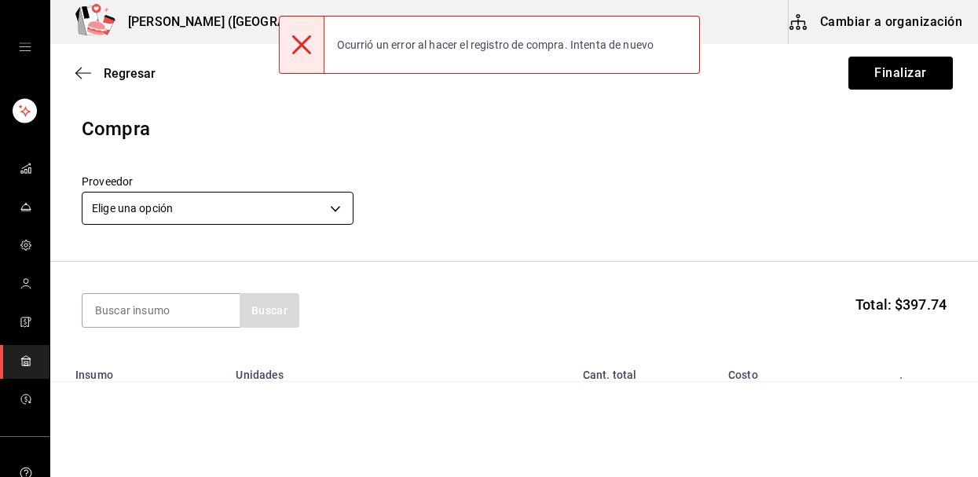
click at [270, 217] on body "Nikkori (Lindavista) Cambiar a organización Regresar Finalizar Compra Proveedor…" at bounding box center [489, 194] width 978 height 388
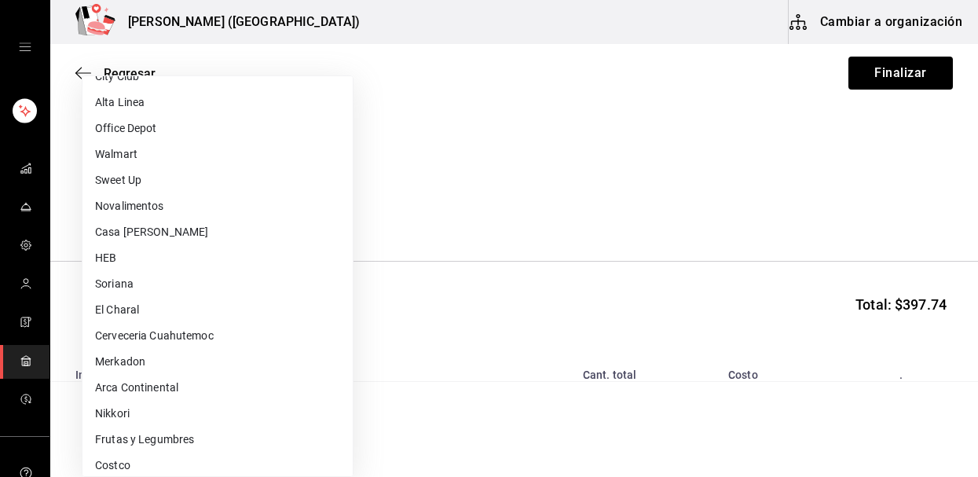
scroll to position [598, 0]
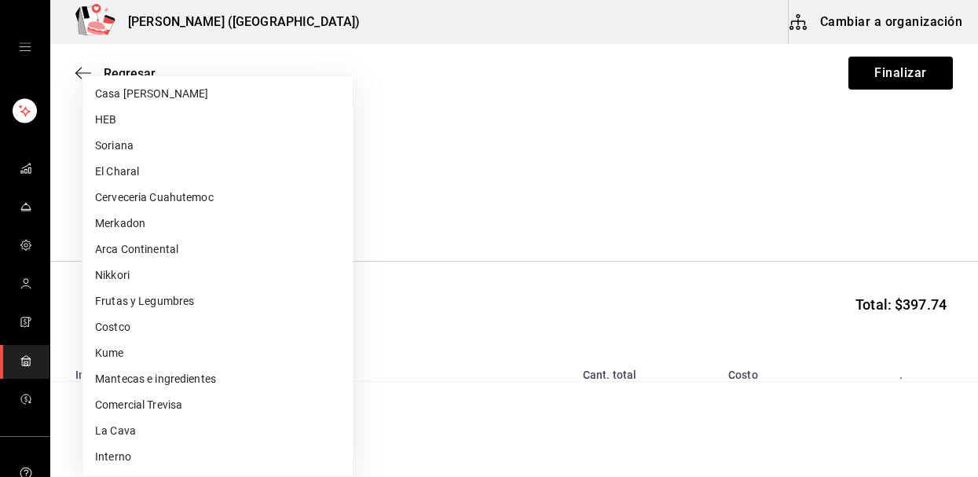
click at [194, 354] on li "Kume" at bounding box center [218, 353] width 270 height 26
type input "b4fc3fea-a59c-418c-8192-496b4ed1c6bf"
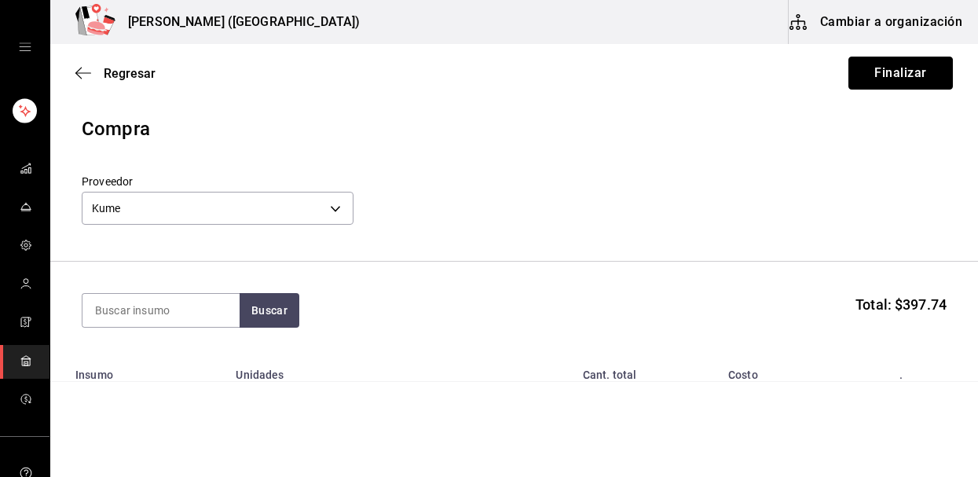
click at [871, 90] on div "Regresar Finalizar" at bounding box center [514, 73] width 928 height 58
